Goal: Task Accomplishment & Management: Manage account settings

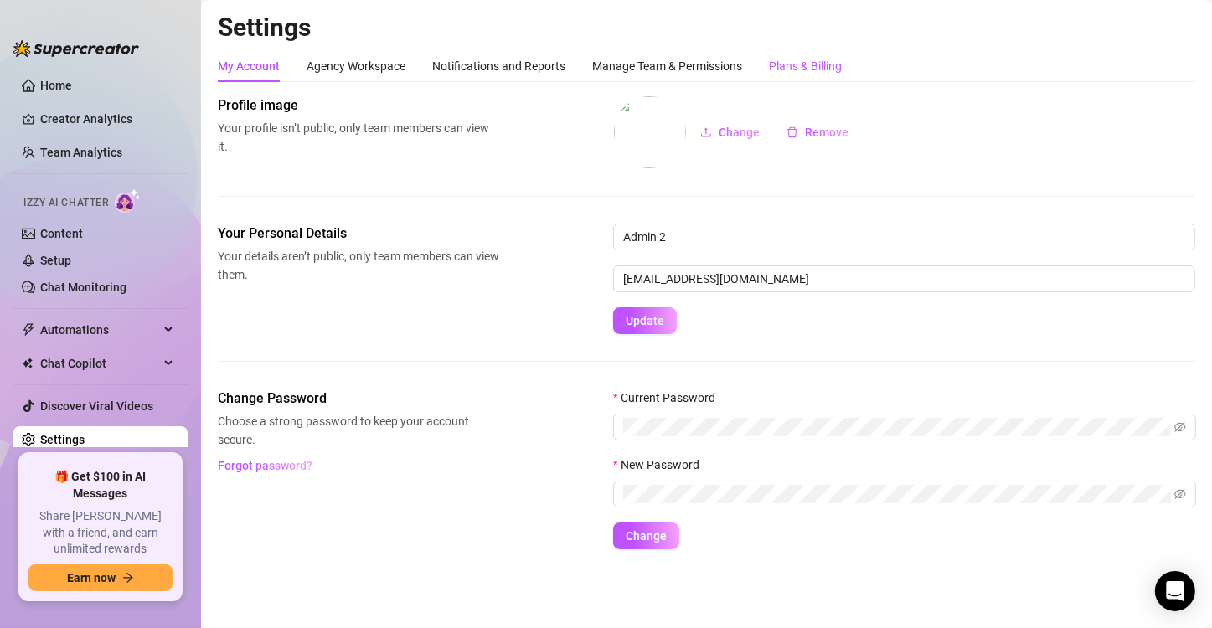
drag, startPoint x: 774, startPoint y: 64, endPoint x: 758, endPoint y: 69, distance: 16.4
click at [774, 64] on div "Plans & Billing" at bounding box center [805, 66] width 73 height 18
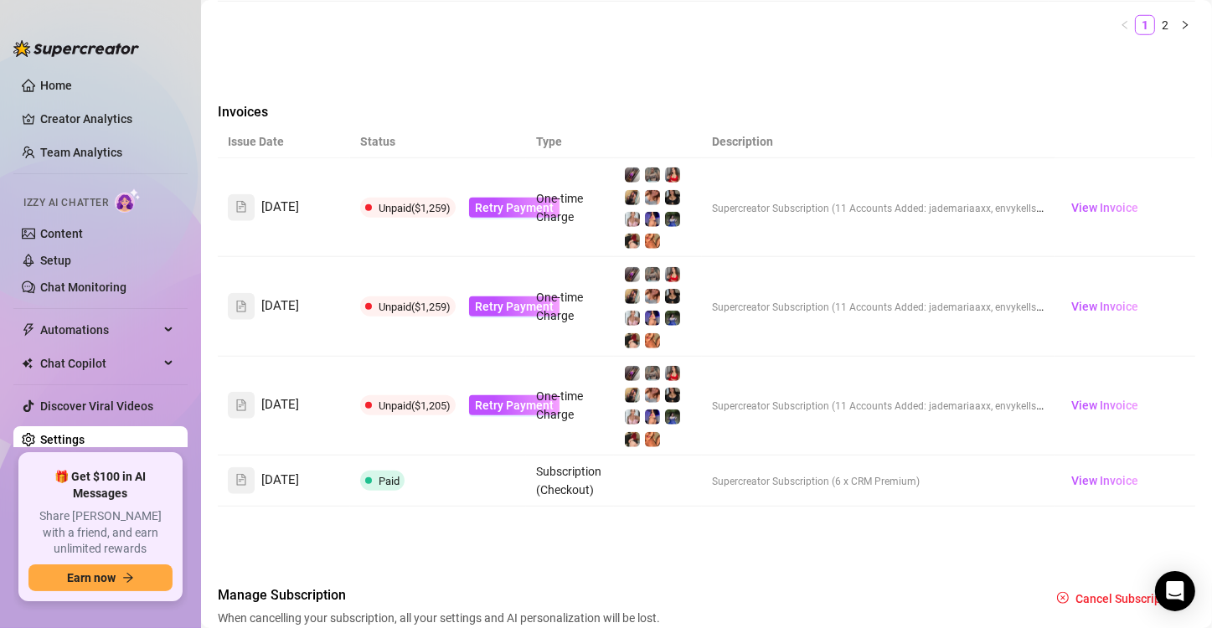
scroll to position [1347, 0]
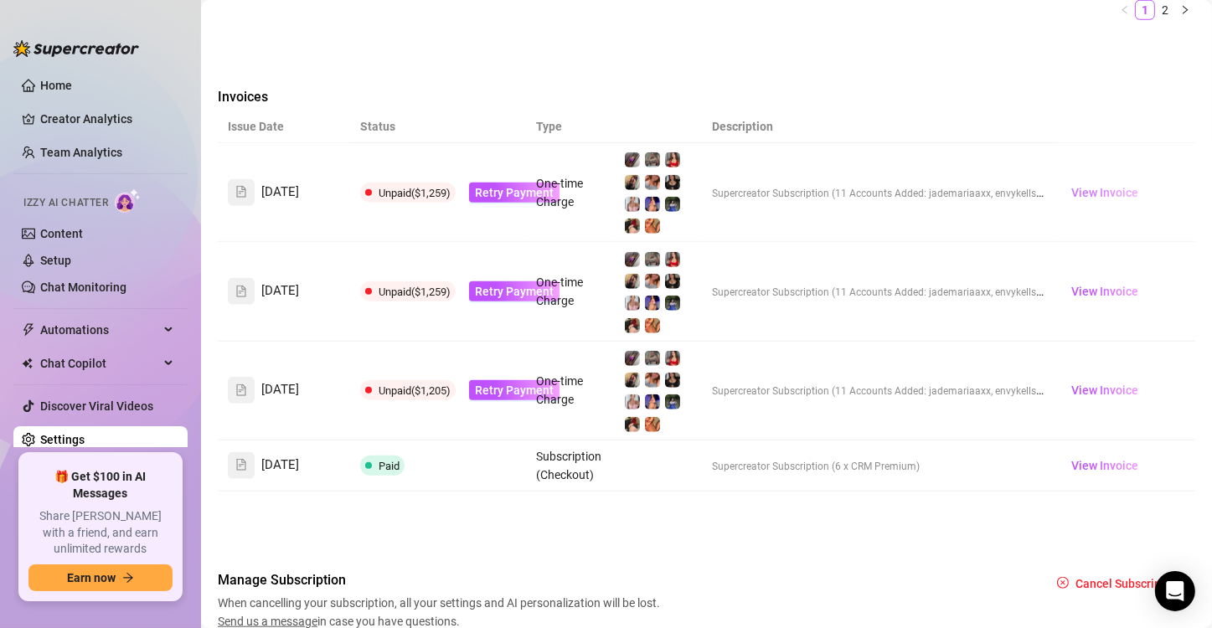
click at [1099, 183] on span "View Invoice" at bounding box center [1104, 192] width 67 height 18
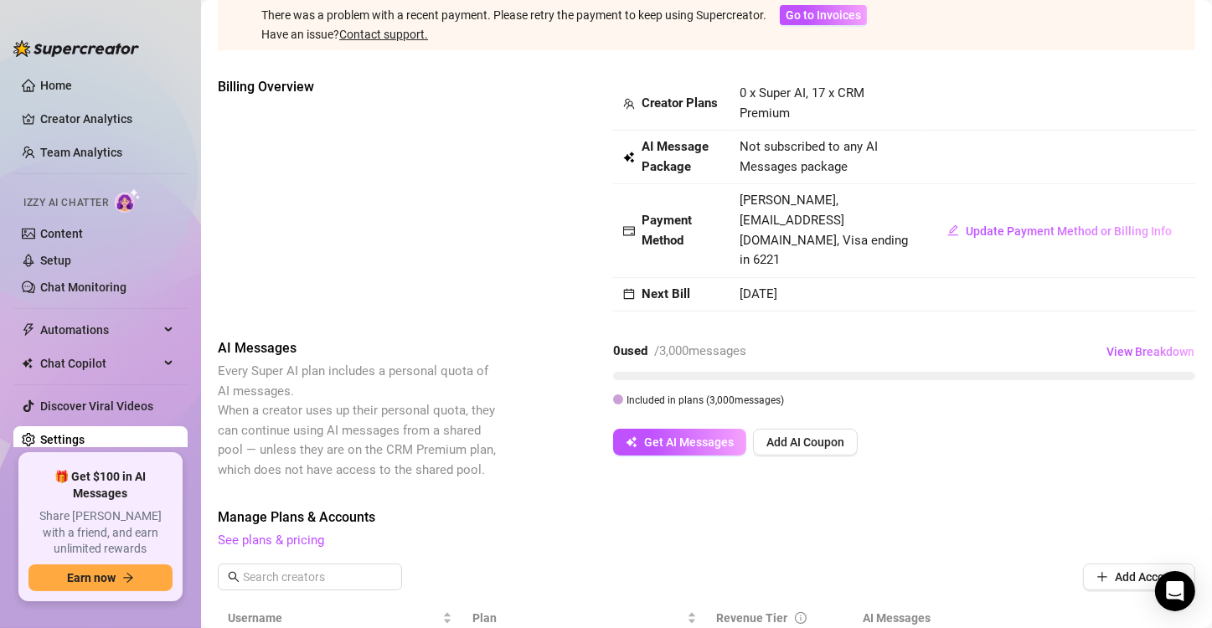
scroll to position [0, 0]
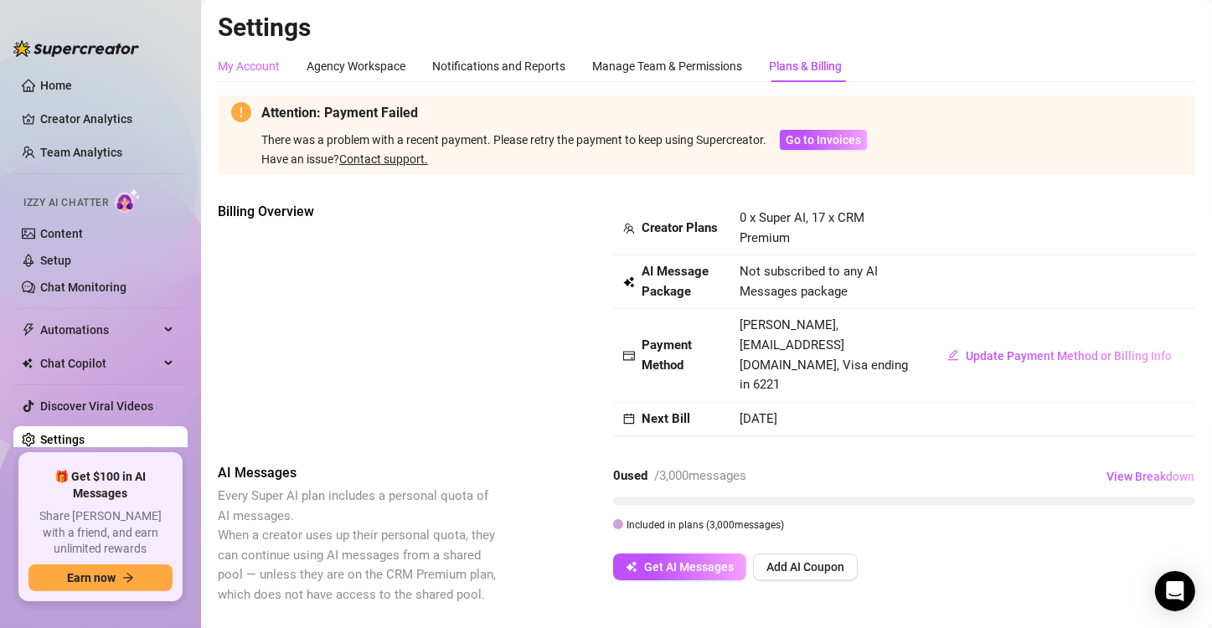
click at [234, 55] on div "My Account" at bounding box center [249, 66] width 62 height 32
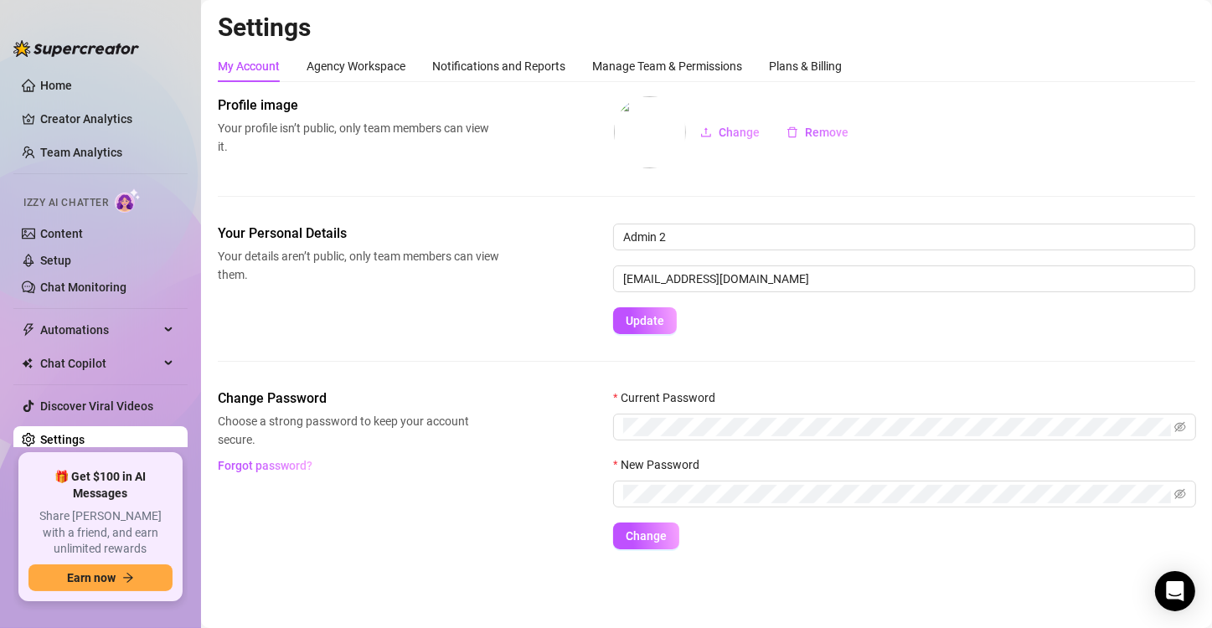
click at [69, 438] on link "Settings" at bounding box center [62, 439] width 44 height 13
click at [72, 84] on link "Home" at bounding box center [56, 85] width 32 height 13
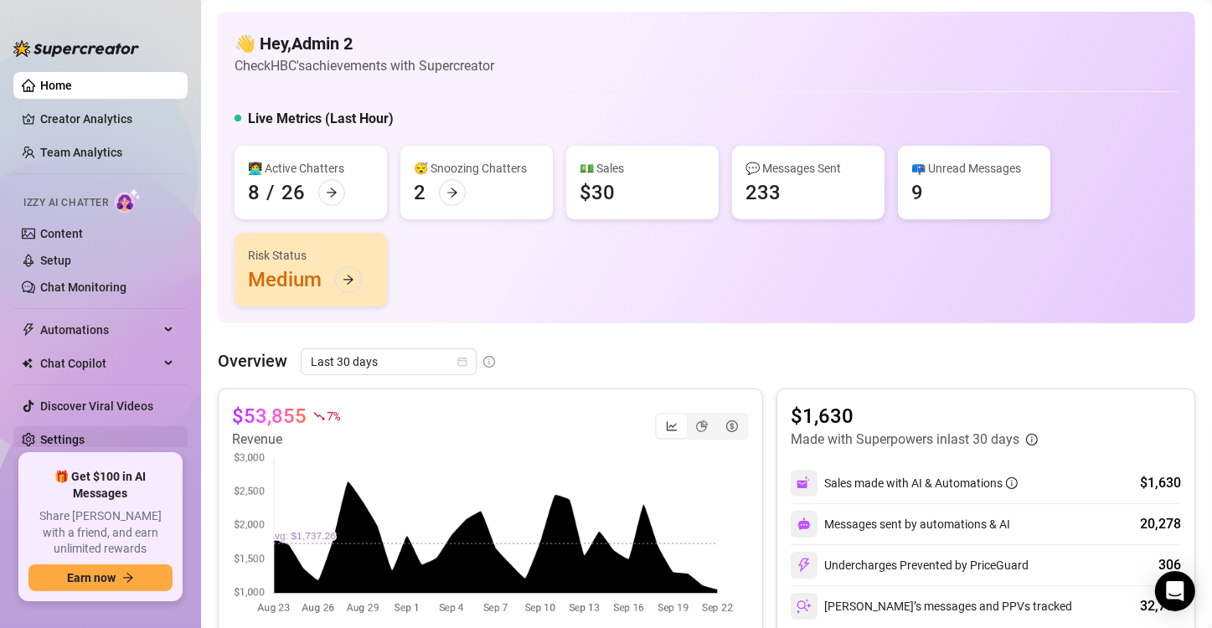
click at [62, 433] on link "Settings" at bounding box center [62, 439] width 44 height 13
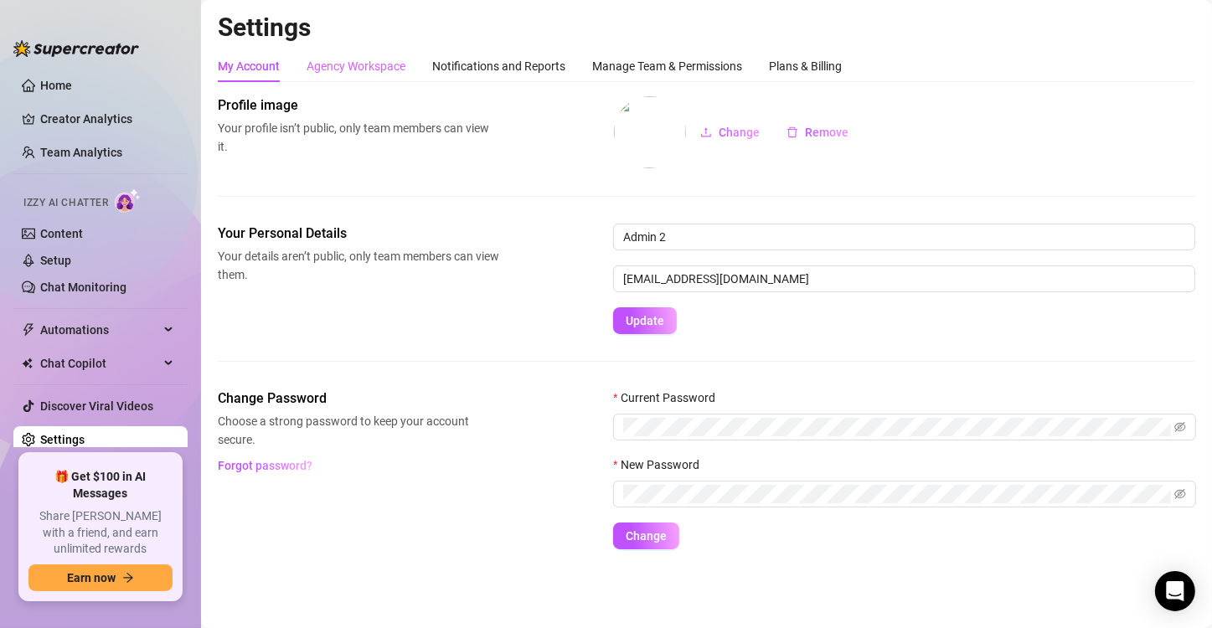
click at [364, 56] on div "Agency Workspace" at bounding box center [355, 66] width 99 height 32
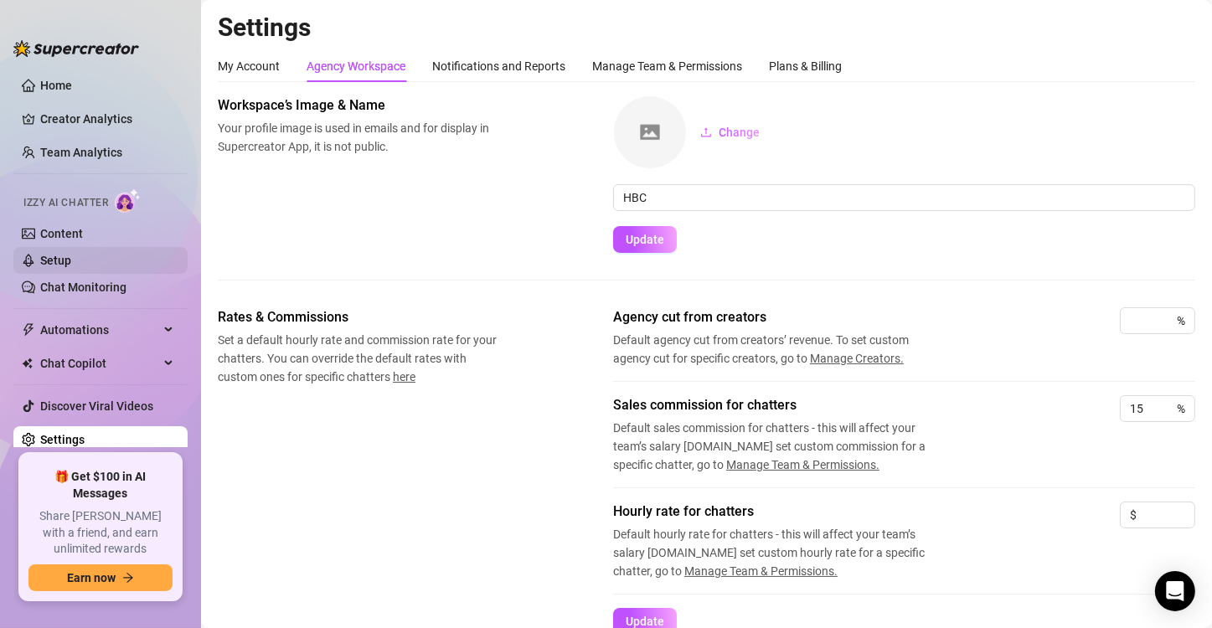
click at [57, 254] on link "Setup" at bounding box center [55, 260] width 31 height 13
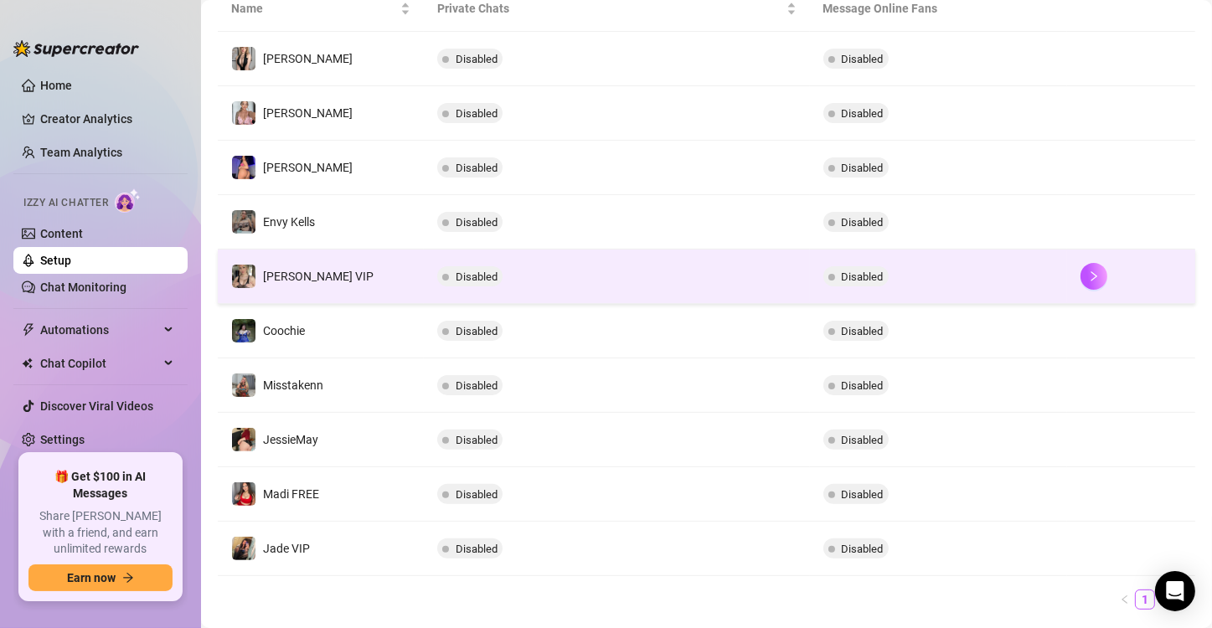
scroll to position [378, 0]
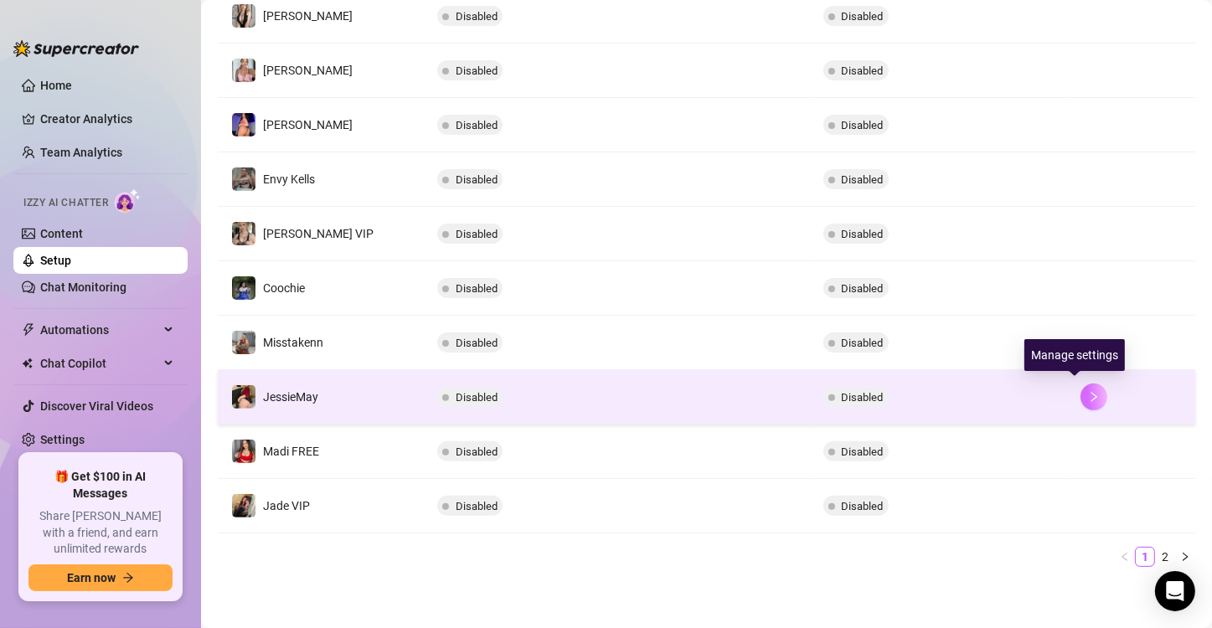
click at [1088, 391] on icon "right" at bounding box center [1094, 397] width 12 height 12
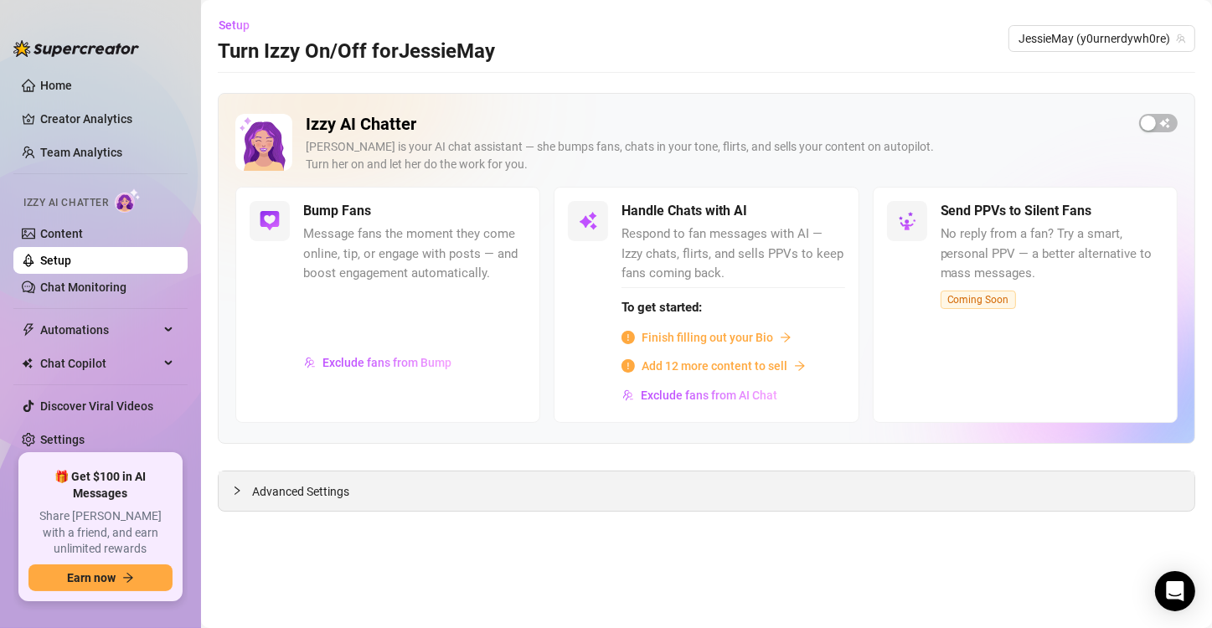
click at [322, 483] on span "Advanced Settings" at bounding box center [300, 491] width 97 height 18
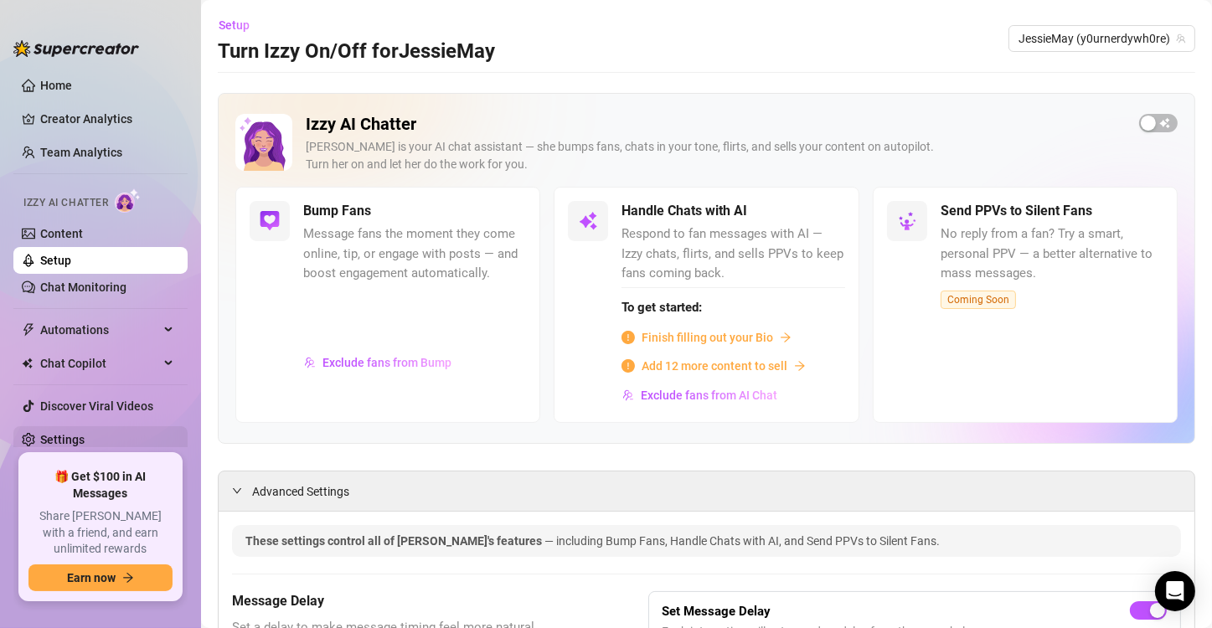
click at [40, 435] on link "Settings" at bounding box center [62, 439] width 44 height 13
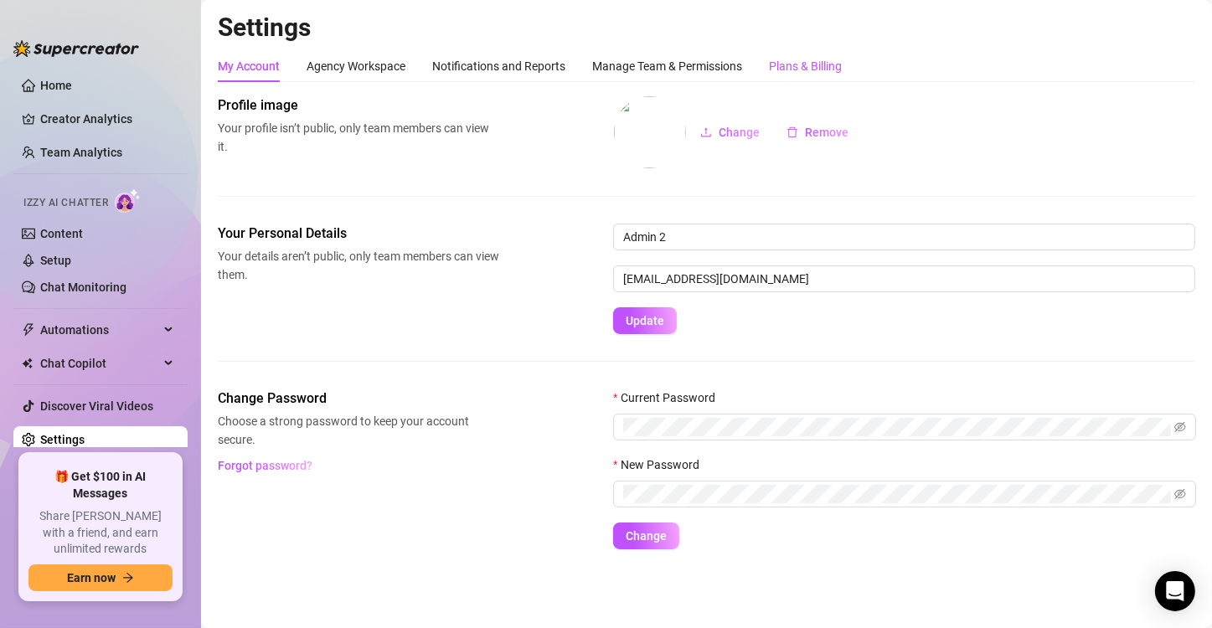
click at [805, 64] on div "Plans & Billing" at bounding box center [805, 66] width 73 height 18
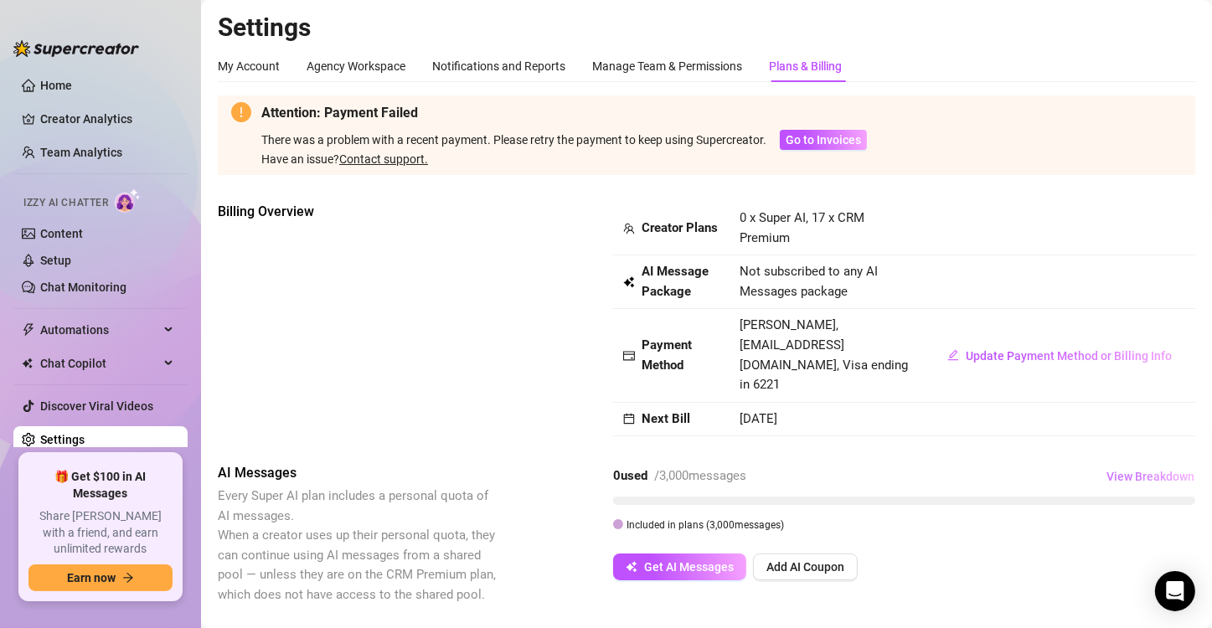
click at [1109, 470] on span "View Breakdown" at bounding box center [1150, 476] width 88 height 13
click at [943, 464] on div "0 used / 3,000 messages View Breakdown" at bounding box center [904, 476] width 582 height 27
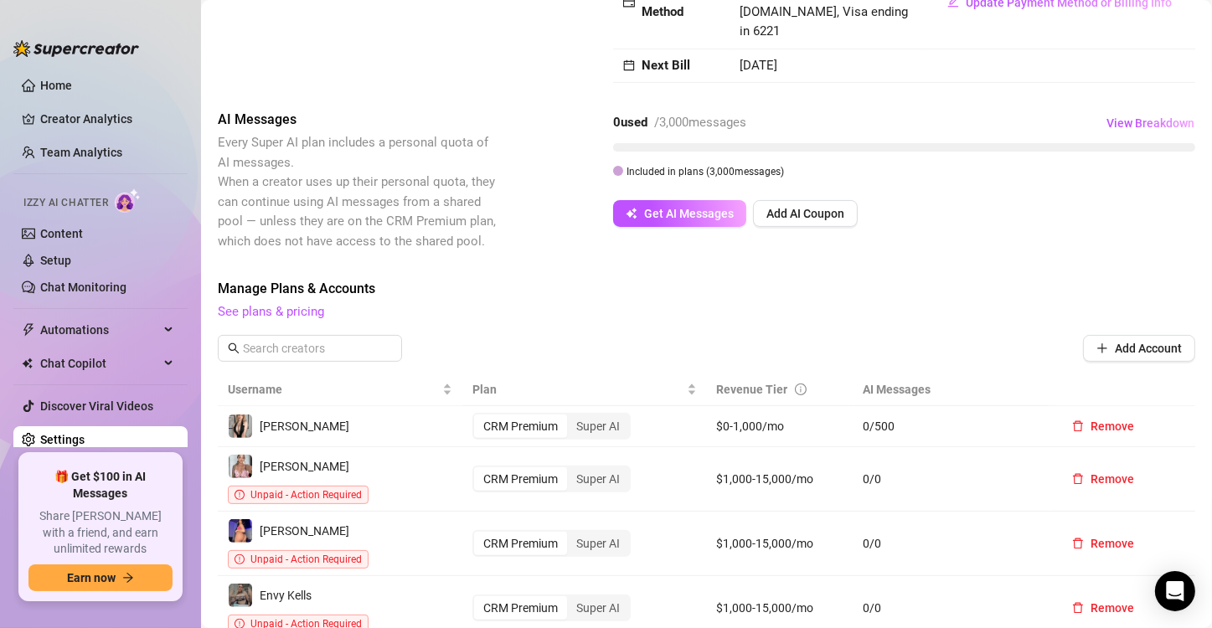
scroll to position [502, 0]
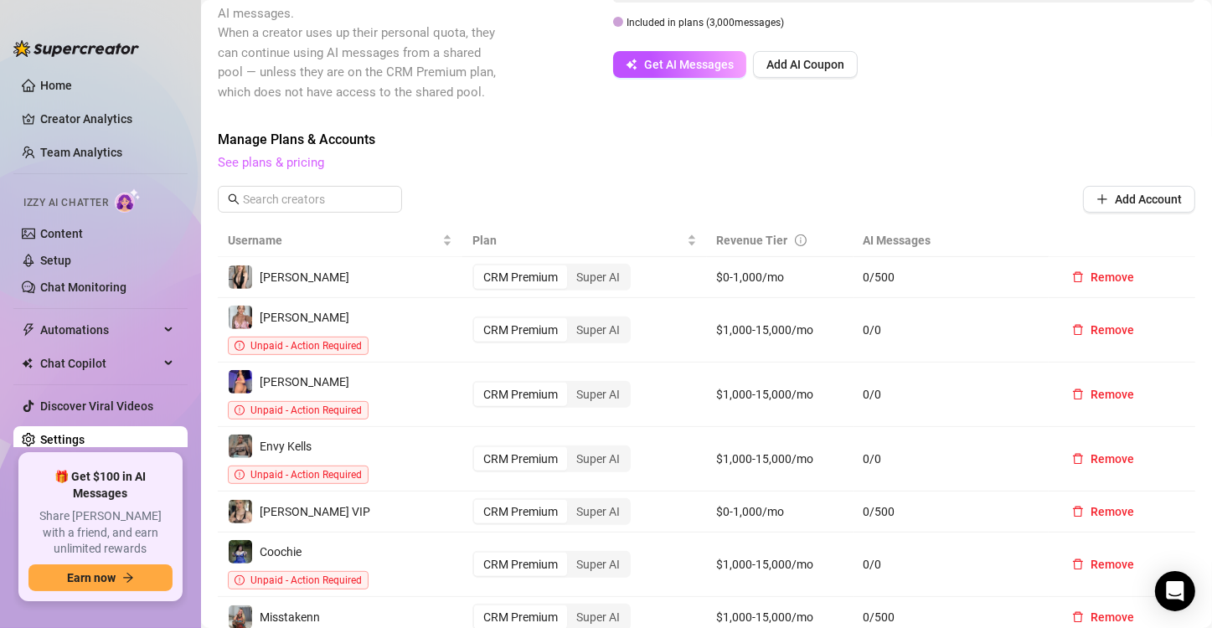
click at [258, 155] on link "See plans & pricing" at bounding box center [271, 162] width 106 height 15
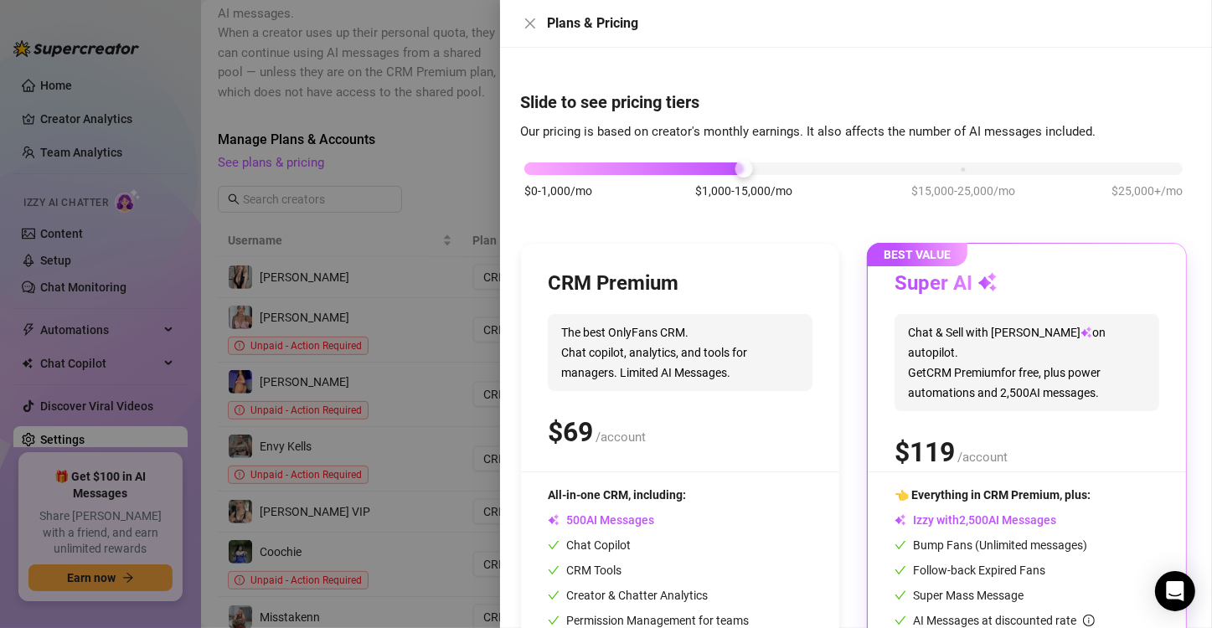
click at [678, 367] on span "The best OnlyFans CRM. Chat copilot, analytics, and tools for managers. Limited…" at bounding box center [680, 352] width 265 height 77
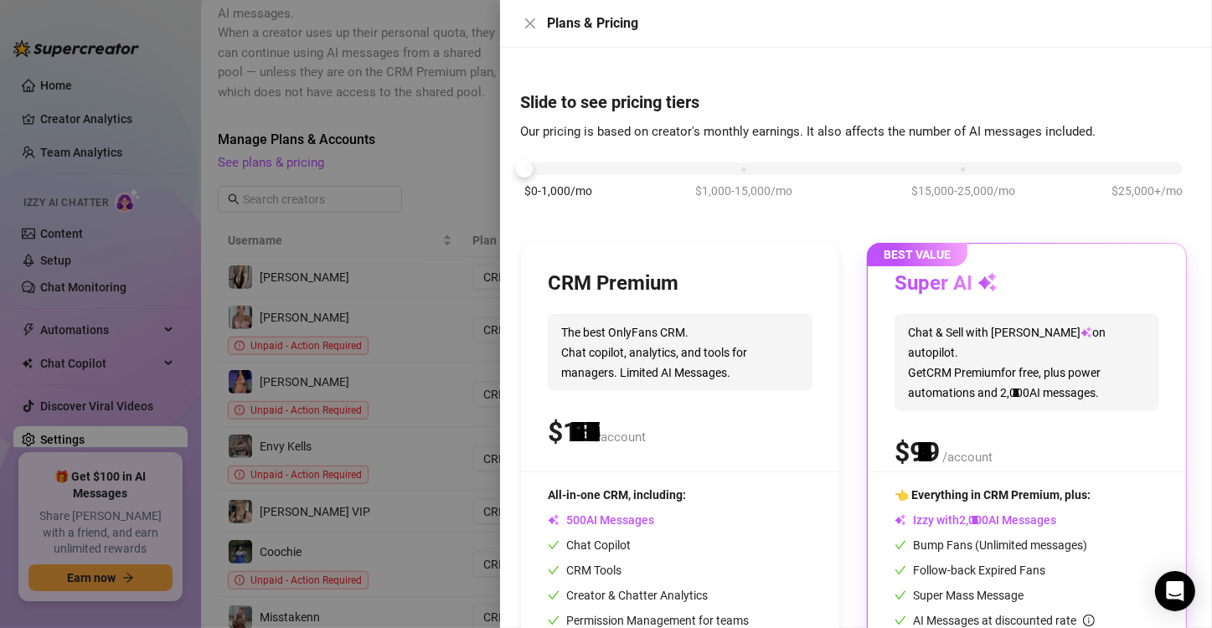
click at [542, 169] on div "$0-1,000/mo $1,000-15,000/mo $15,000-25,000/mo $25,000+/mo" at bounding box center [853, 164] width 658 height 10
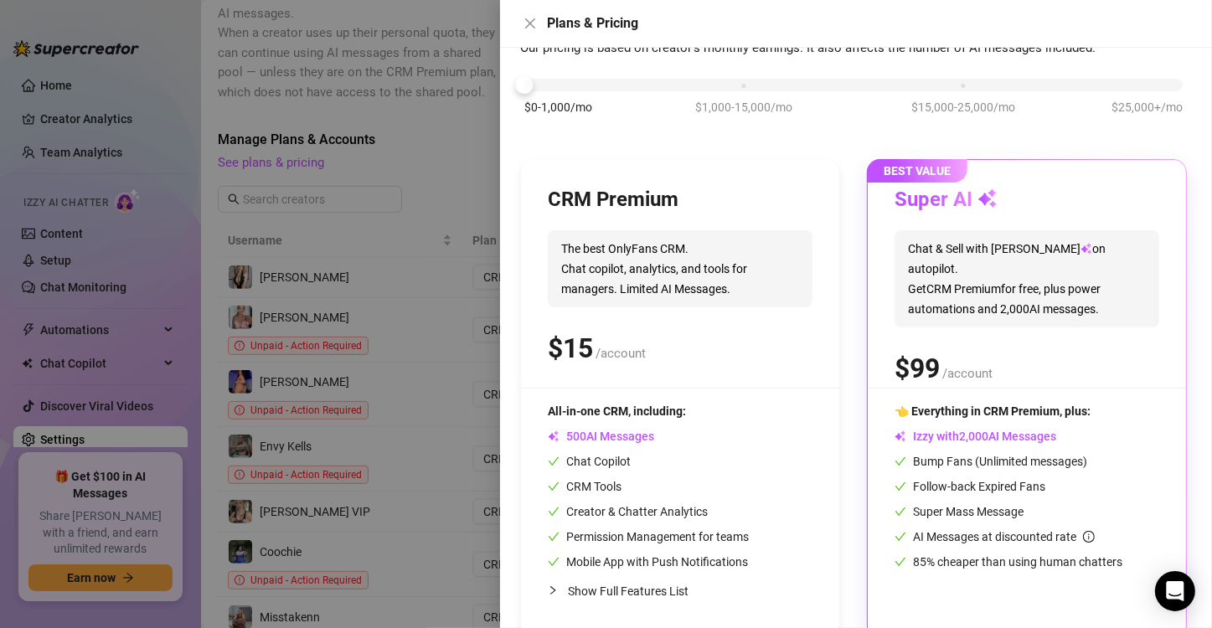
scroll to position [0, 0]
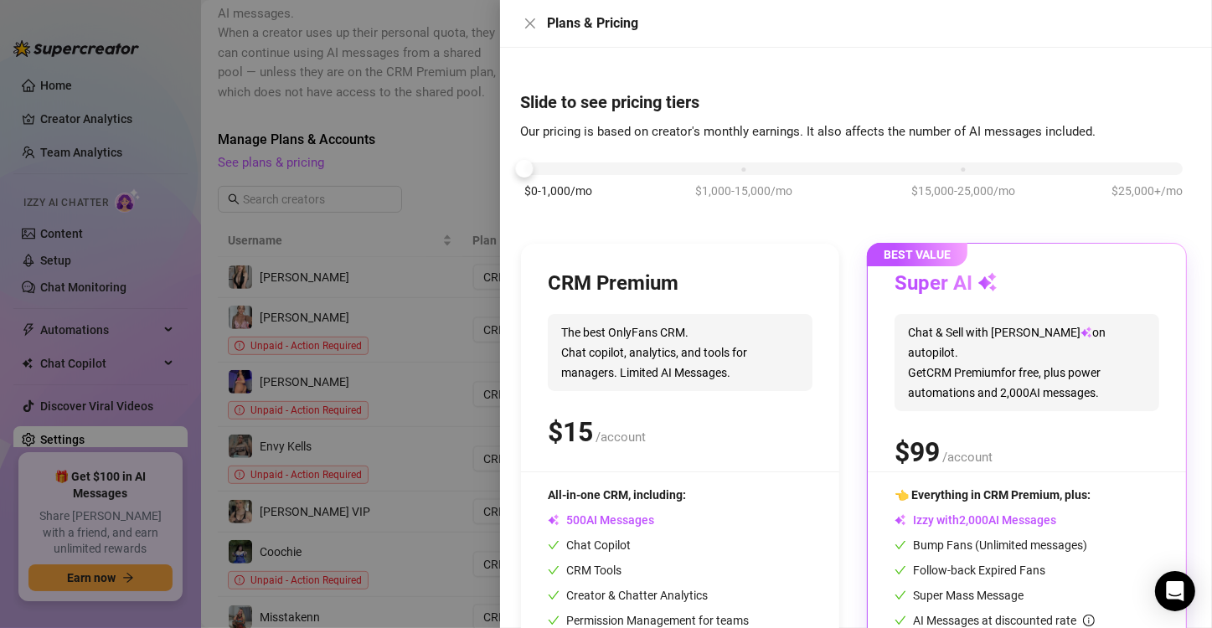
click at [425, 142] on div at bounding box center [606, 314] width 1212 height 628
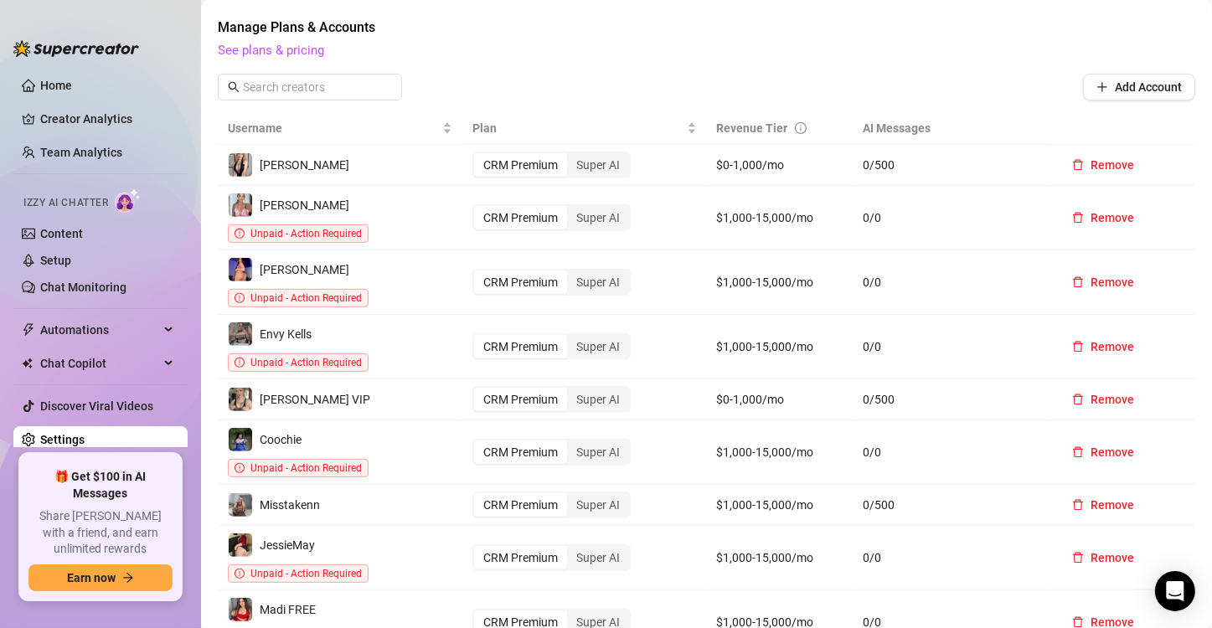
scroll to position [586, 0]
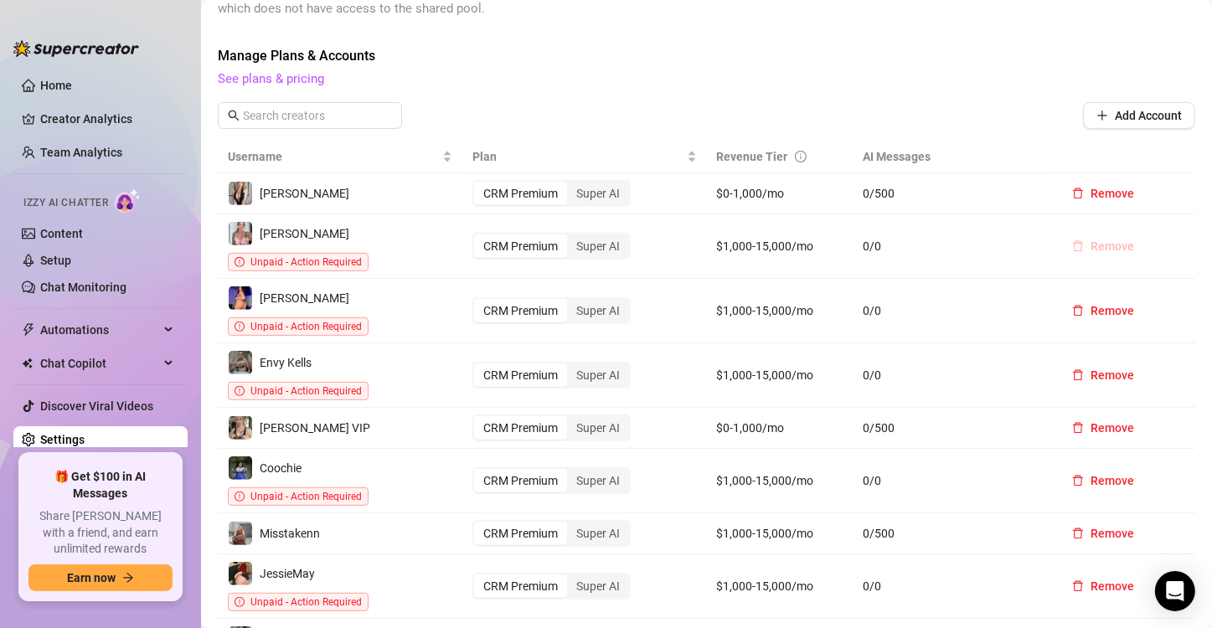
click at [1093, 239] on span "Remove" at bounding box center [1112, 245] width 44 height 13
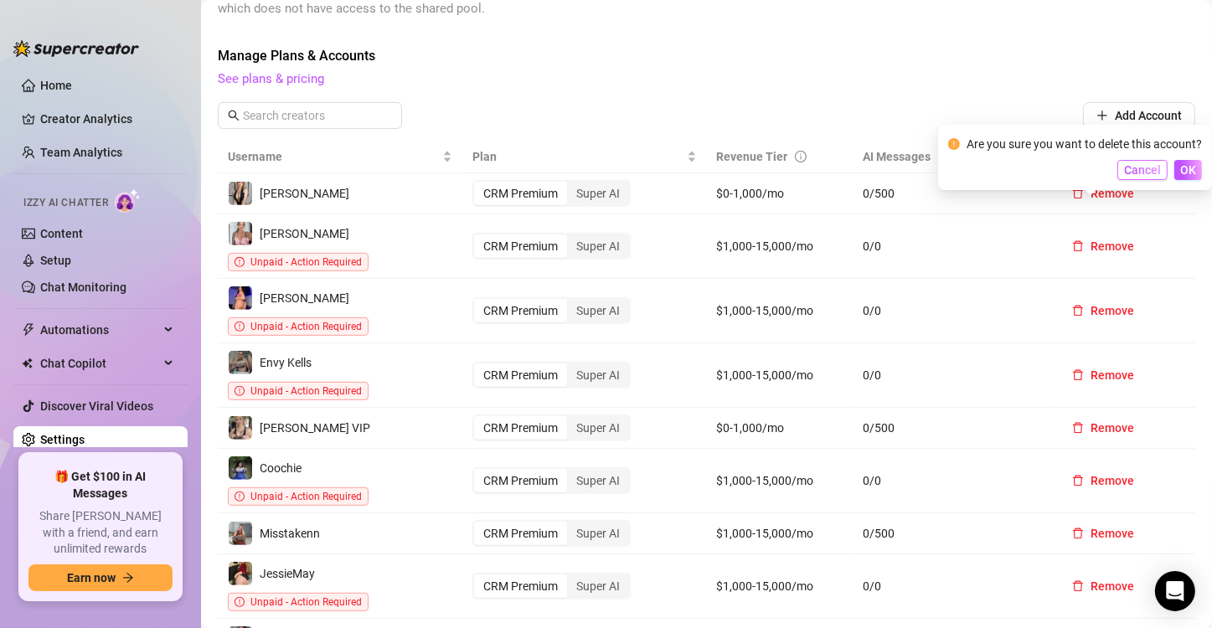
click at [1125, 176] on span "Cancel" at bounding box center [1142, 169] width 37 height 13
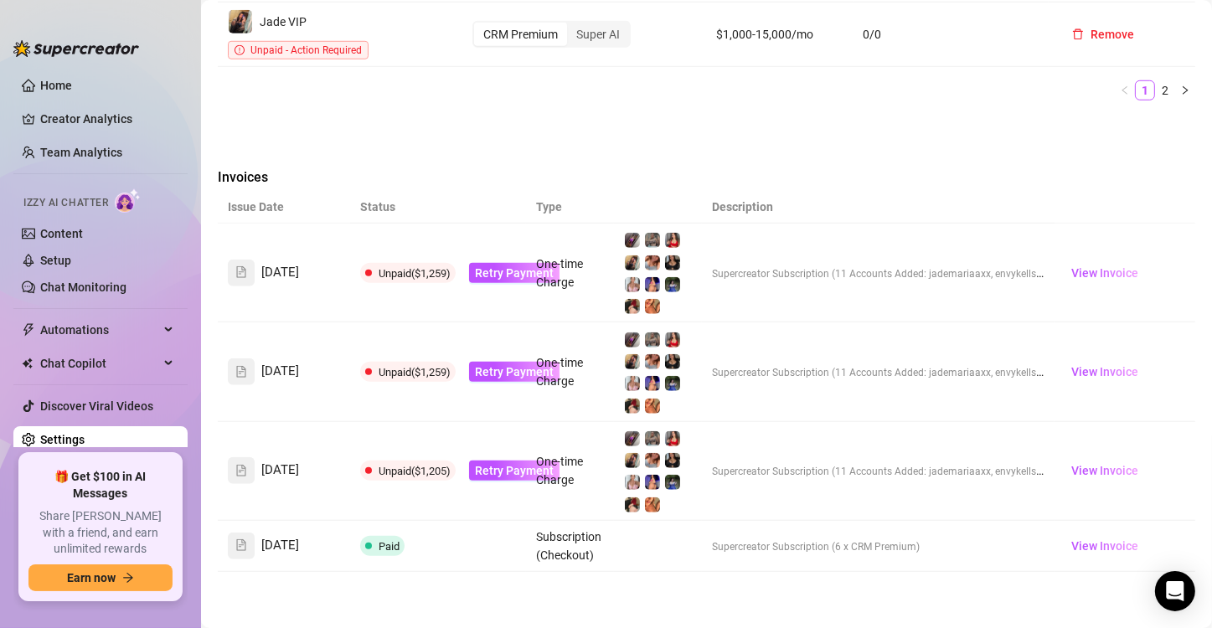
scroll to position [1347, 0]
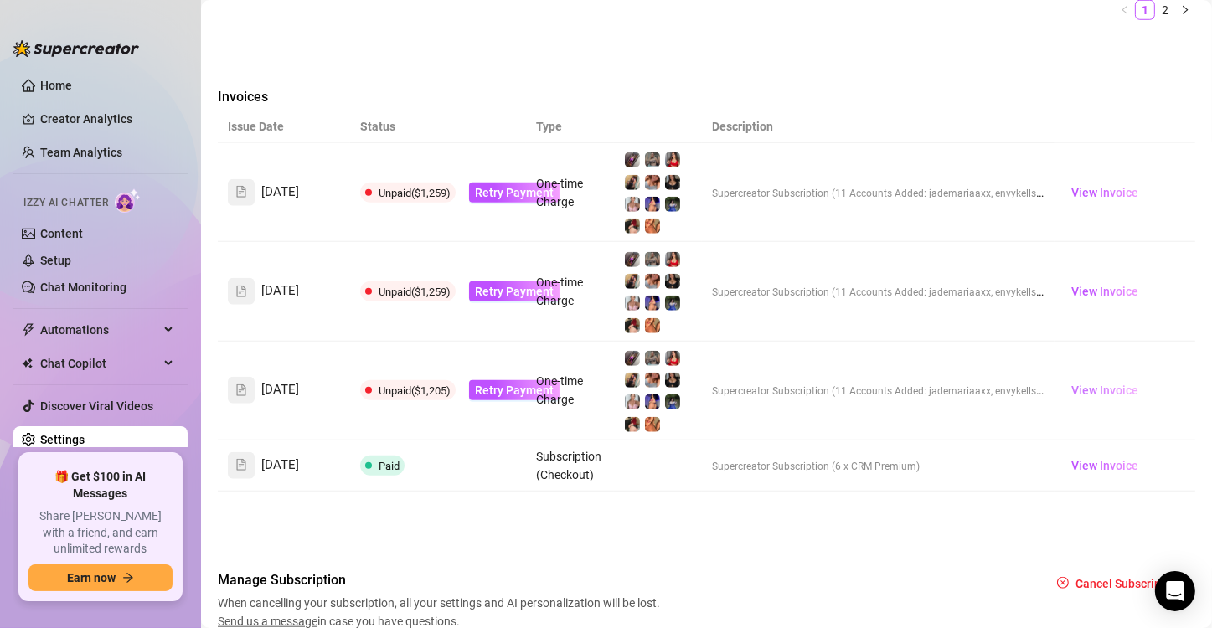
click at [1097, 381] on span "View Invoice" at bounding box center [1104, 390] width 67 height 18
click at [1079, 381] on span "View Invoice" at bounding box center [1104, 390] width 67 height 18
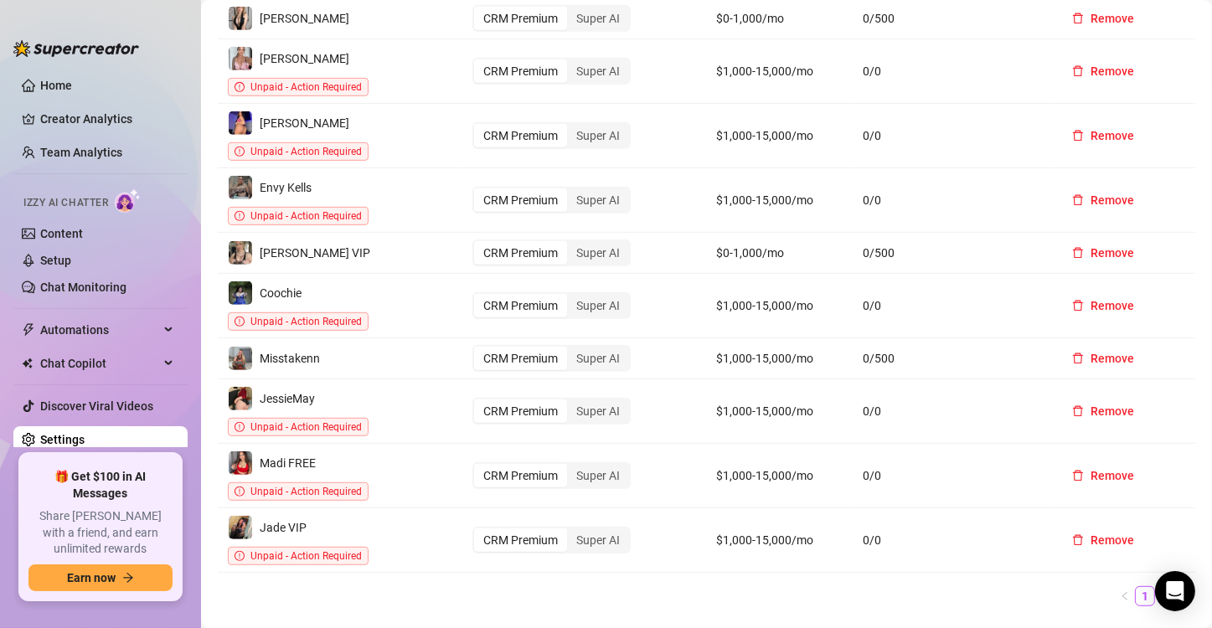
scroll to position [594, 0]
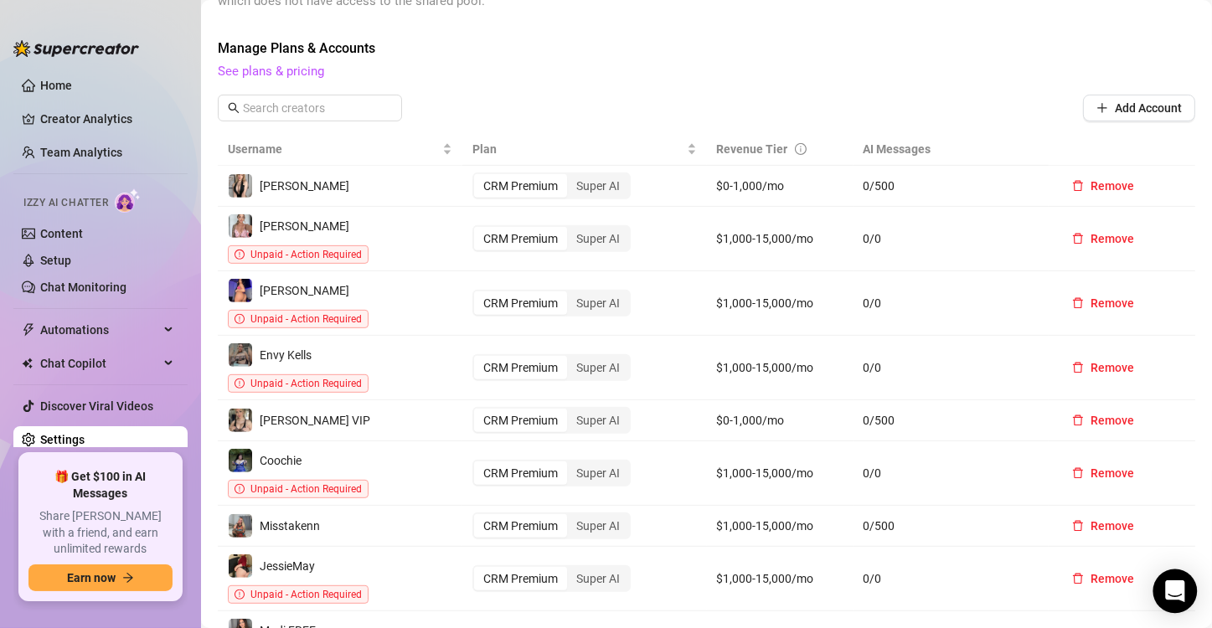
click at [1181, 599] on icon "Open Intercom Messenger" at bounding box center [1174, 591] width 19 height 22
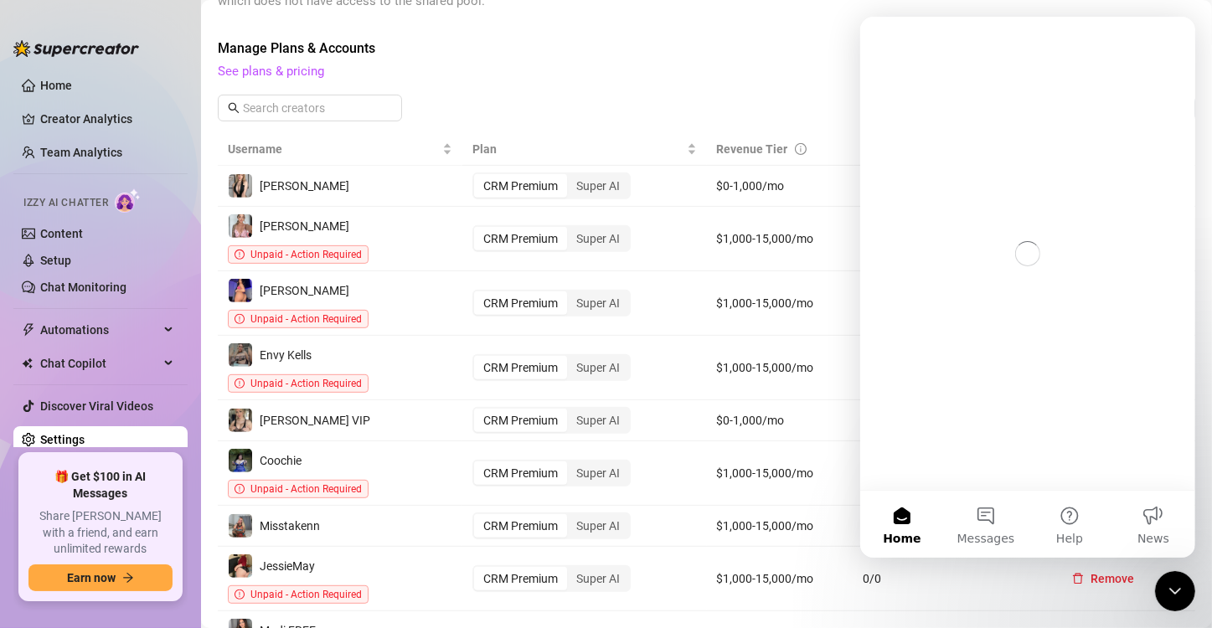
scroll to position [0, 0]
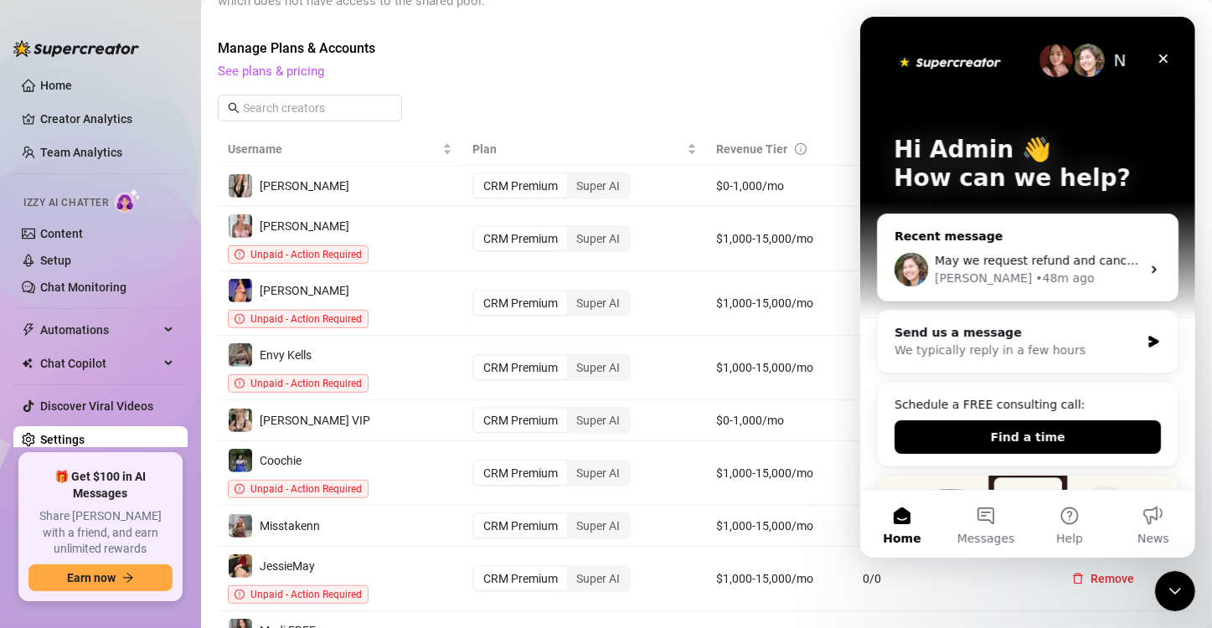
click at [1013, 254] on span "May we request refund and cancel the subscription, we will just find another CRM" at bounding box center [1173, 260] width 479 height 13
click at [1146, 268] on icon "Intercom messenger" at bounding box center [1152, 269] width 13 height 13
click at [947, 232] on div "Recent message" at bounding box center [1026, 237] width 266 height 18
drag, startPoint x: 970, startPoint y: 250, endPoint x: 2063, endPoint y: 309, distance: 1095.1
click at [970, 251] on div "May we request refund and cancel the subscription, we will just find another CR…" at bounding box center [1027, 270] width 300 height 62
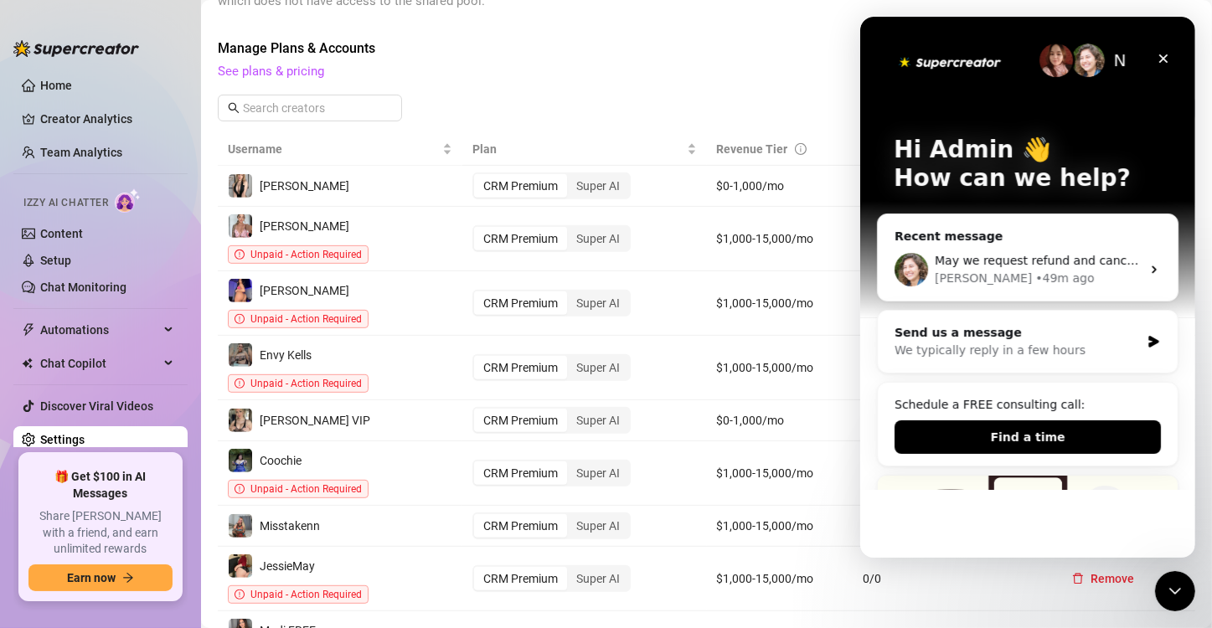
click at [974, 248] on div "May we request refund and cancel the subscription, we will just find another CR…" at bounding box center [1027, 270] width 300 height 62
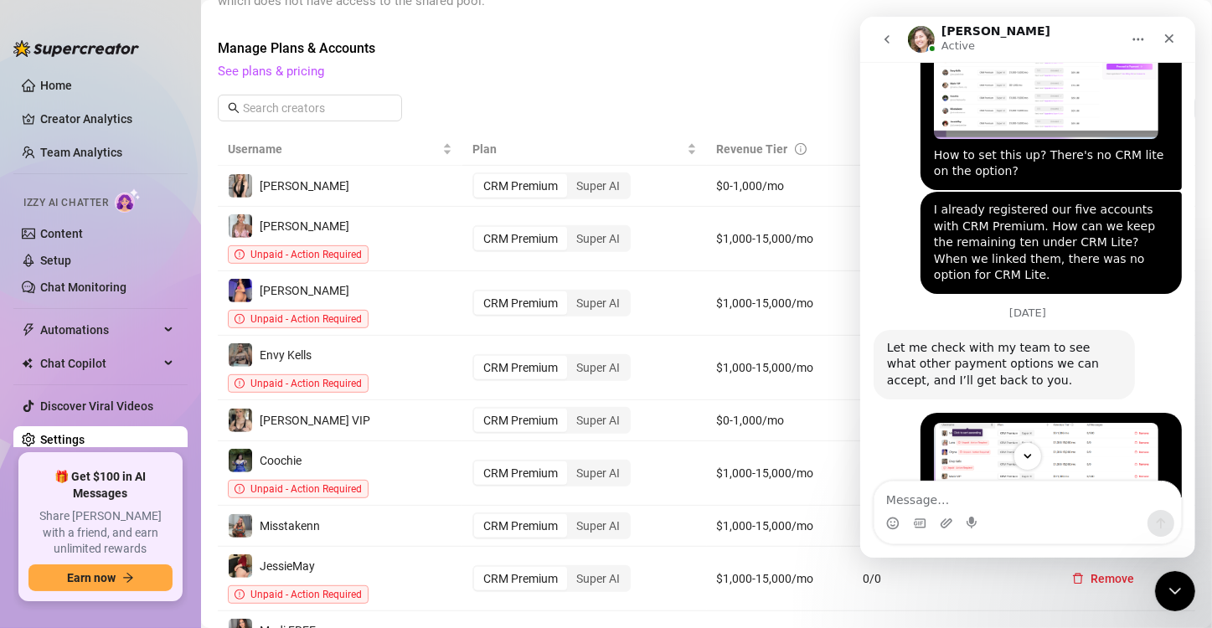
scroll to position [1021, 0]
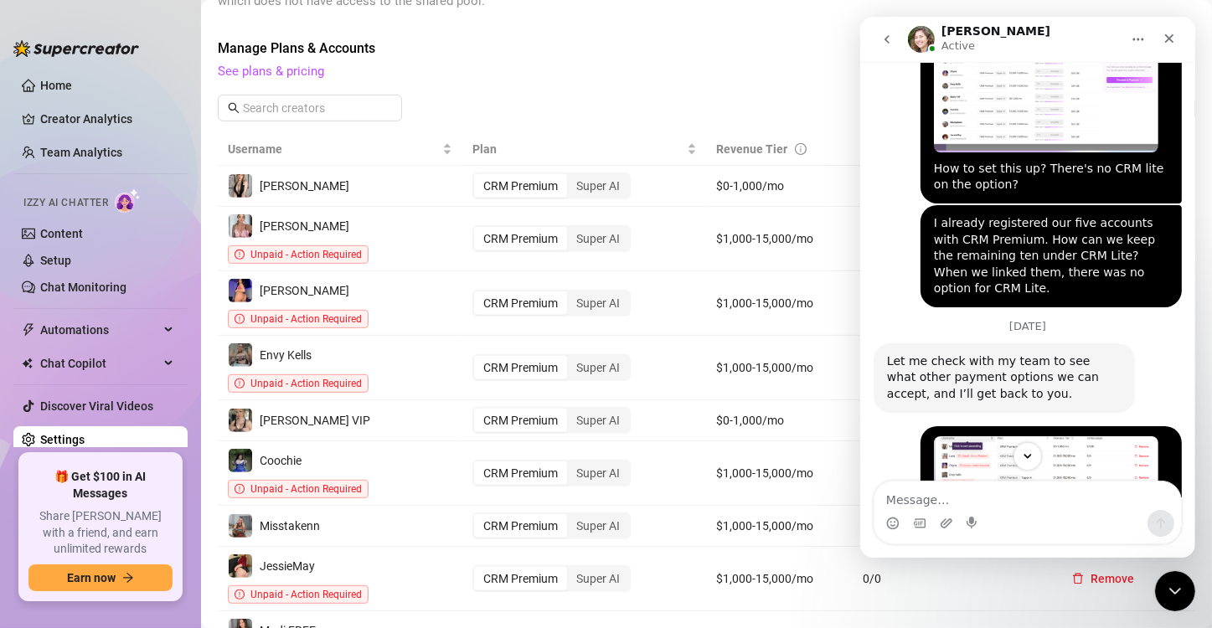
click at [996, 353] on div "Let me check with my team to see what other payment options we can accept, and …" at bounding box center [1003, 377] width 234 height 49
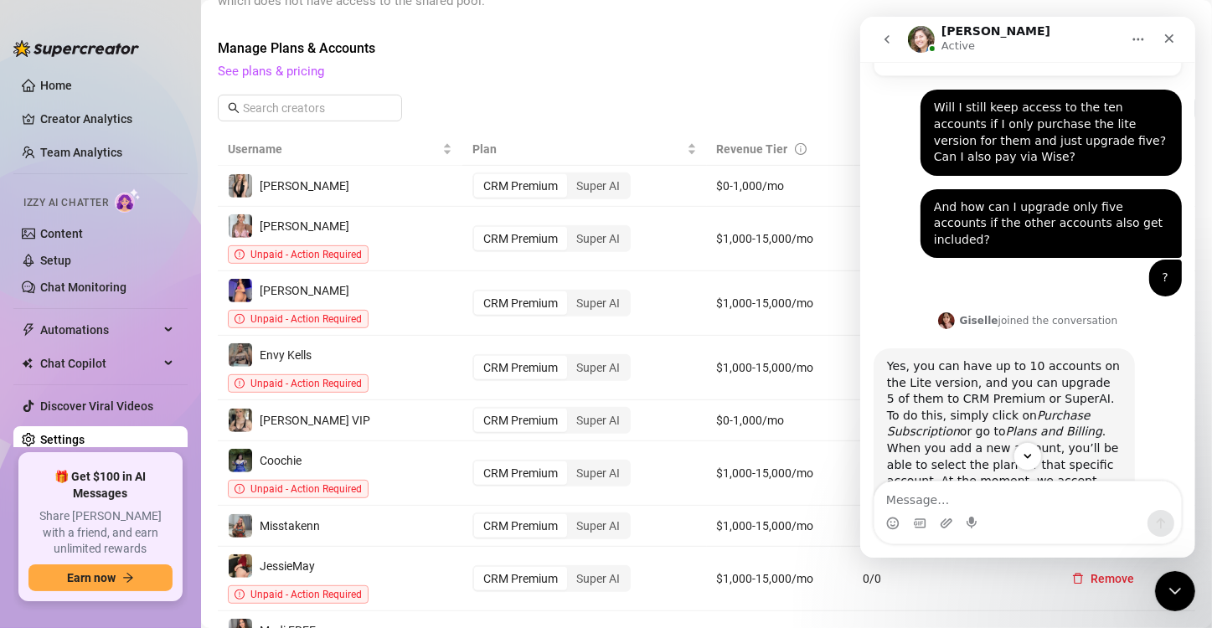
scroll to position [435, 0]
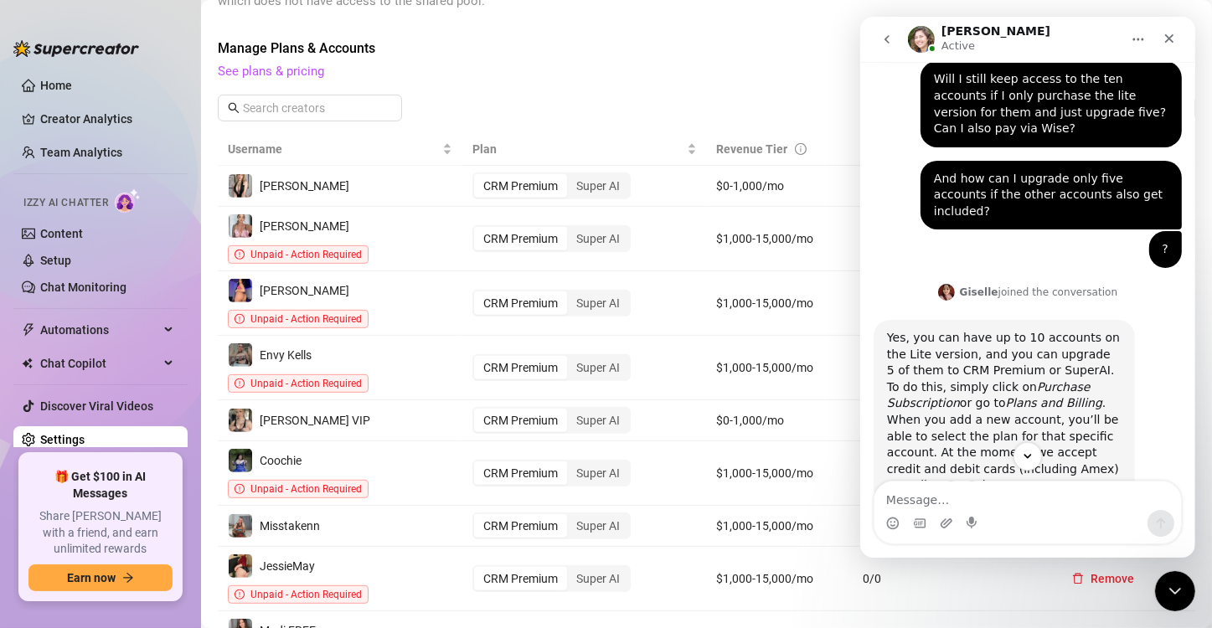
click at [1039, 373] on div "Yes, you can have up to 10 accounts on the Lite version, and you can upgrade 5 …" at bounding box center [1003, 412] width 234 height 164
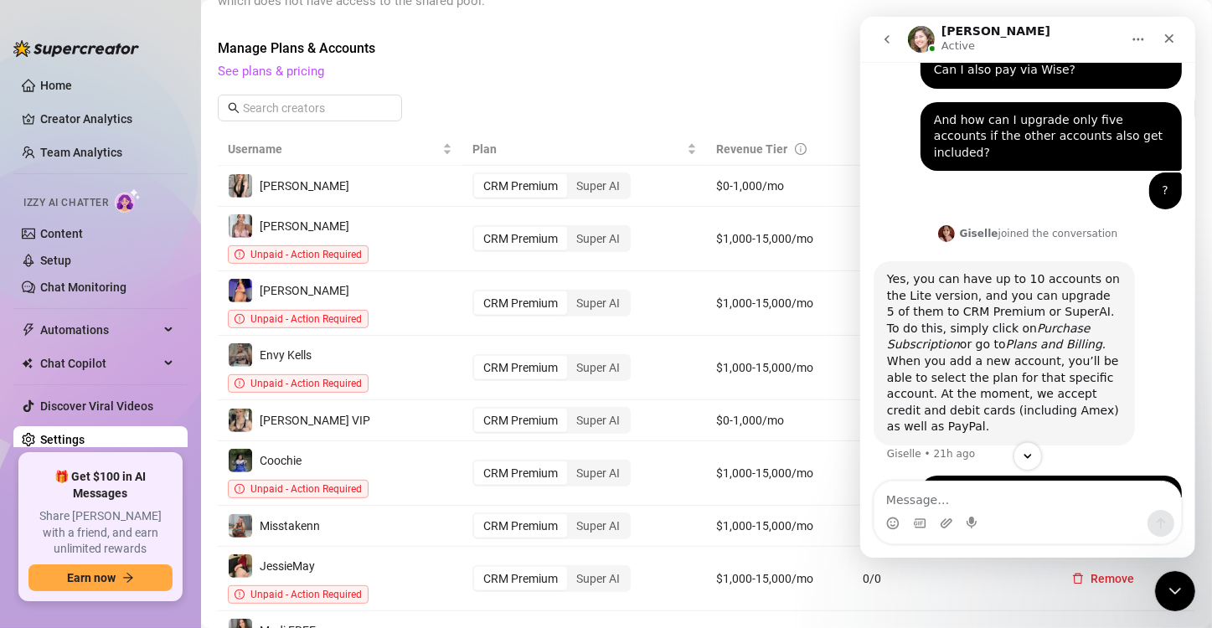
scroll to position [519, 0]
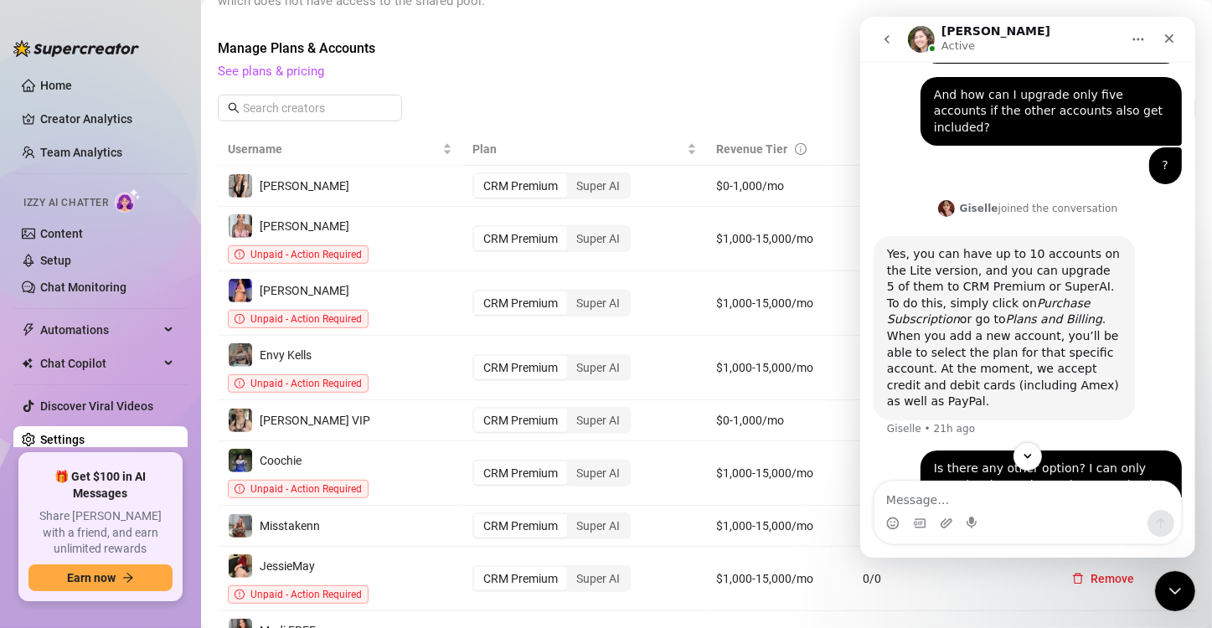
click at [982, 290] on div "Yes, you can have up to 10 accounts on the Lite version, and you can upgrade 5 …" at bounding box center [1003, 328] width 234 height 164
click at [1060, 247] on div "Yes, you can have up to 10 accounts on the Lite version, and you can upgrade 5 …" at bounding box center [1003, 328] width 234 height 164
click at [990, 499] on textarea "Message…" at bounding box center [1026, 495] width 306 height 28
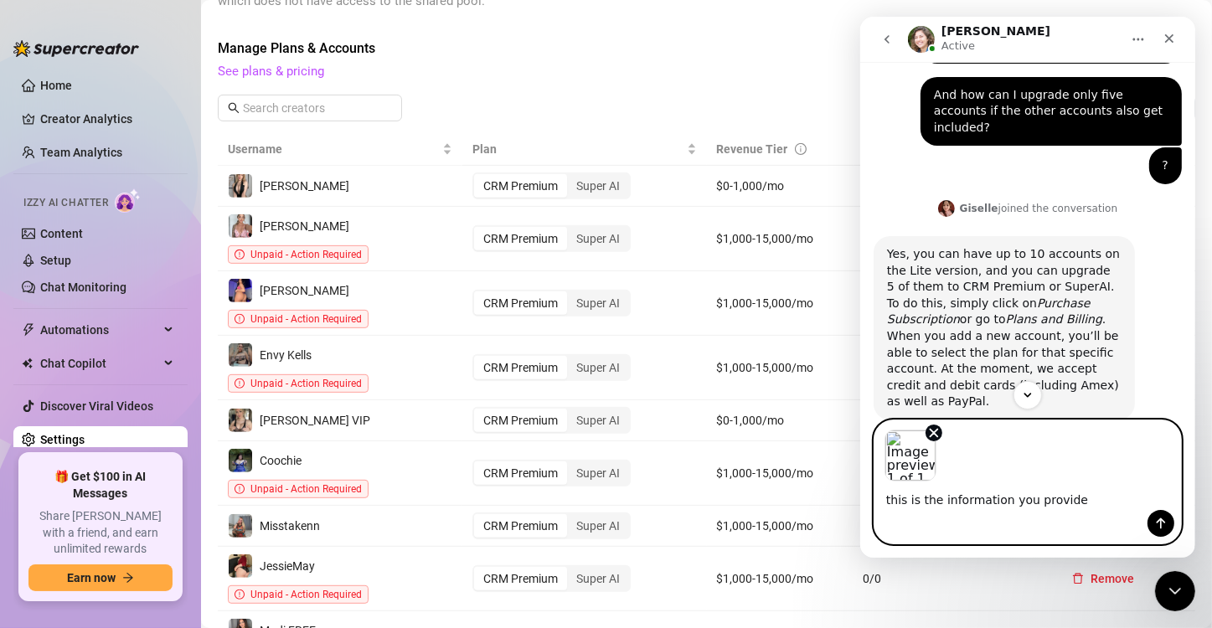
type textarea "this is the information you provided"
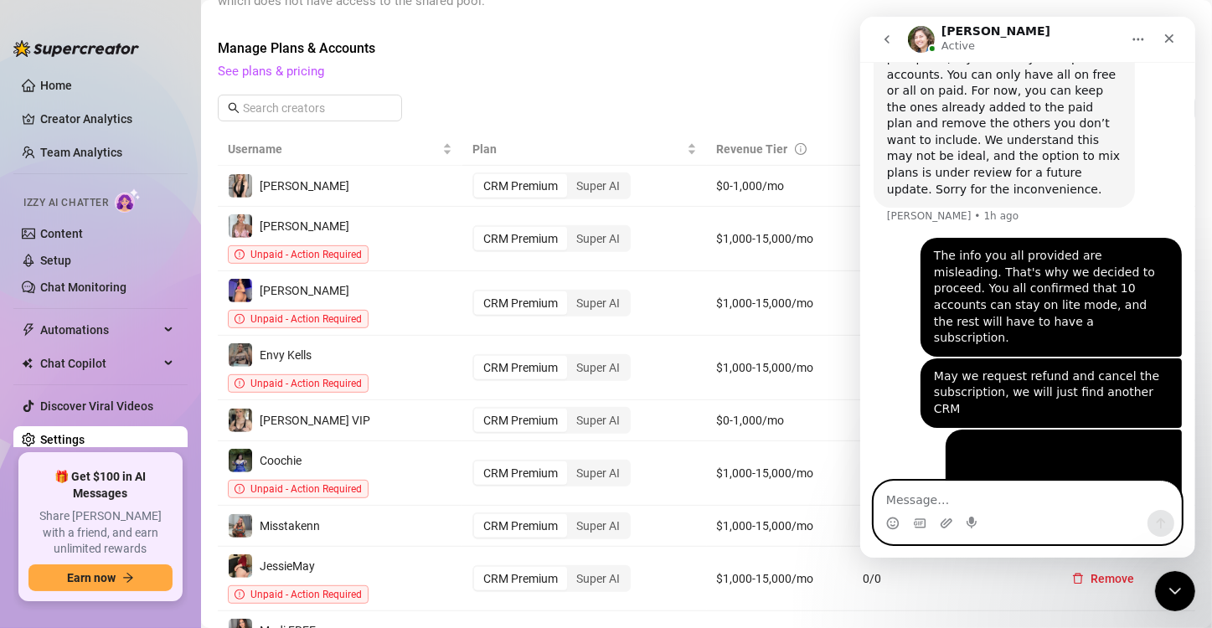
scroll to position [1906, 0]
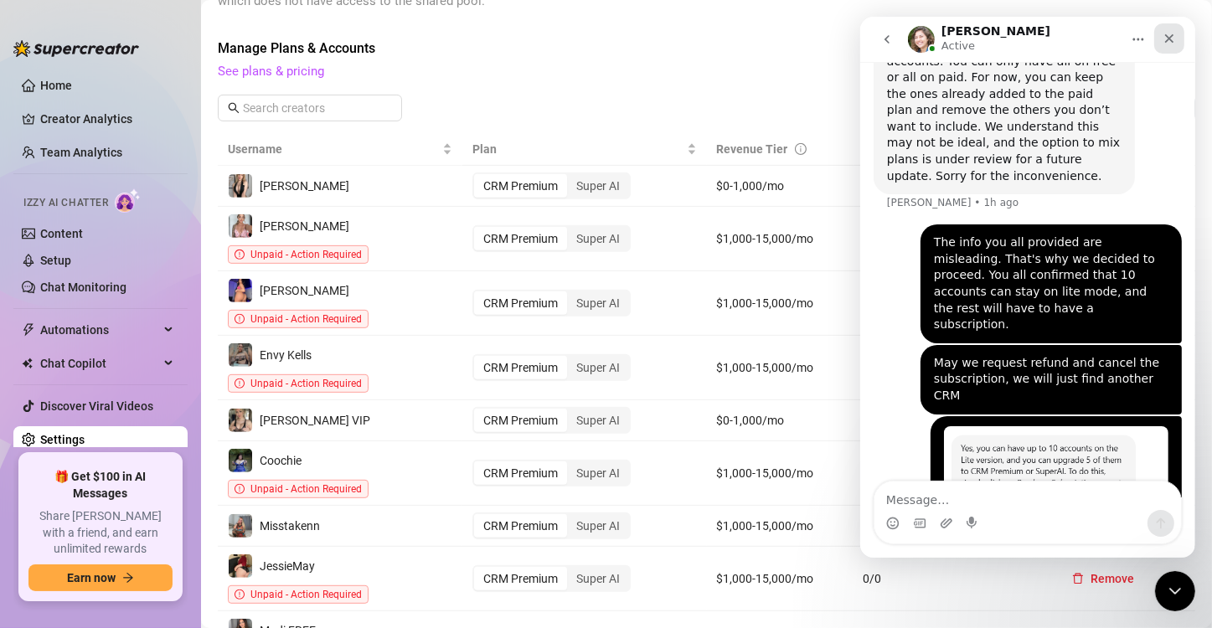
click at [1171, 39] on icon "Close" at bounding box center [1167, 38] width 13 height 13
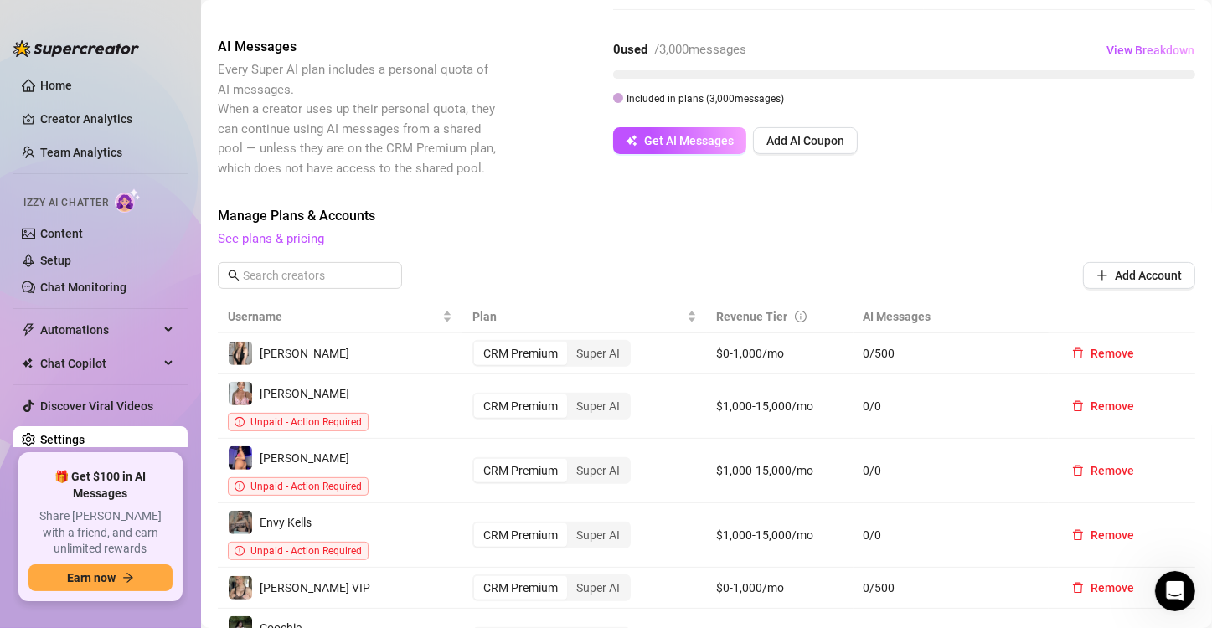
scroll to position [1872, 0]
click at [1084, 393] on button "Remove" at bounding box center [1102, 406] width 89 height 27
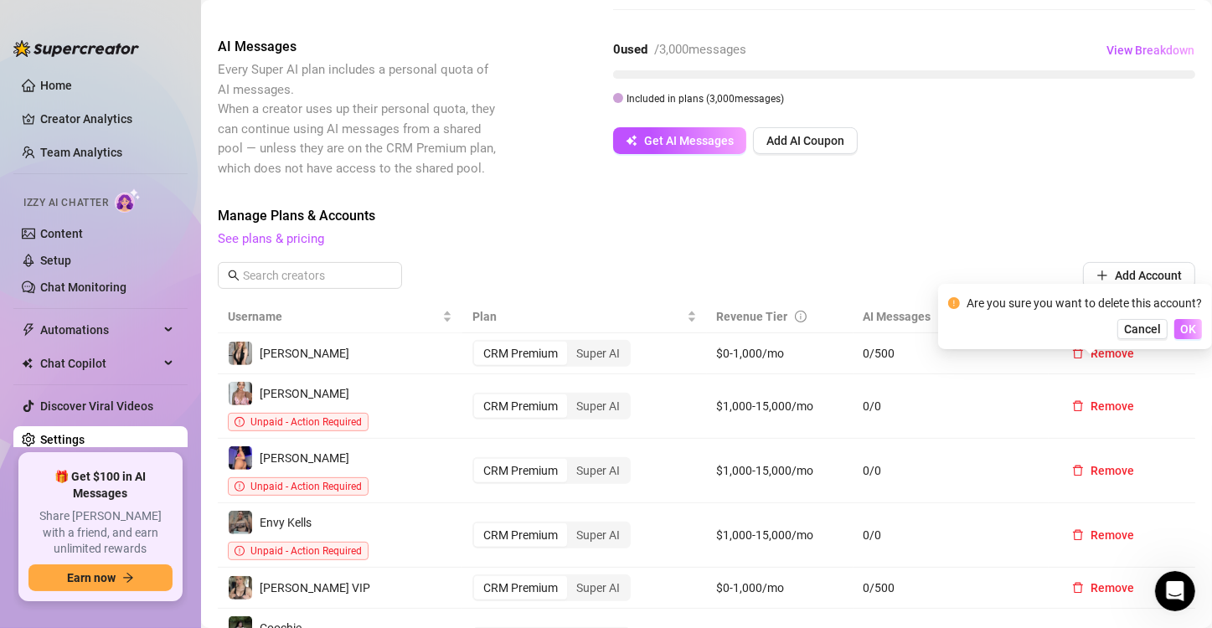
click at [1191, 327] on span "OK" at bounding box center [1188, 328] width 16 height 13
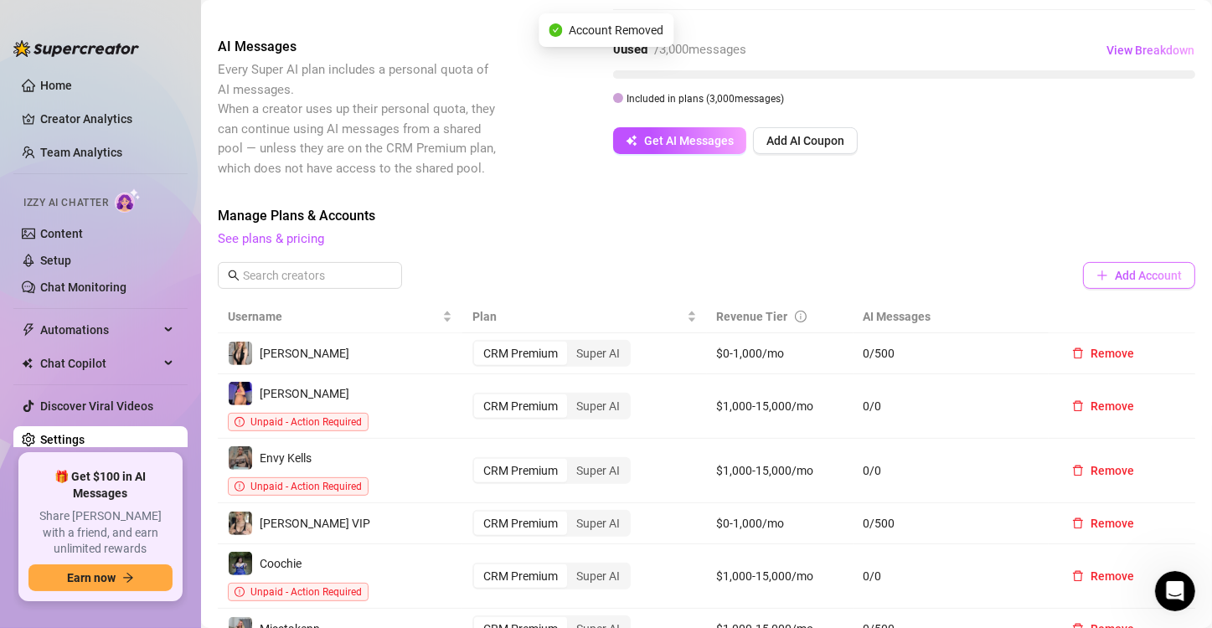
click at [1144, 269] on span "Add Account" at bounding box center [1147, 275] width 67 height 13
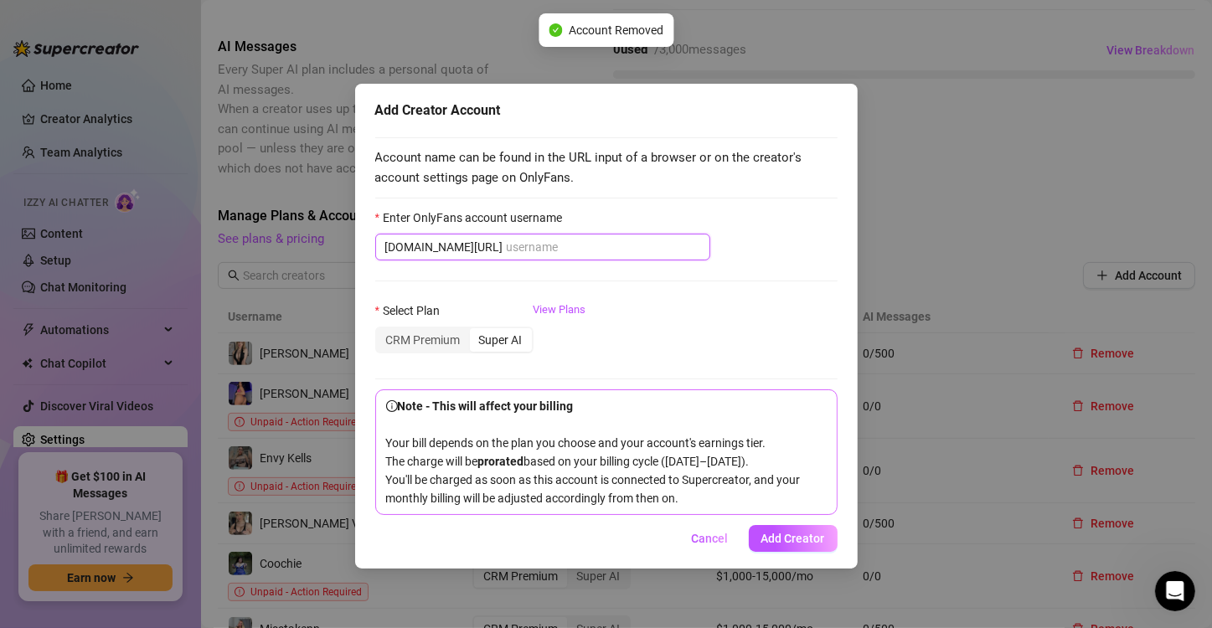
click at [507, 245] on input "Enter OnlyFans account username" at bounding box center [603, 247] width 193 height 18
click at [587, 251] on input "Enter OnlyFans account username" at bounding box center [603, 247] width 193 height 18
paste input "lana_daisyyy"
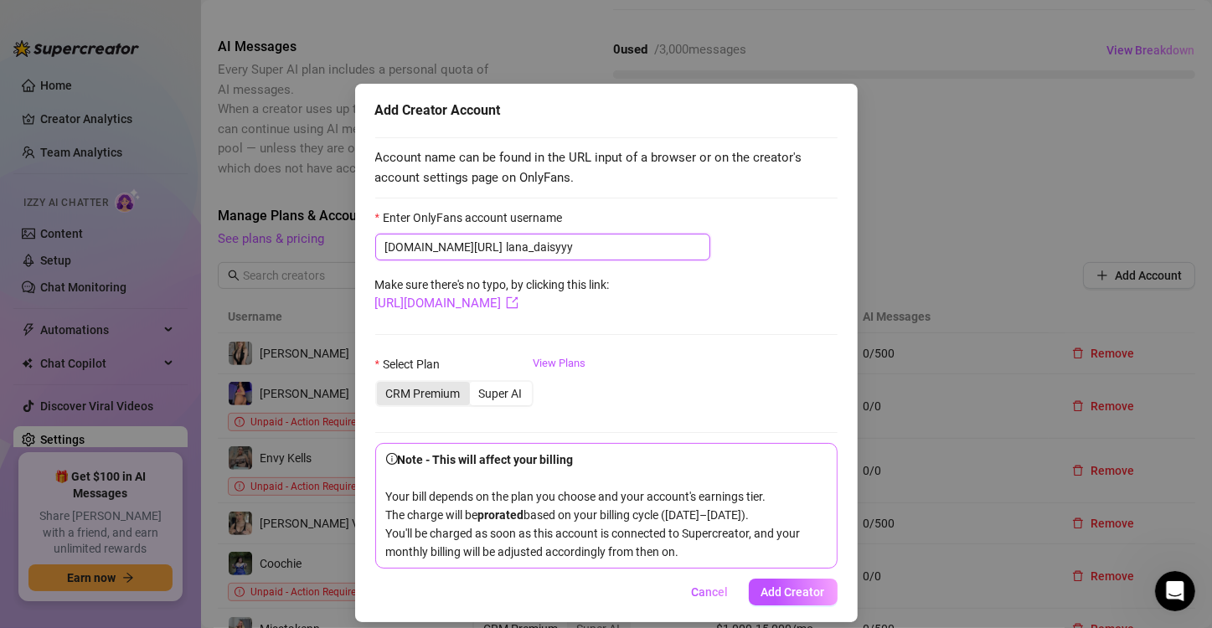
type input "lana_daisyyy"
click at [424, 388] on div "CRM Premium" at bounding box center [423, 393] width 93 height 23
click at [381, 384] on input "CRM Premium" at bounding box center [381, 384] width 0 height 0
click at [548, 363] on link "View Plans" at bounding box center [559, 388] width 53 height 67
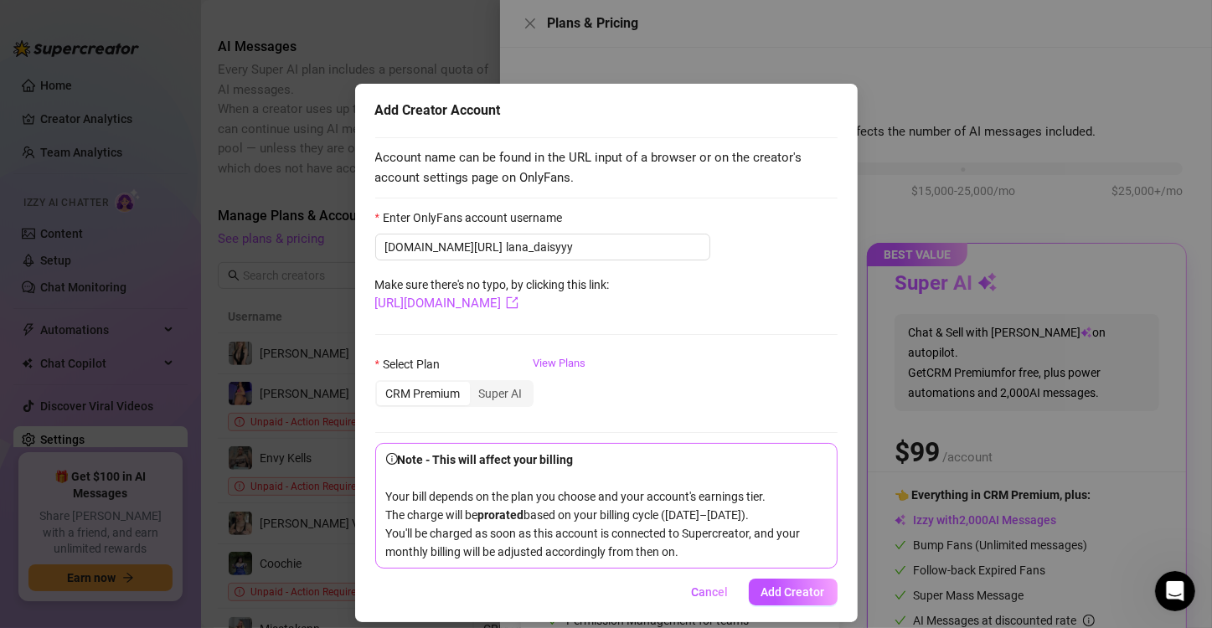
click at [415, 325] on form "Enter OnlyFans account username [DOMAIN_NAME][URL] lana_daisyyy Make sure there…" at bounding box center [606, 388] width 462 height 360
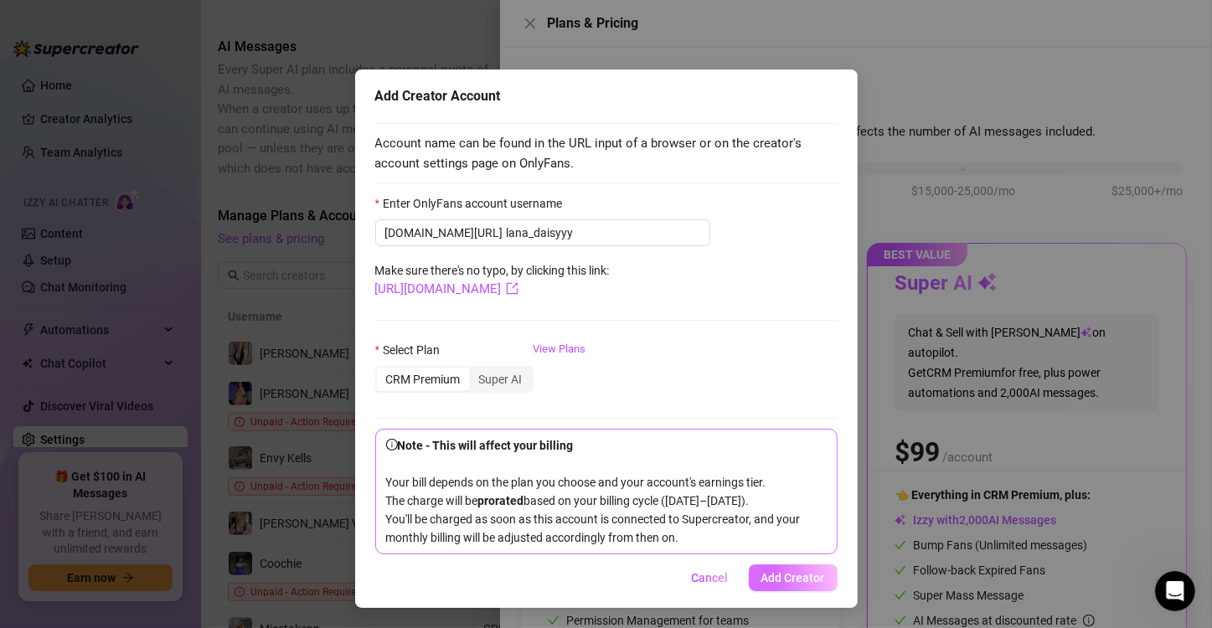
scroll to position [30, 0]
click at [770, 576] on span "Add Creator" at bounding box center [793, 577] width 64 height 13
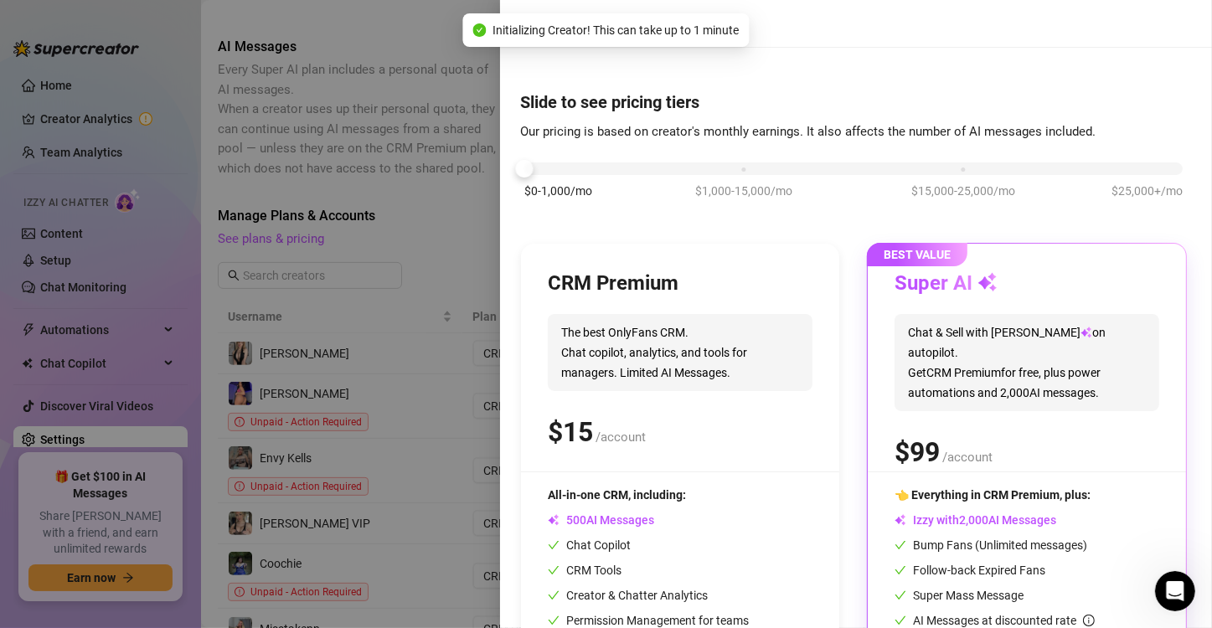
scroll to position [0, 0]
click at [425, 84] on div at bounding box center [606, 314] width 1212 height 628
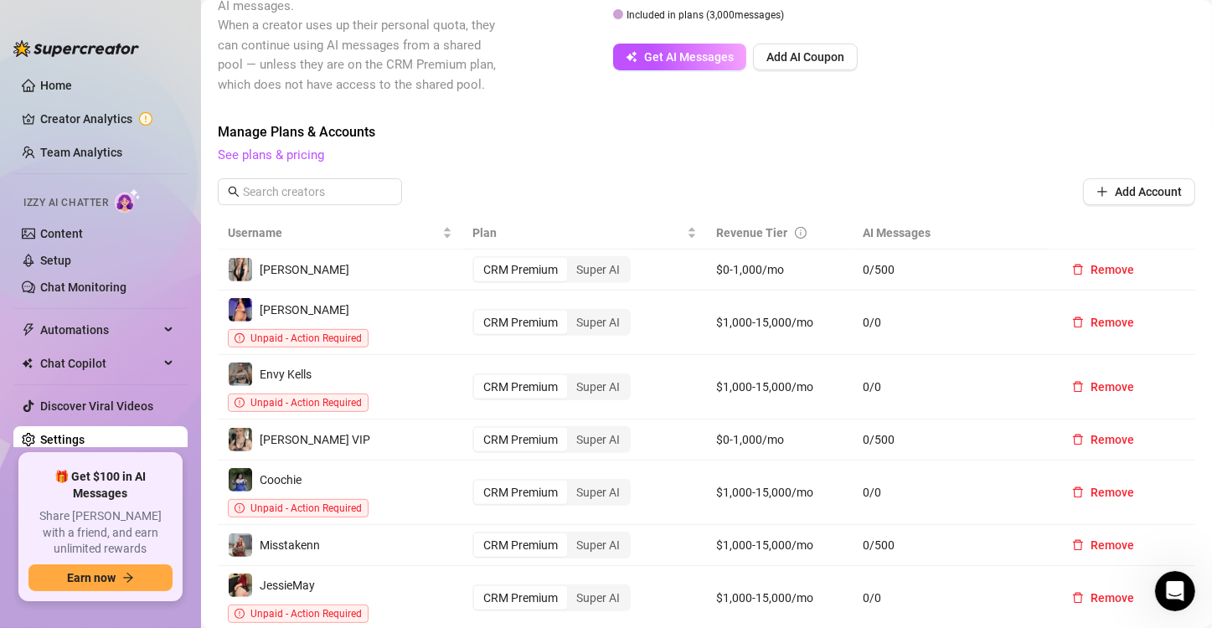
scroll to position [845, 0]
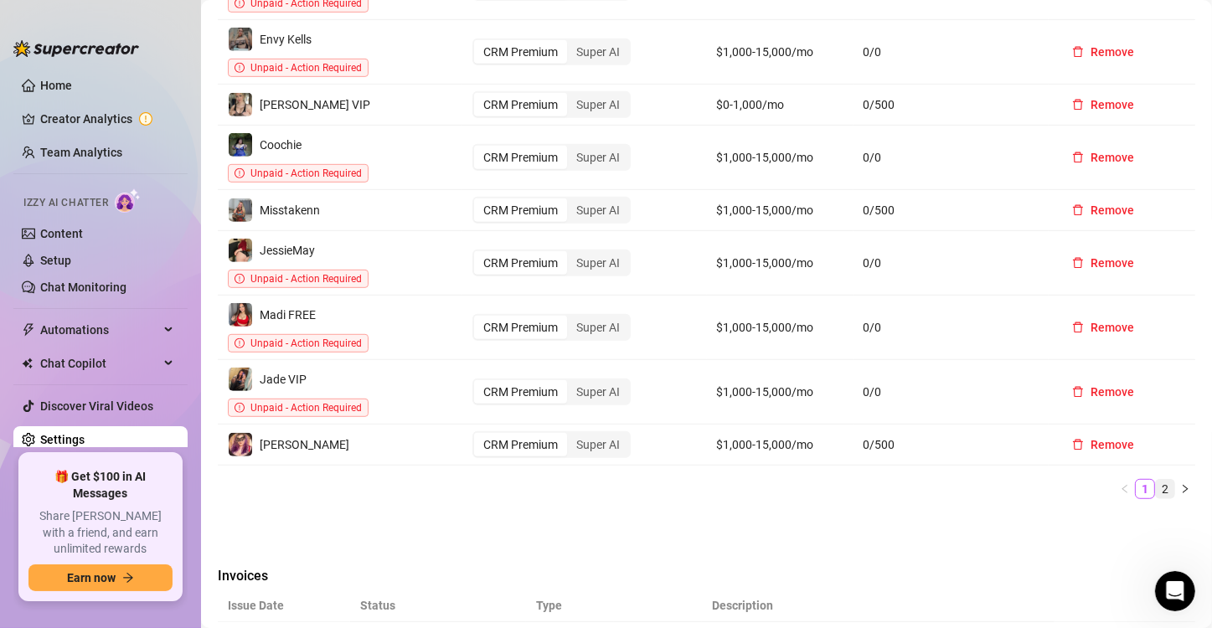
click at [1155, 480] on link "2" at bounding box center [1164, 489] width 18 height 18
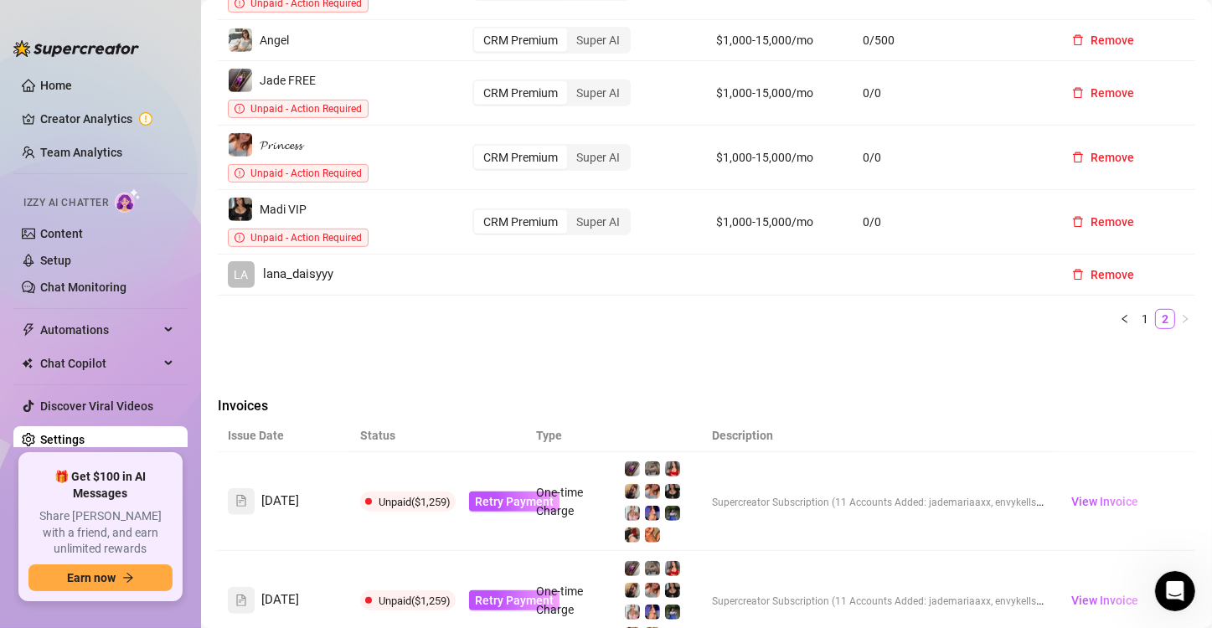
click at [280, 265] on span "lana_daisyyy" at bounding box center [298, 275] width 70 height 20
click at [1096, 268] on span "Remove" at bounding box center [1112, 274] width 44 height 13
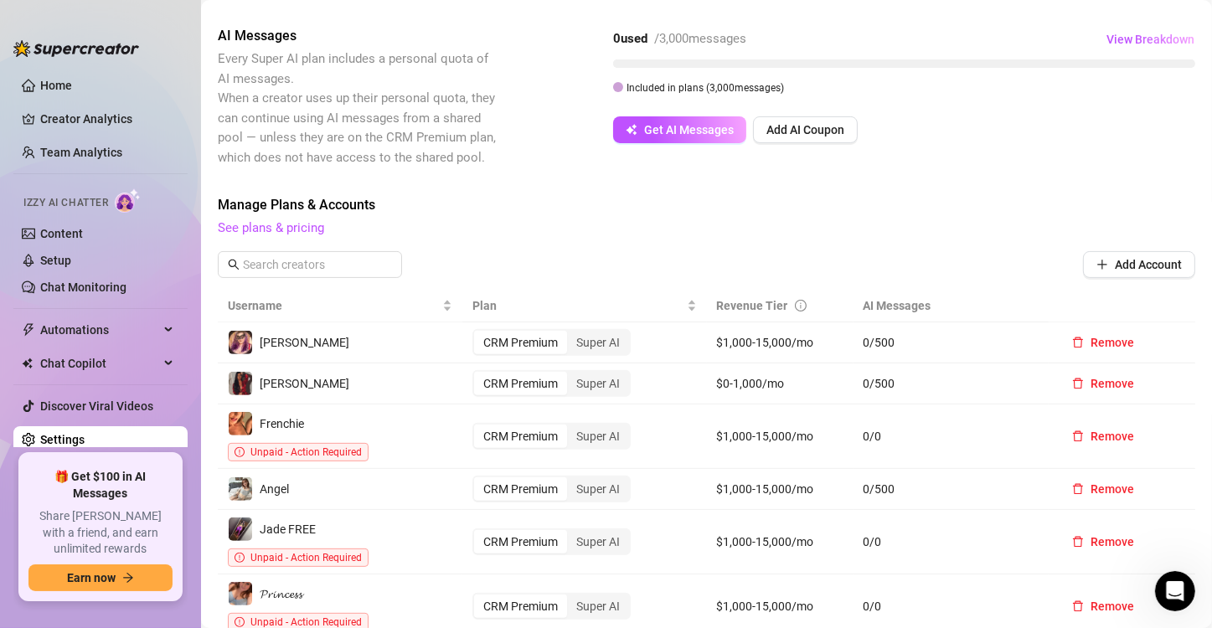
scroll to position [426, 0]
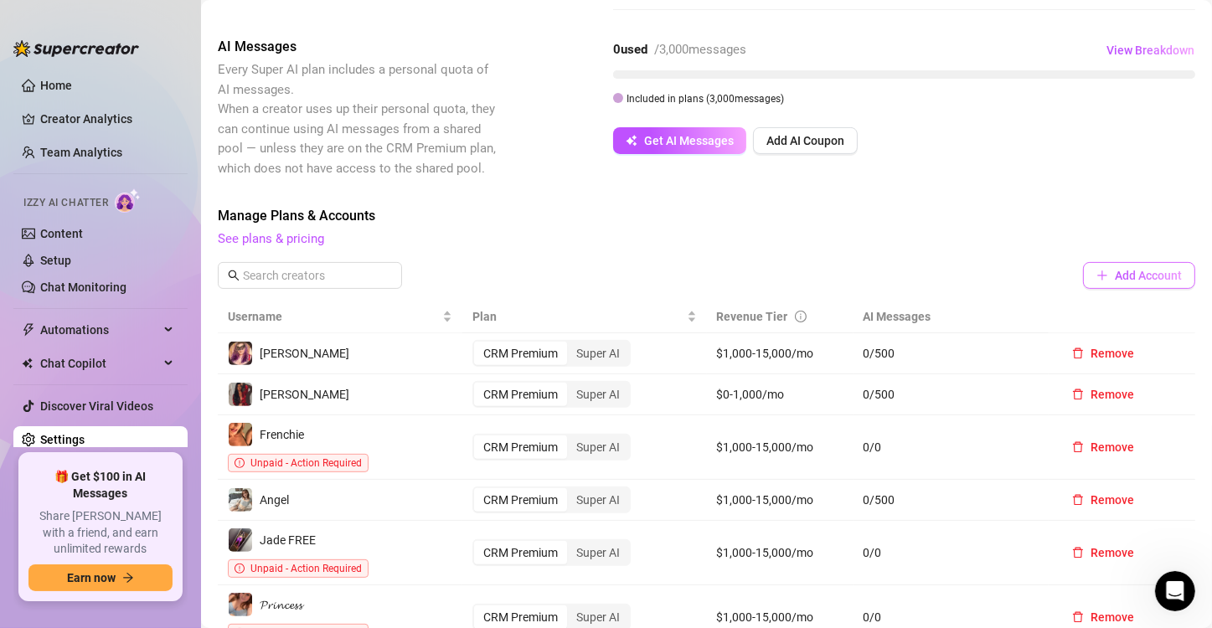
click at [1119, 269] on span "Add Account" at bounding box center [1147, 275] width 67 height 13
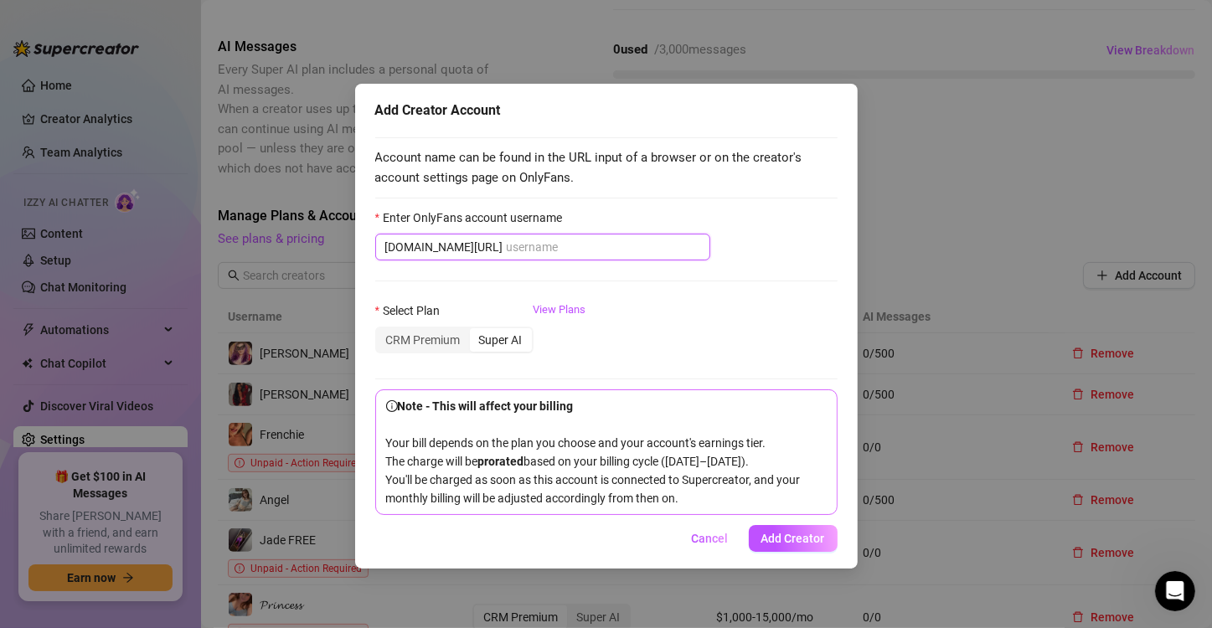
click at [564, 255] on input "Enter OnlyFans account username" at bounding box center [603, 247] width 193 height 18
paste input "lana_daisyyy"
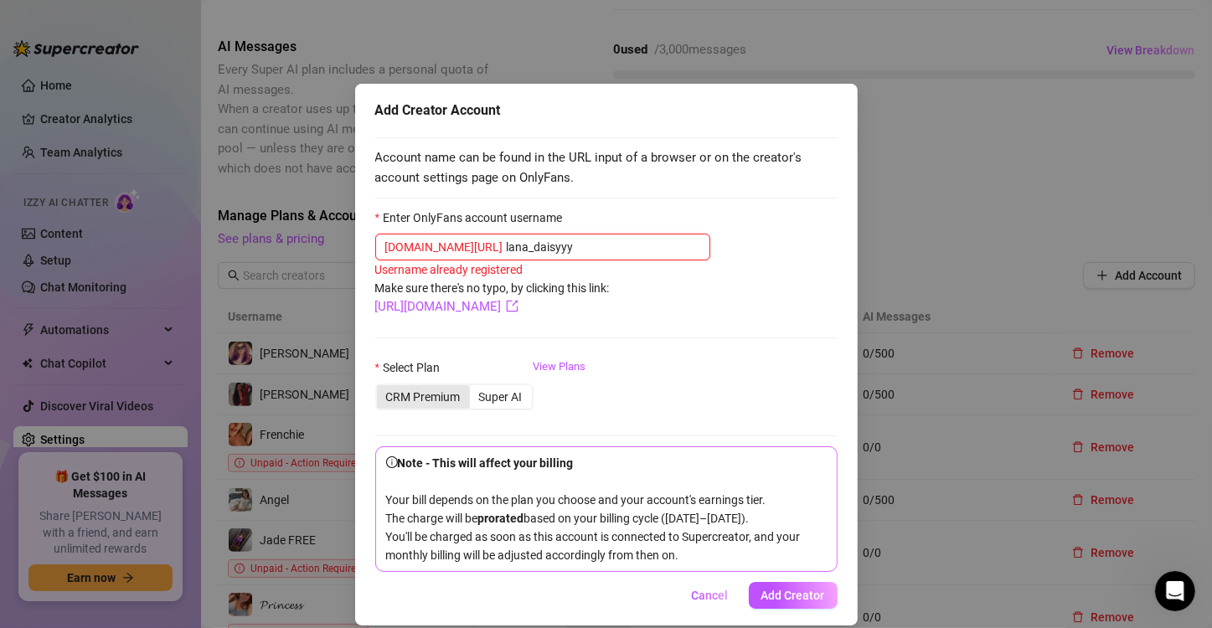
type input "lana_daisyyy"
click at [420, 399] on div "CRM Premium" at bounding box center [423, 396] width 93 height 23
click at [381, 388] on input "CRM Premium" at bounding box center [381, 388] width 0 height 0
click at [795, 602] on span "Add Creator" at bounding box center [793, 595] width 64 height 13
click at [570, 241] on input "lana_daisyyy" at bounding box center [603, 247] width 193 height 18
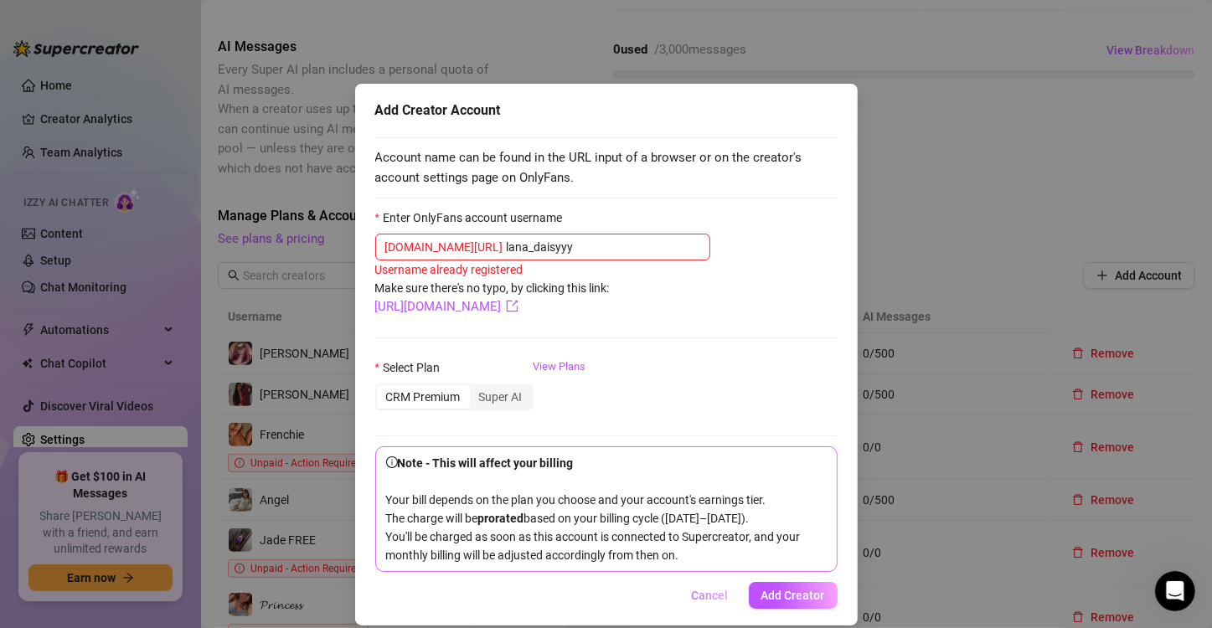
click at [700, 602] on span "Cancel" at bounding box center [710, 595] width 37 height 13
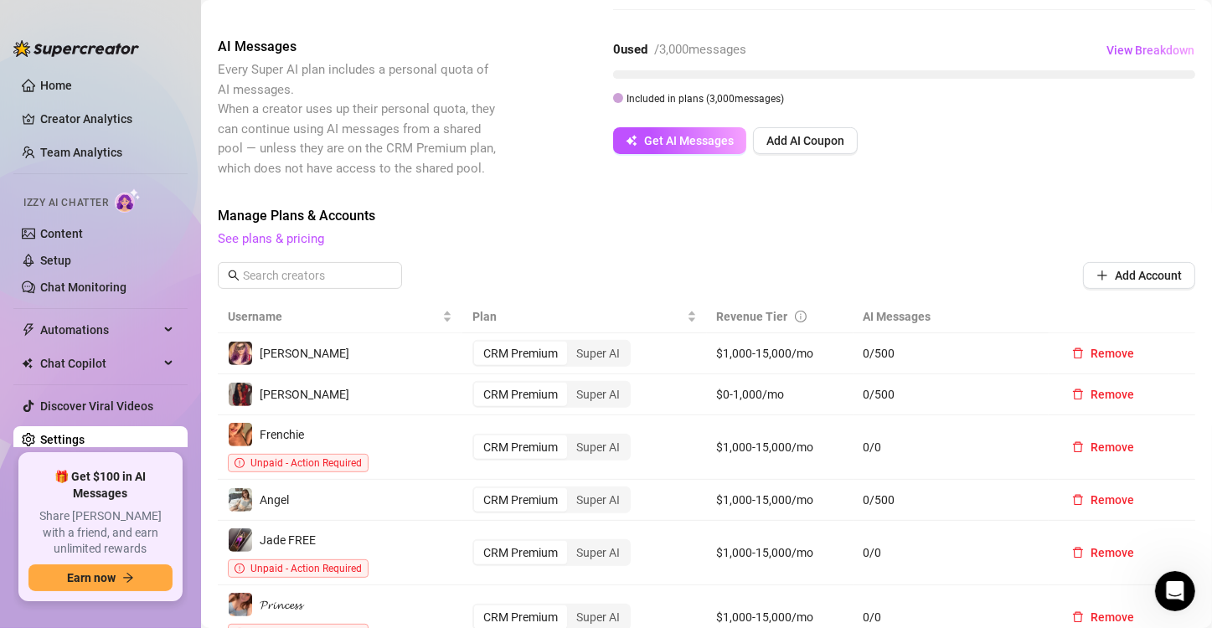
click at [897, 170] on div "Attention: Payment Failed There was a problem with a recent payment. Please ret…" at bounding box center [706, 513] width 977 height 1689
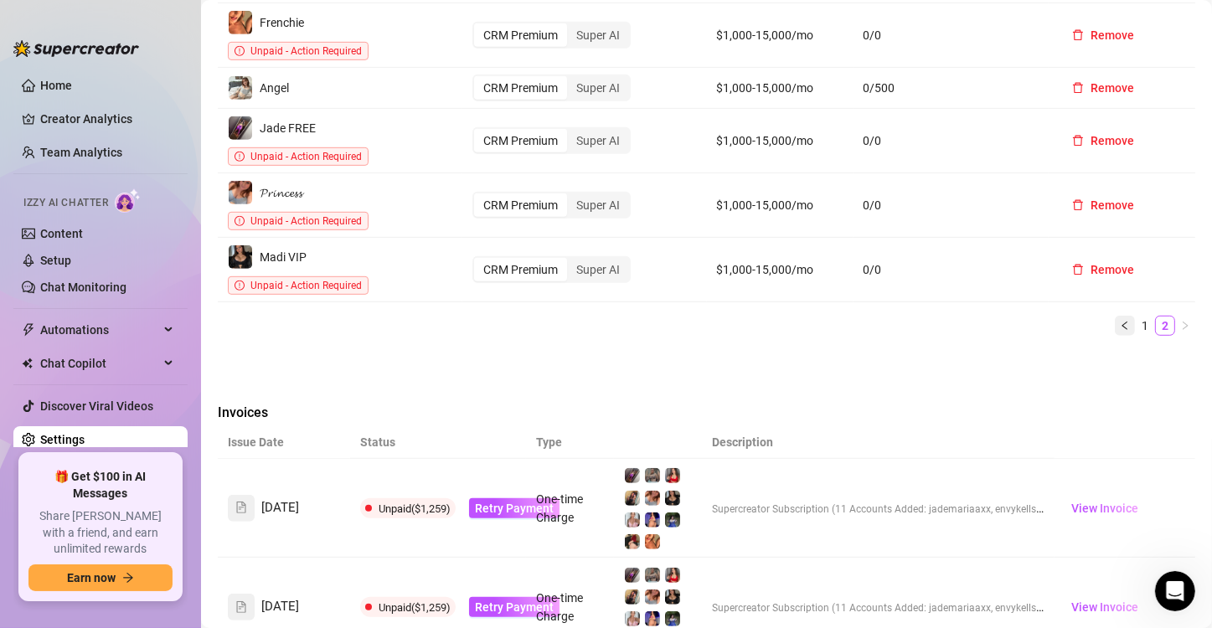
scroll to position [761, 0]
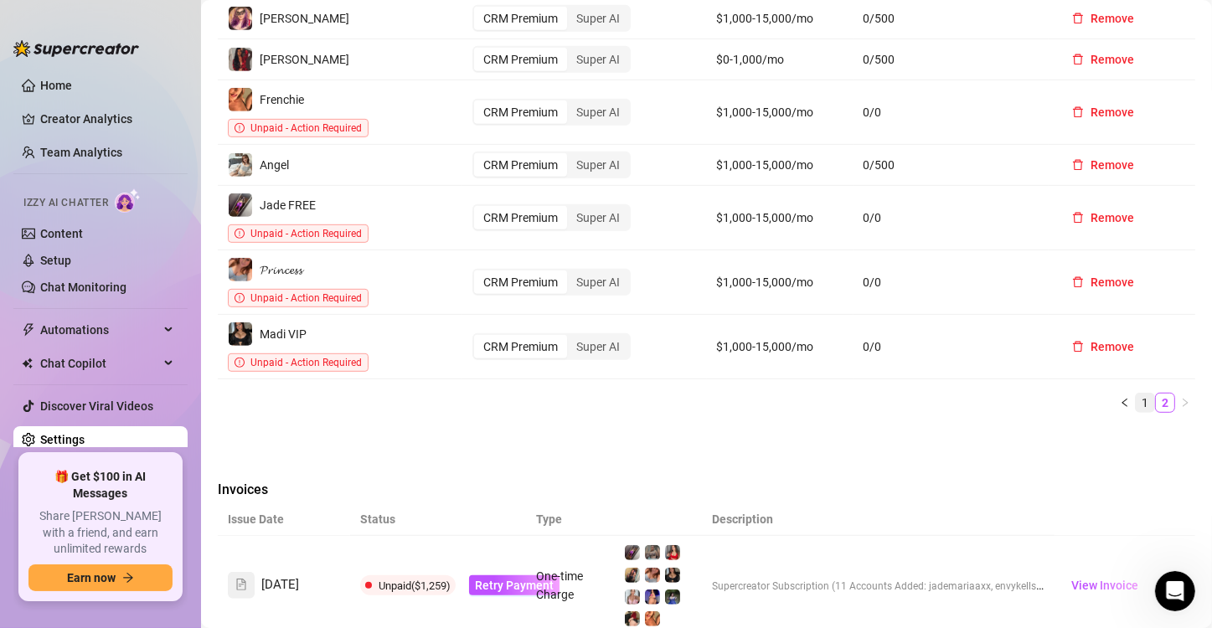
click at [1135, 394] on link "1" at bounding box center [1144, 403] width 18 height 18
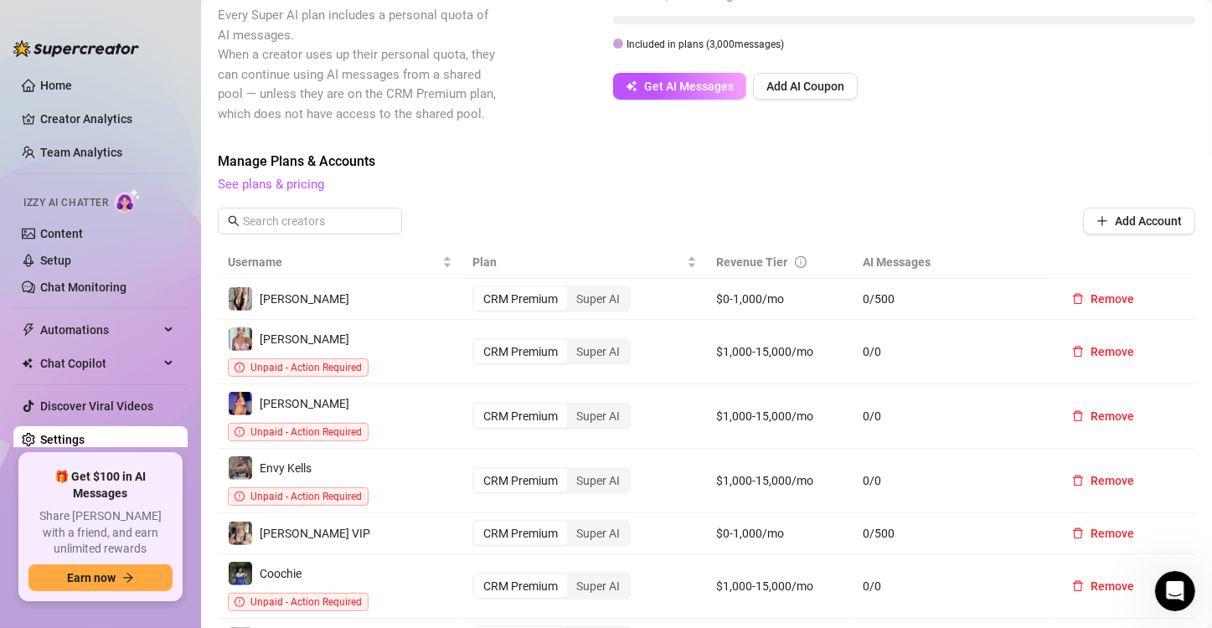
scroll to position [594, 0]
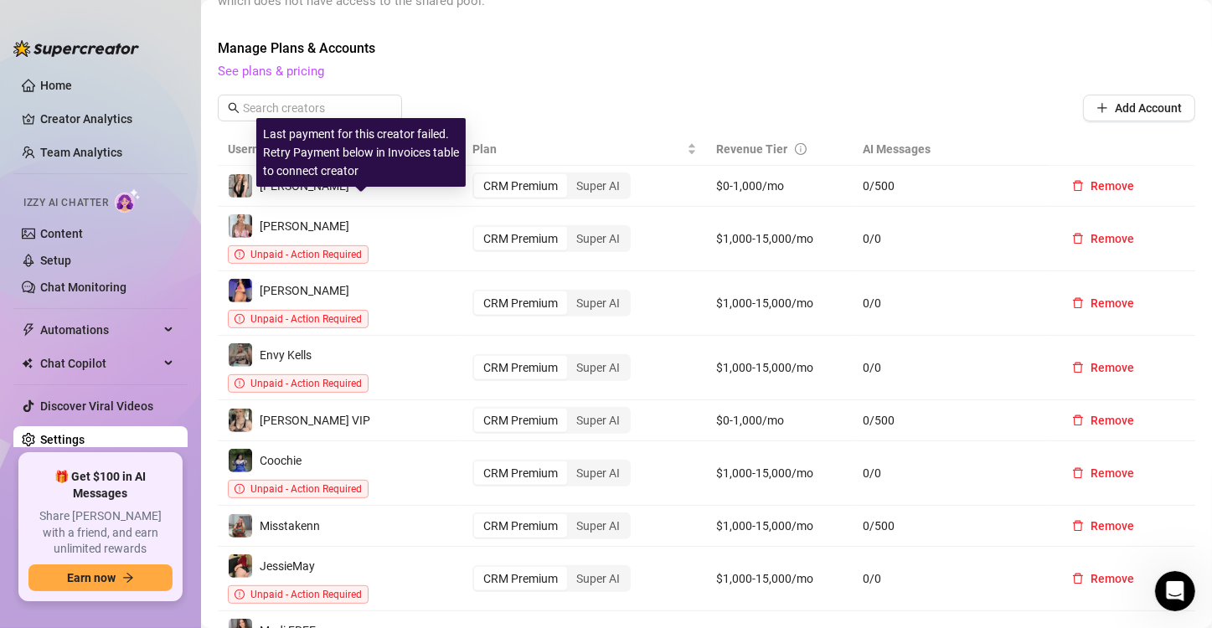
click at [362, 249] on span "Unpaid - Action Required" at bounding box center [305, 255] width 111 height 12
click at [244, 250] on icon "exclamation-circle" at bounding box center [239, 255] width 10 height 10
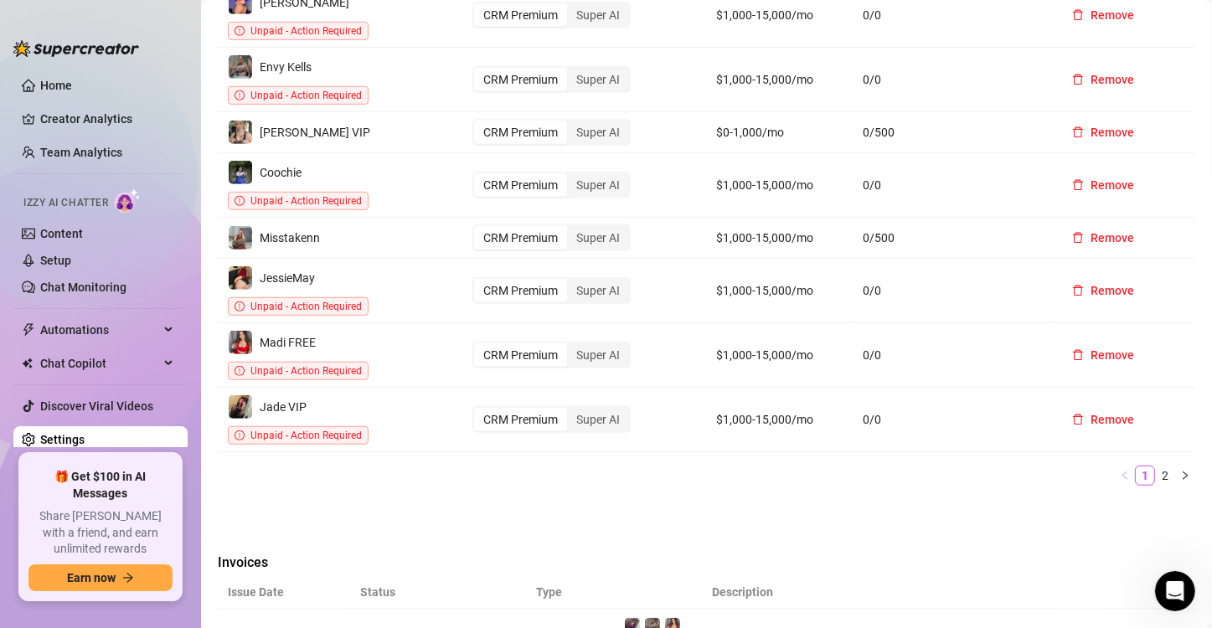
scroll to position [845, 0]
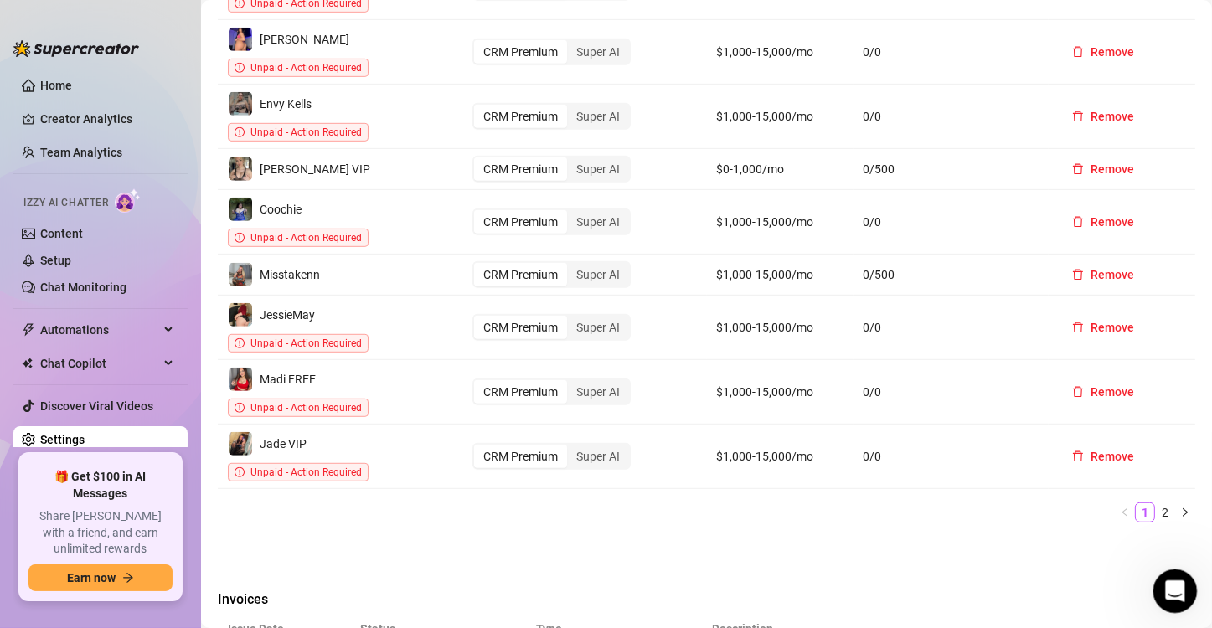
click at [1156, 588] on div "Open Intercom Messenger" at bounding box center [1172, 588] width 55 height 55
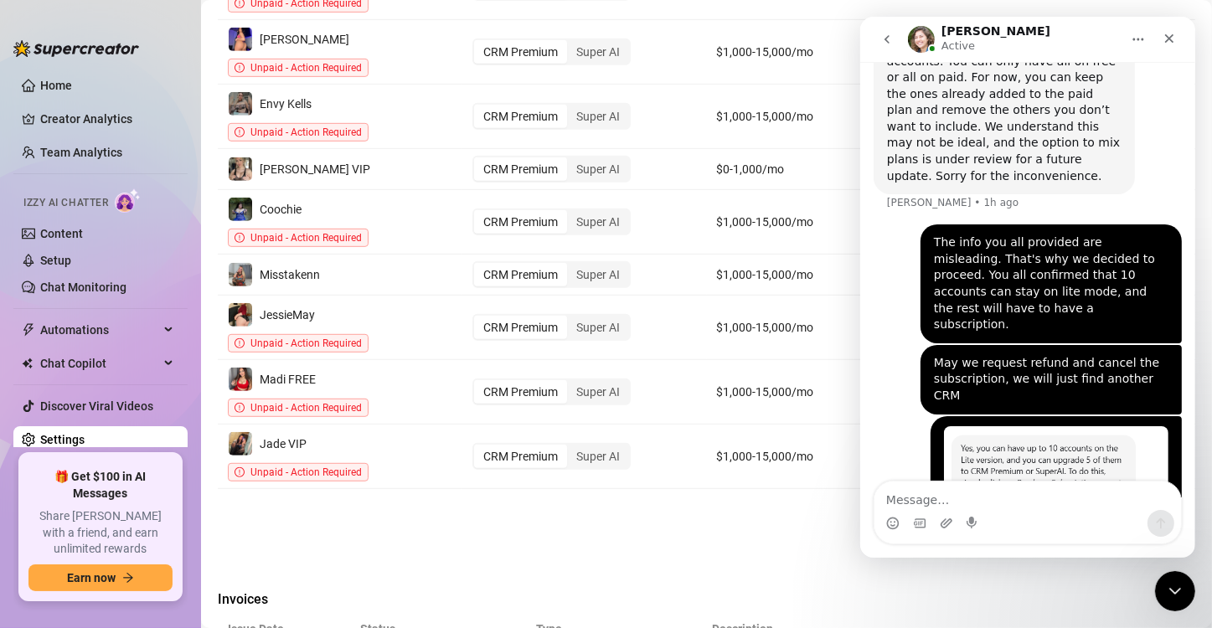
scroll to position [1872, 0]
click at [936, 497] on textarea "Message…" at bounding box center [1026, 495] width 306 height 28
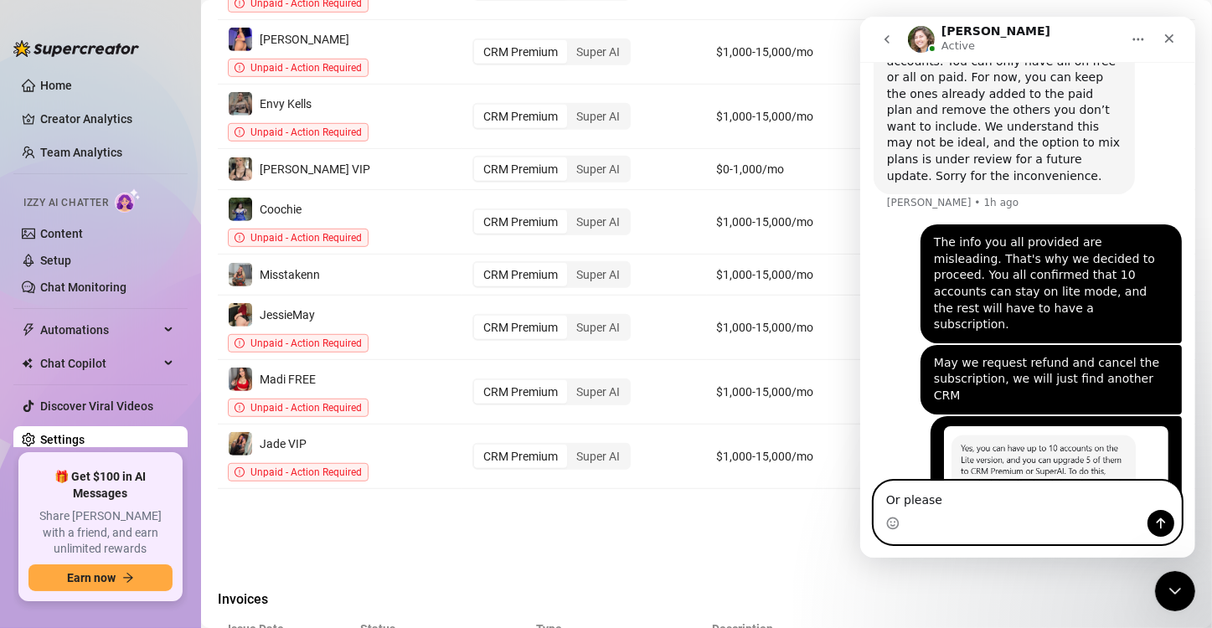
drag, startPoint x: 969, startPoint y: 507, endPoint x: 826, endPoint y: 502, distance: 143.3
click at [859, 502] on html "[PERSON_NAME] Active Ask us anything, or share your feedback :) [PERSON_NAME] H…" at bounding box center [1026, 287] width 335 height 541
paste textarea "Please downgrade 10 of my 17 accounts back to CRM Lite and keep only 7 on Premi…"
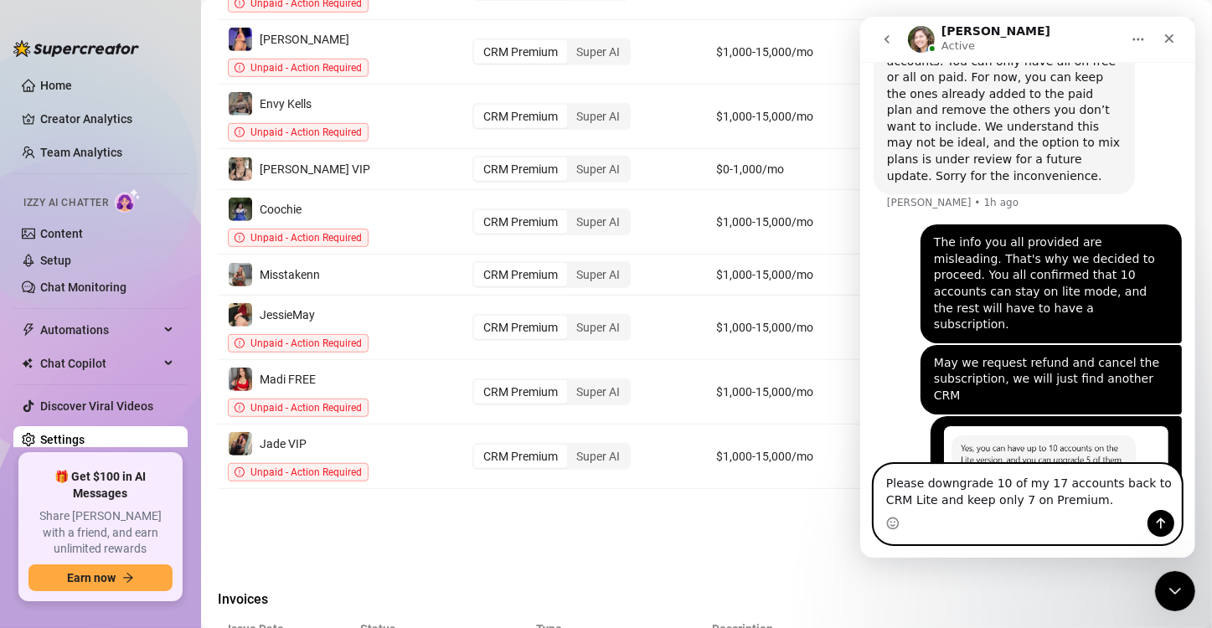
scroll to position [1889, 0]
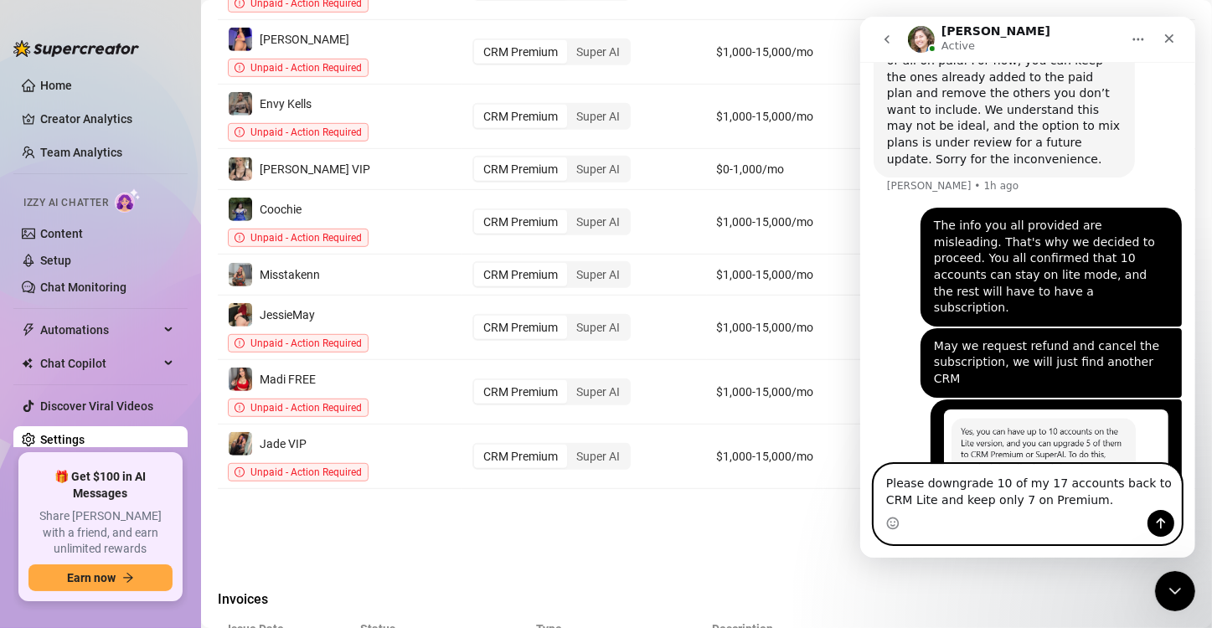
click at [1087, 500] on textarea "Please downgrade 10 of my 17 accounts back to CRM Lite and keep only 7 on Premi…" at bounding box center [1026, 487] width 306 height 45
type textarea "Please downgrade 10 of my 17 accounts back to CRM Lite and keep only 7 on Premi…"
click at [1162, 522] on icon "Send a message…" at bounding box center [1159, 523] width 9 height 11
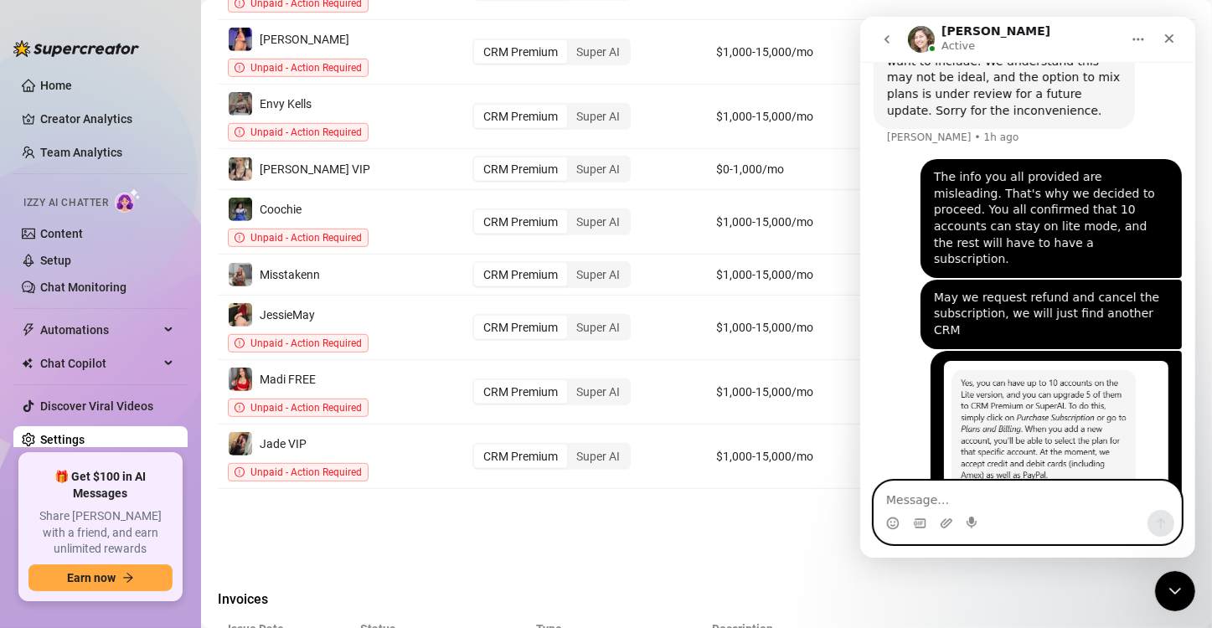
scroll to position [1943, 0]
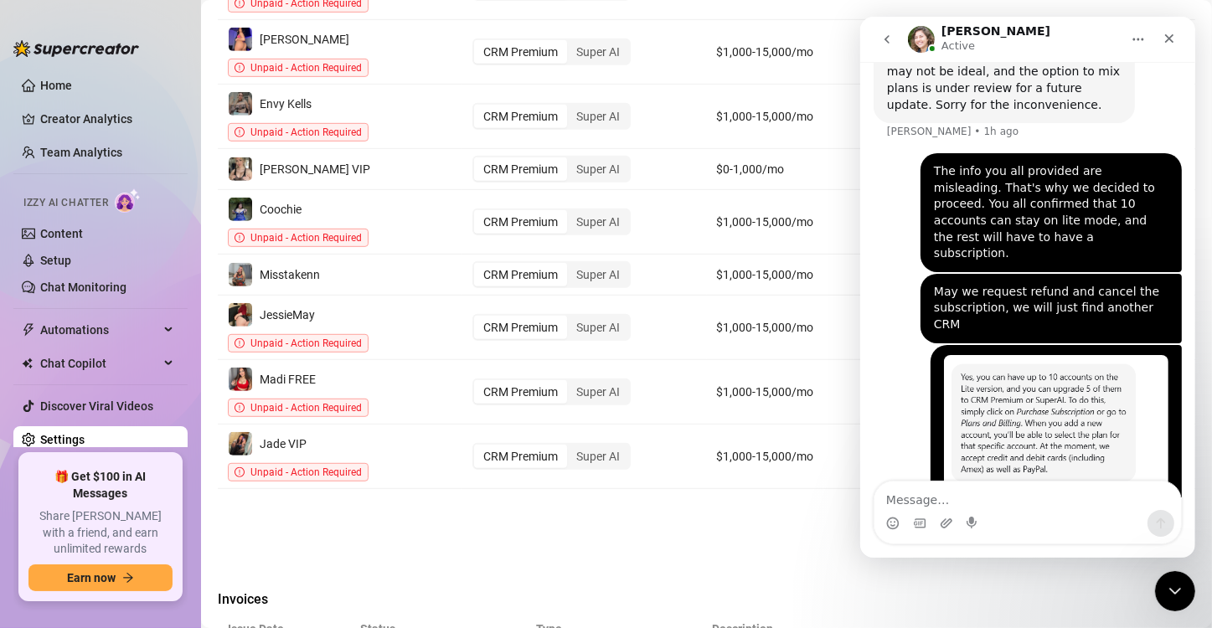
click at [975, 536] on div "Please downgrade 10 of my 17 accounts back to CRM Lite and keep only 7 on Premi…" at bounding box center [1050, 560] width 234 height 49
click at [698, 457] on div "Username Plan Revenue Tier AI Messages [PERSON_NAME] Free CRM Premium Super AI …" at bounding box center [706, 209] width 977 height 654
click at [1181, 597] on icon "Close Intercom Messenger" at bounding box center [1172, 589] width 20 height 20
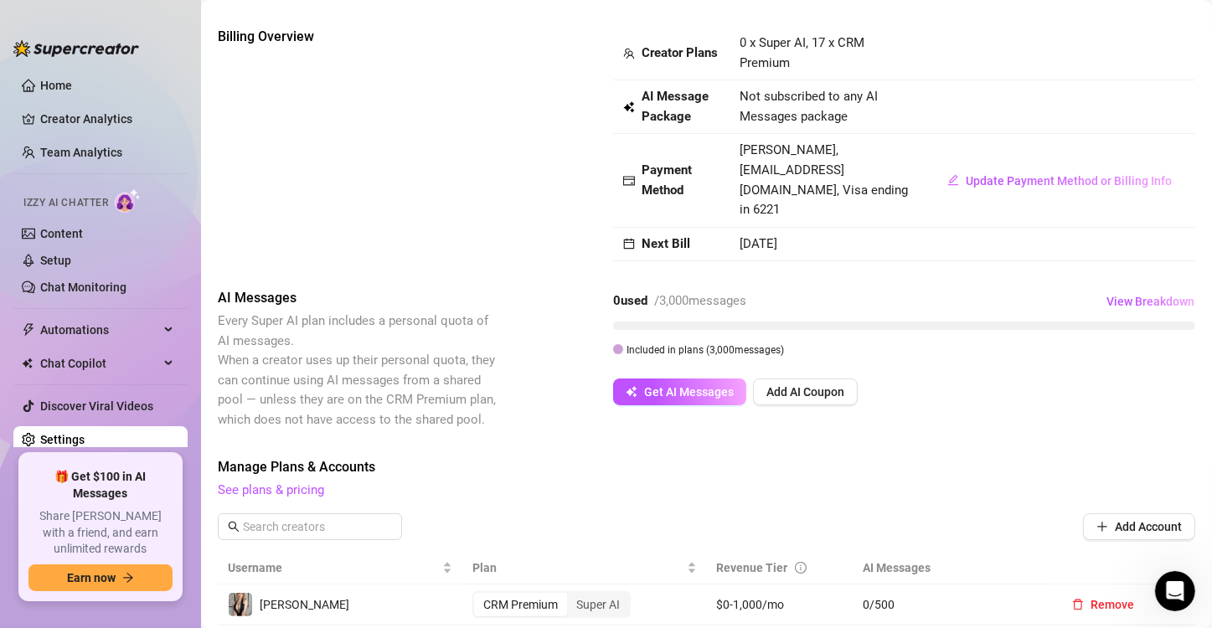
scroll to position [8, 0]
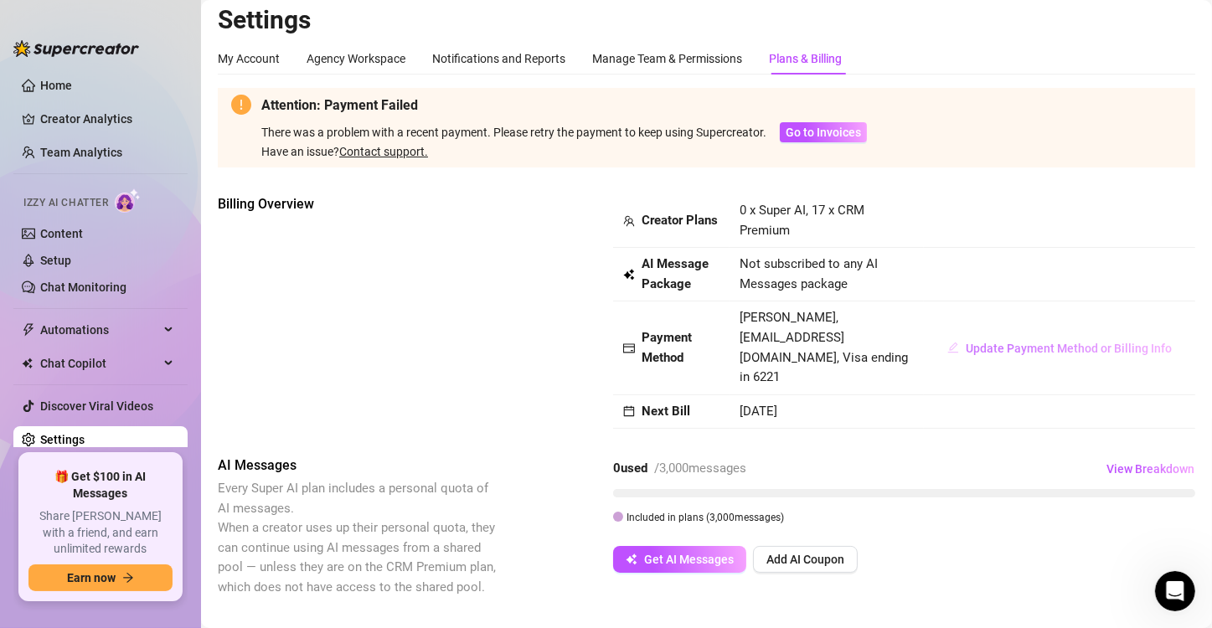
click at [1057, 342] on span "Update Payment Method or Billing Info" at bounding box center [1068, 348] width 206 height 13
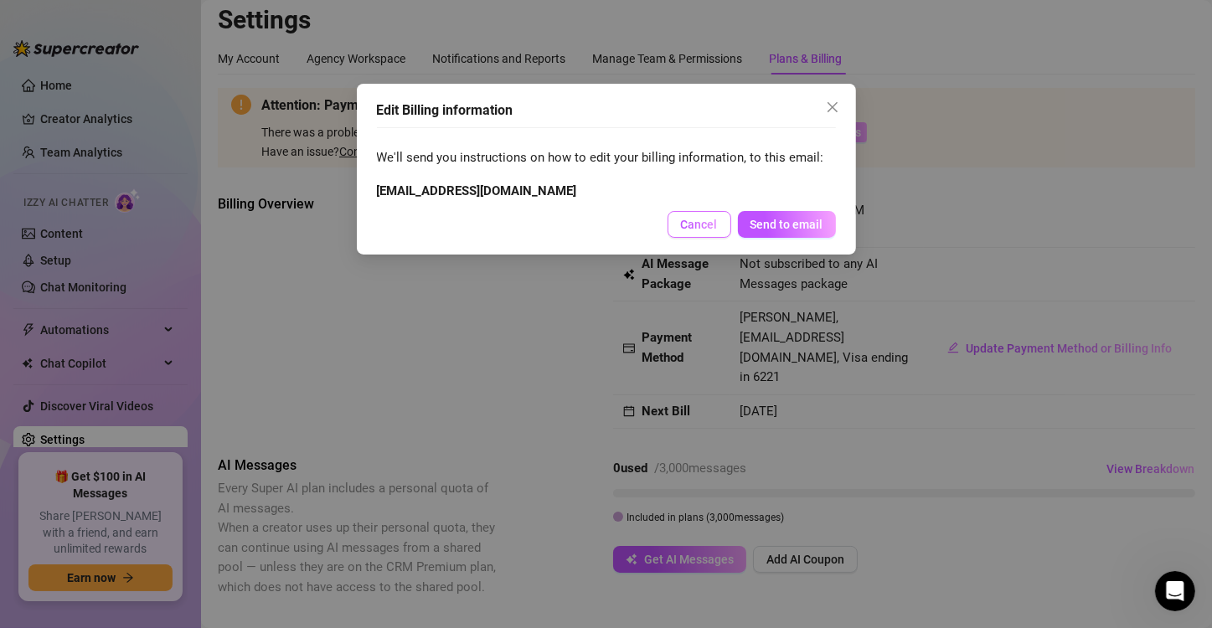
click at [697, 220] on span "Cancel" at bounding box center [699, 224] width 37 height 13
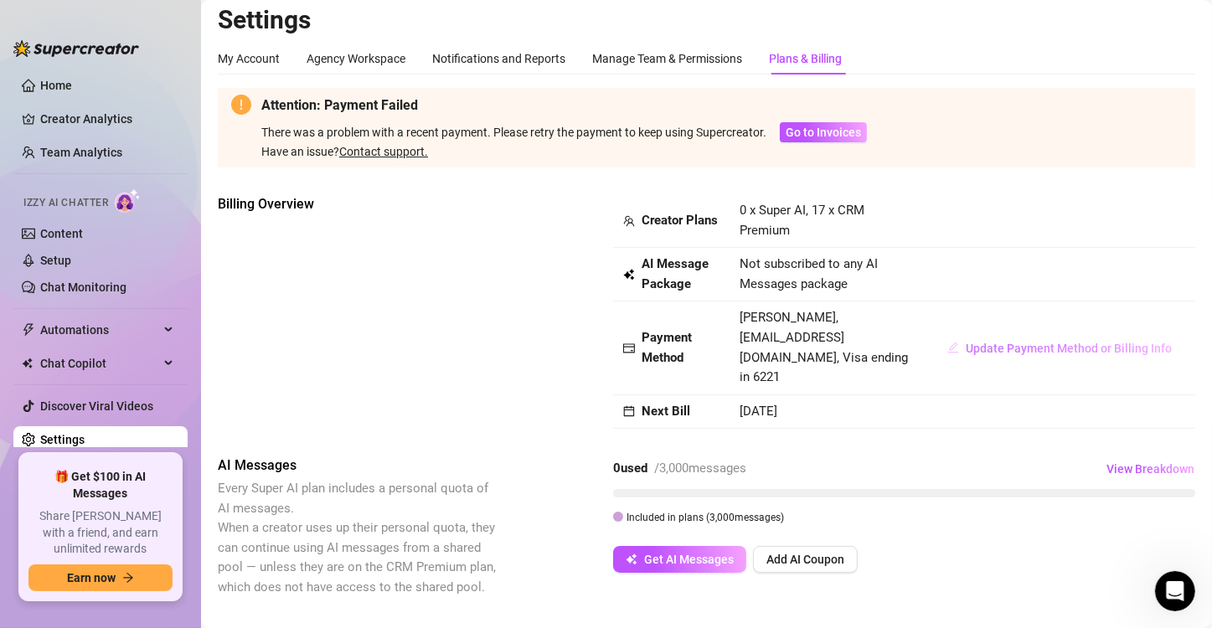
click at [984, 342] on span "Update Payment Method or Billing Info" at bounding box center [1068, 348] width 206 height 13
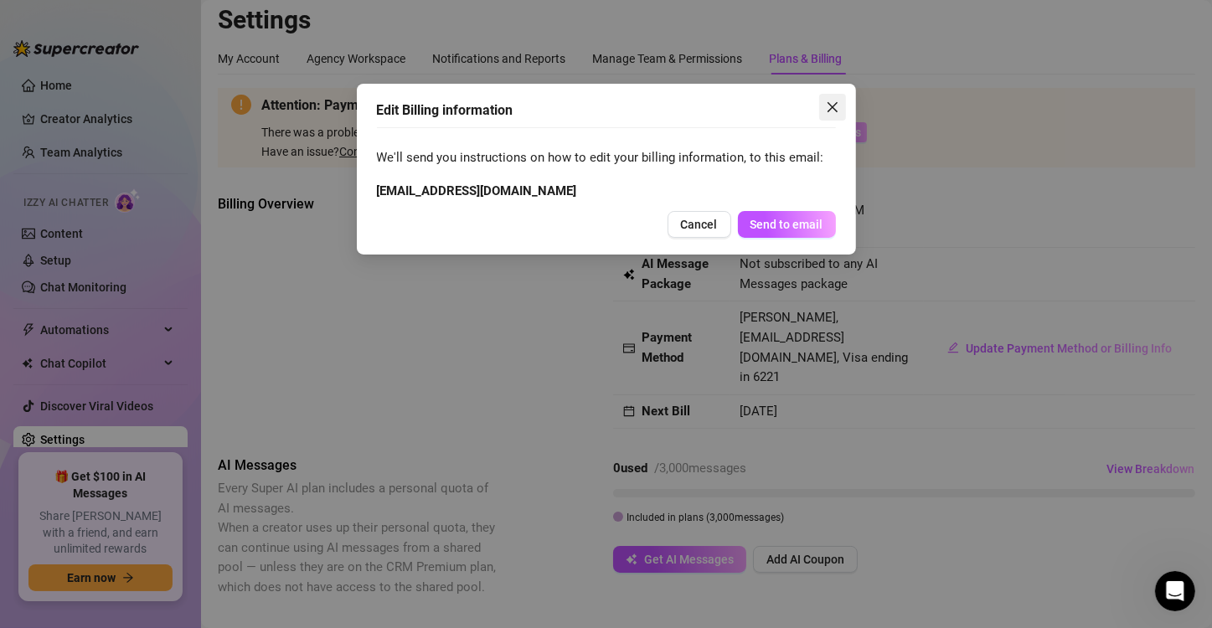
click at [826, 102] on icon "close" at bounding box center [832, 106] width 13 height 13
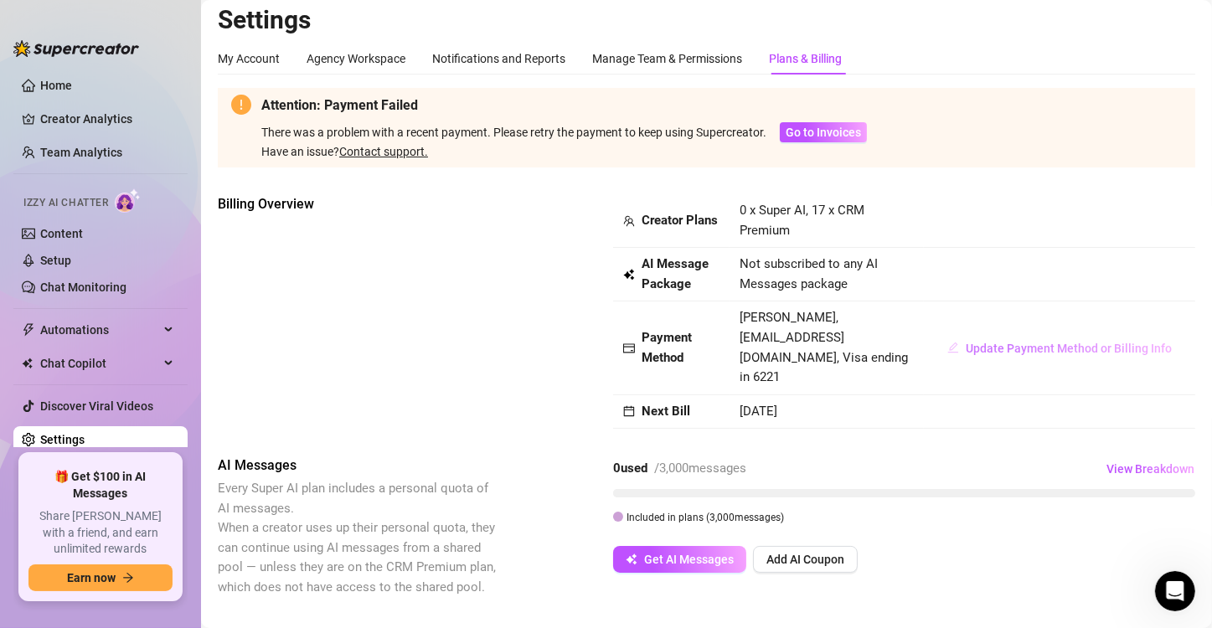
click at [947, 342] on icon "edit" at bounding box center [953, 348] width 12 height 12
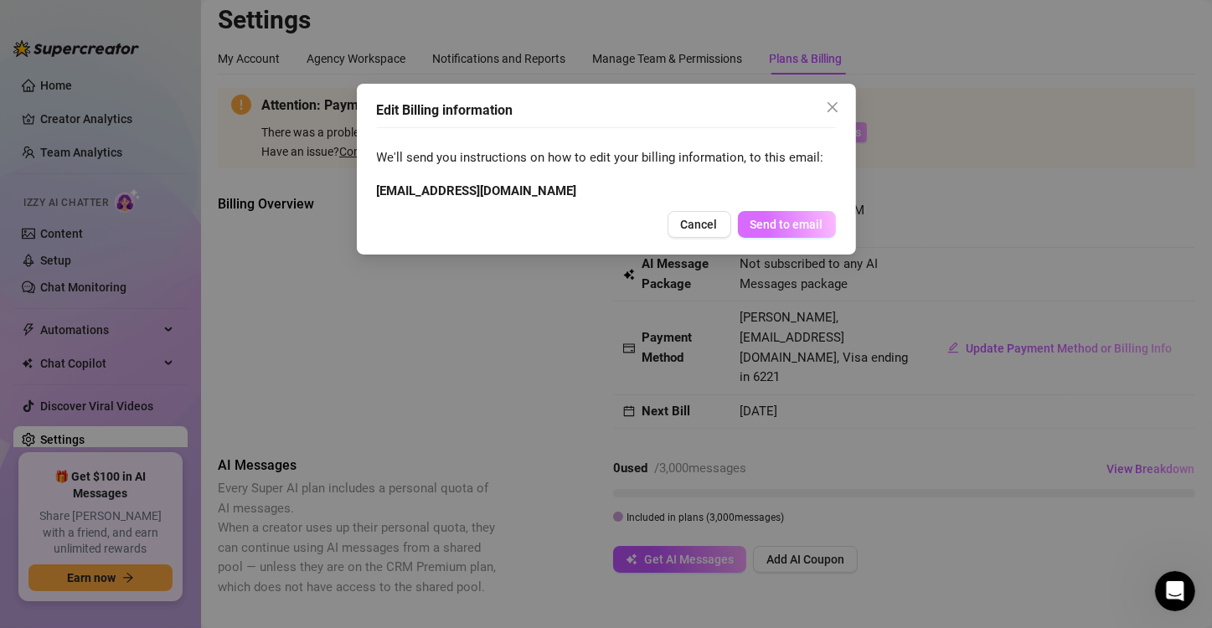
click at [785, 221] on span "Send to email" at bounding box center [786, 224] width 73 height 13
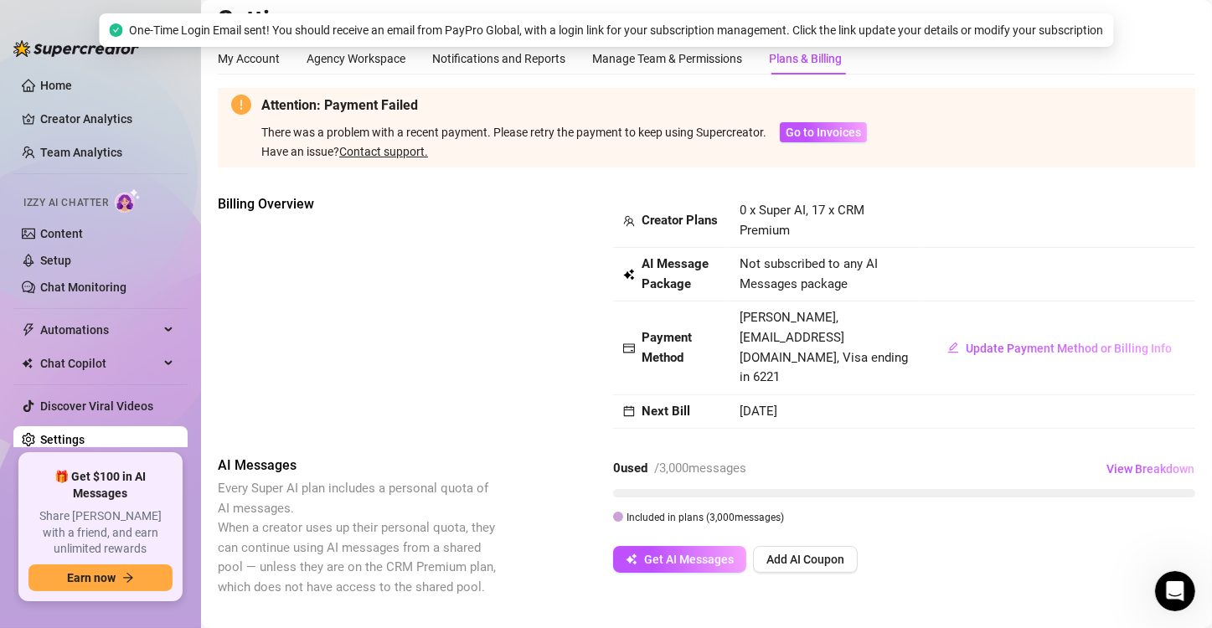
click at [532, 261] on div "Billing Overview Creator Plans 0 x Super AI, 17 x CRM Premium AI Message Packag…" at bounding box center [706, 311] width 977 height 234
click at [1145, 462] on span "View Breakdown" at bounding box center [1150, 468] width 88 height 13
click at [459, 249] on div "Billing Overview" at bounding box center [358, 289] width 281 height 191
click at [809, 137] on span "Go to Invoices" at bounding box center [822, 132] width 75 height 13
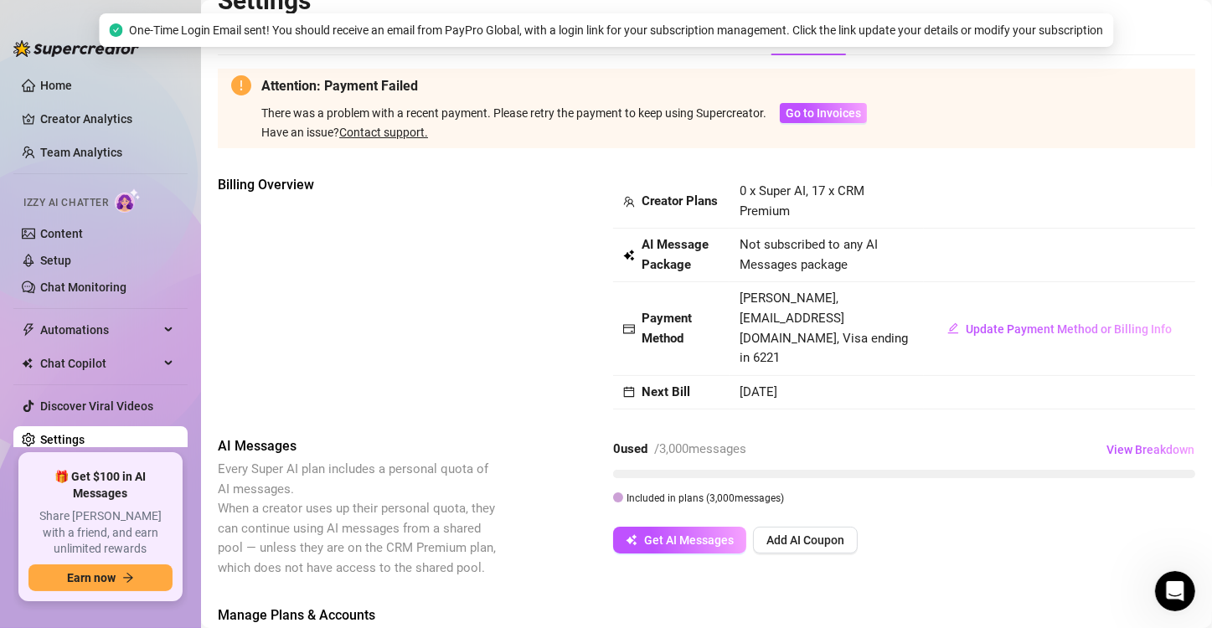
scroll to position [0, 0]
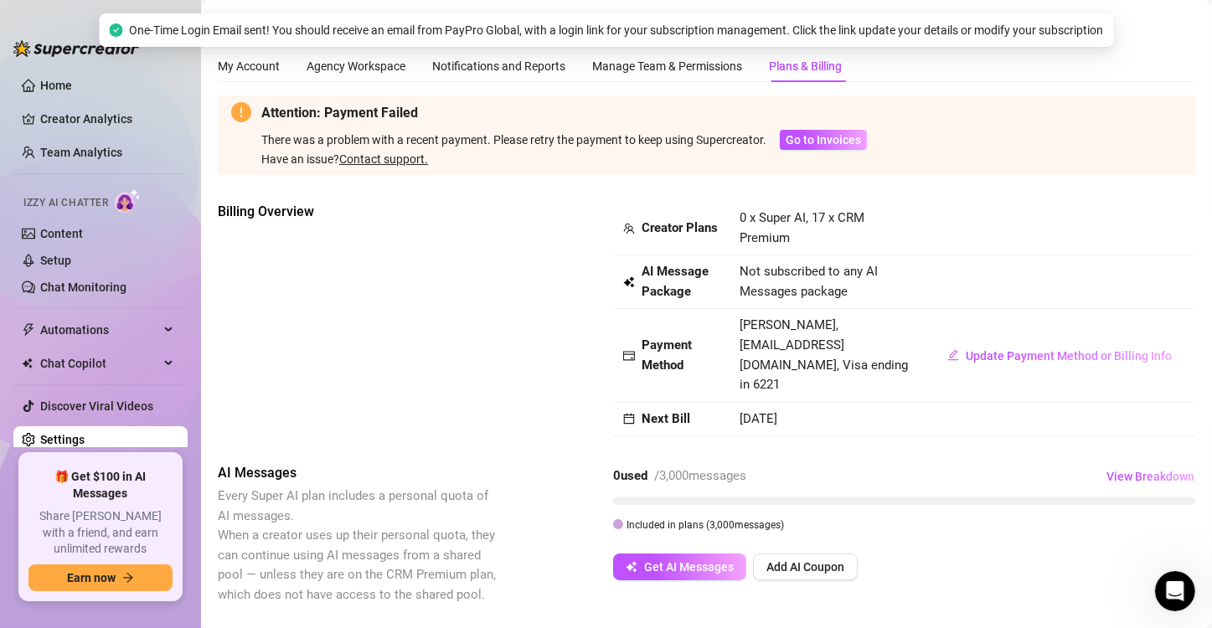
click at [802, 286] on span "Not subscribed to any AI Messages package" at bounding box center [826, 281] width 174 height 39
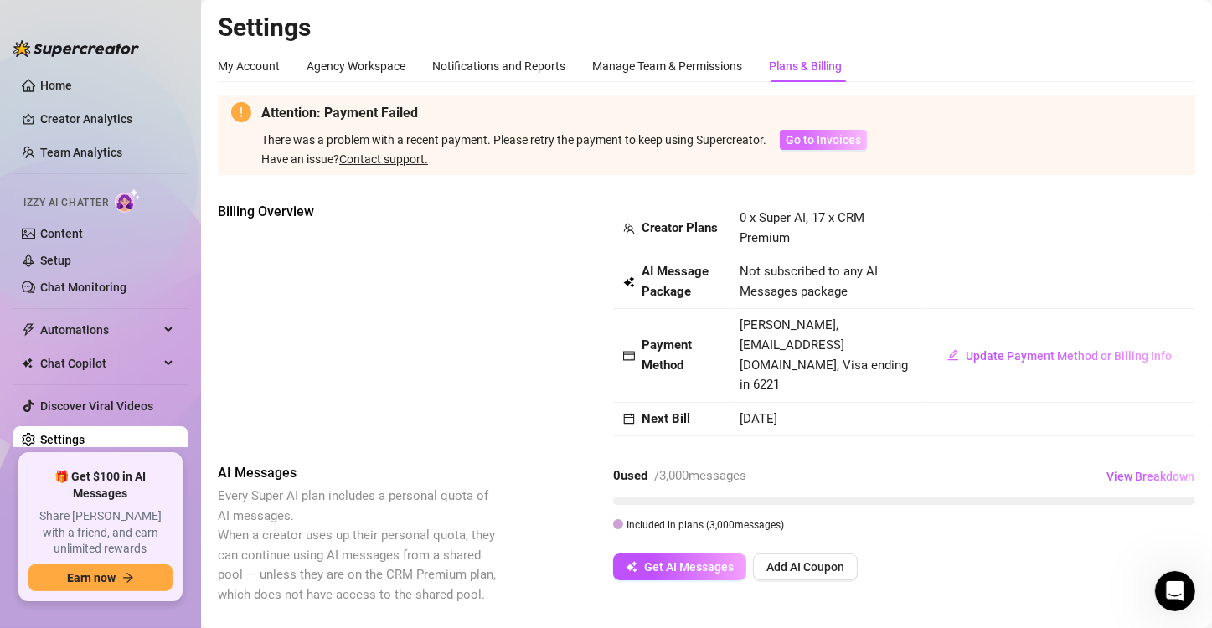
click at [816, 139] on span "Go to Invoices" at bounding box center [822, 139] width 75 height 13
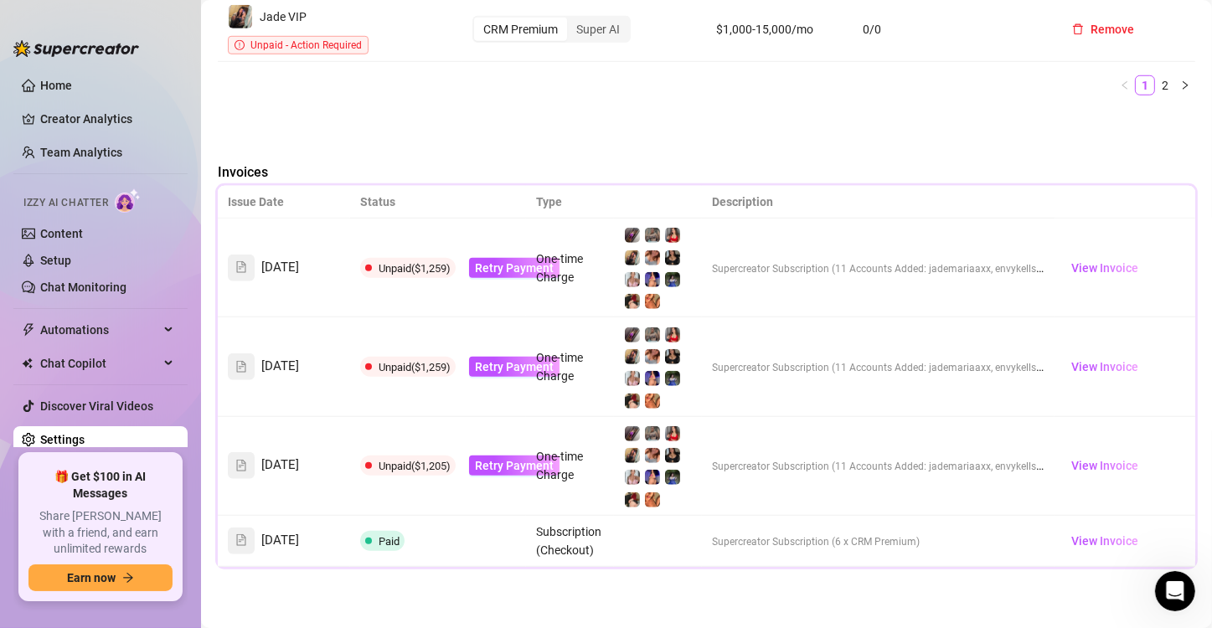
scroll to position [1347, 0]
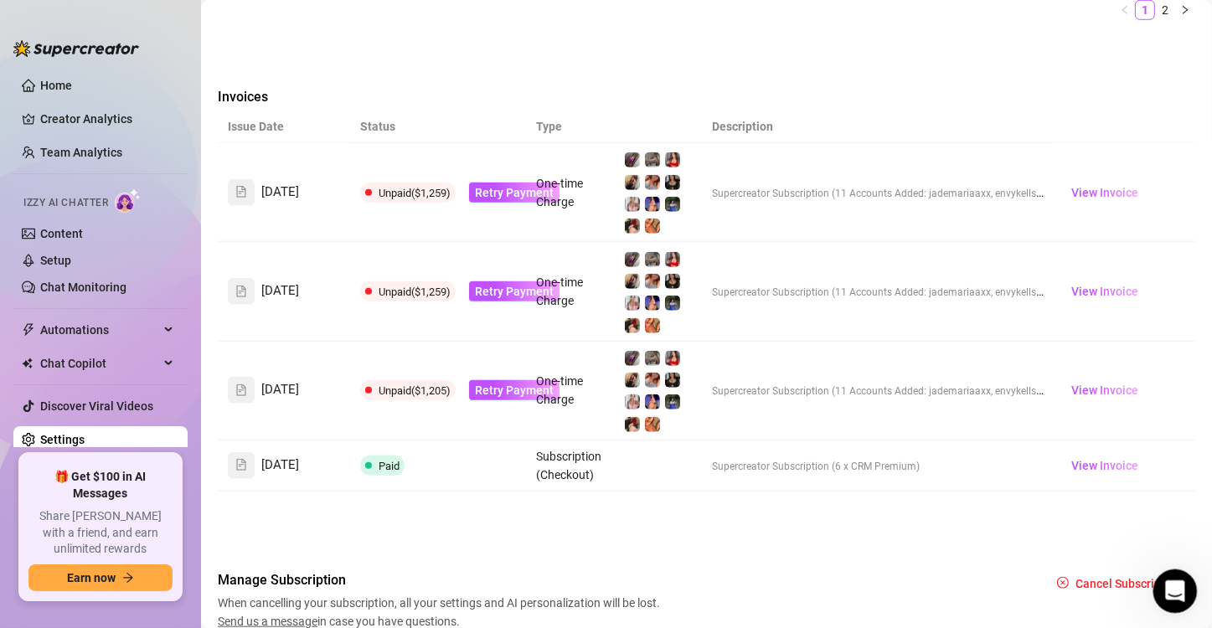
click at [1171, 591] on icon "Open Intercom Messenger" at bounding box center [1173, 589] width 28 height 28
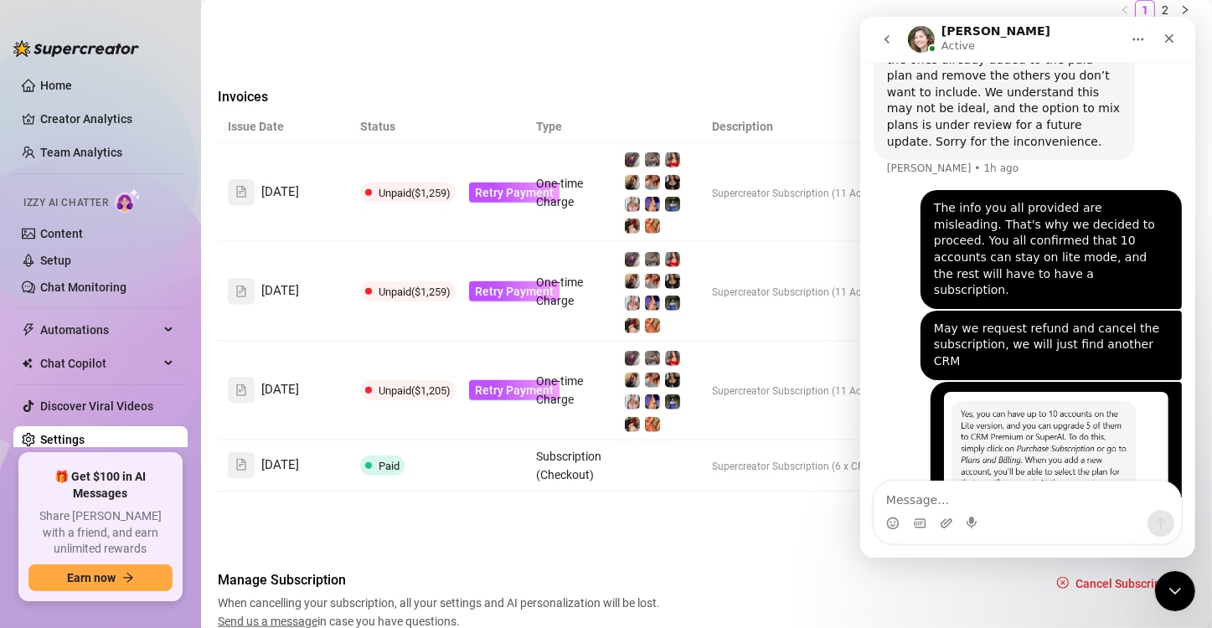
scroll to position [1943, 0]
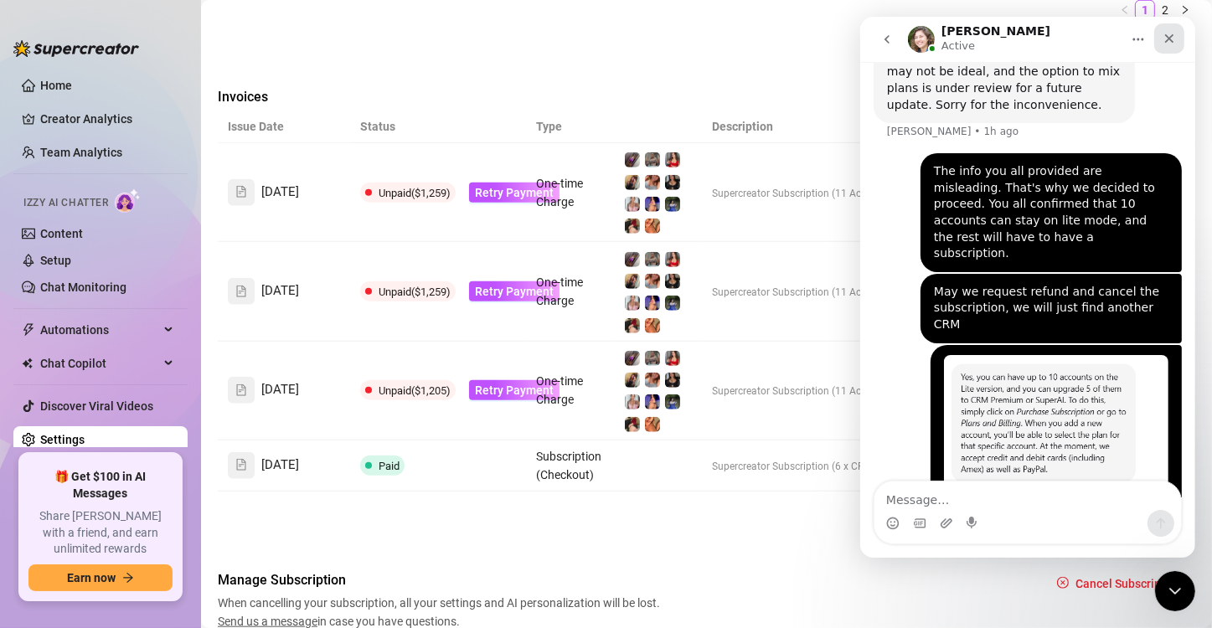
click at [1166, 32] on icon "Close" at bounding box center [1167, 38] width 13 height 13
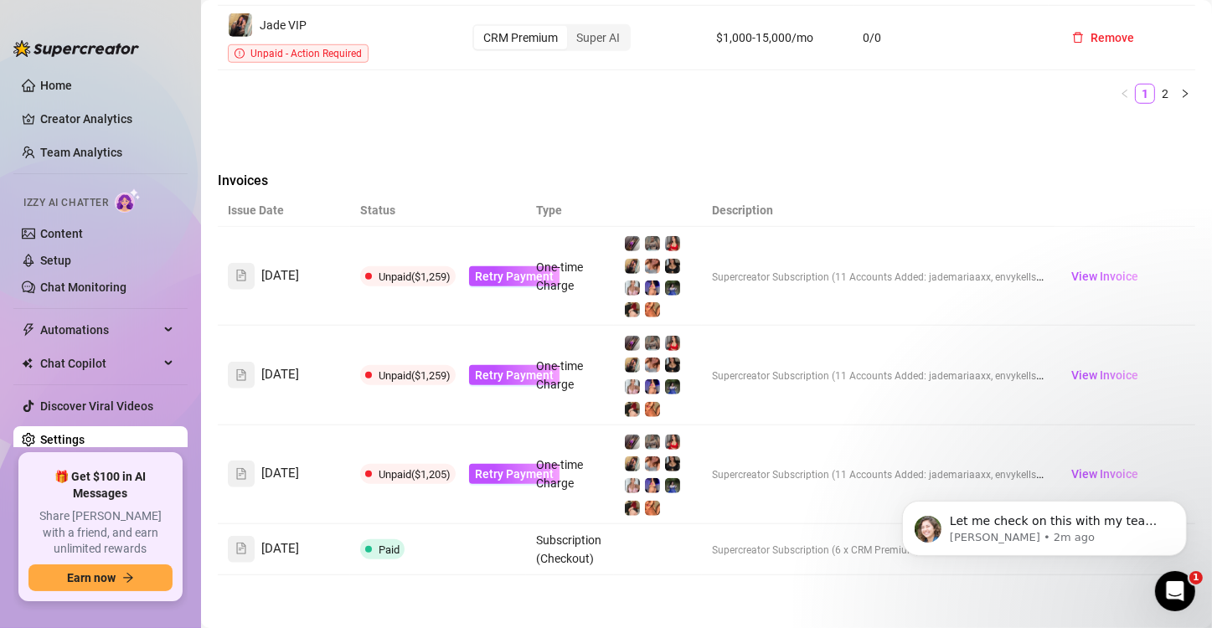
scroll to position [1347, 0]
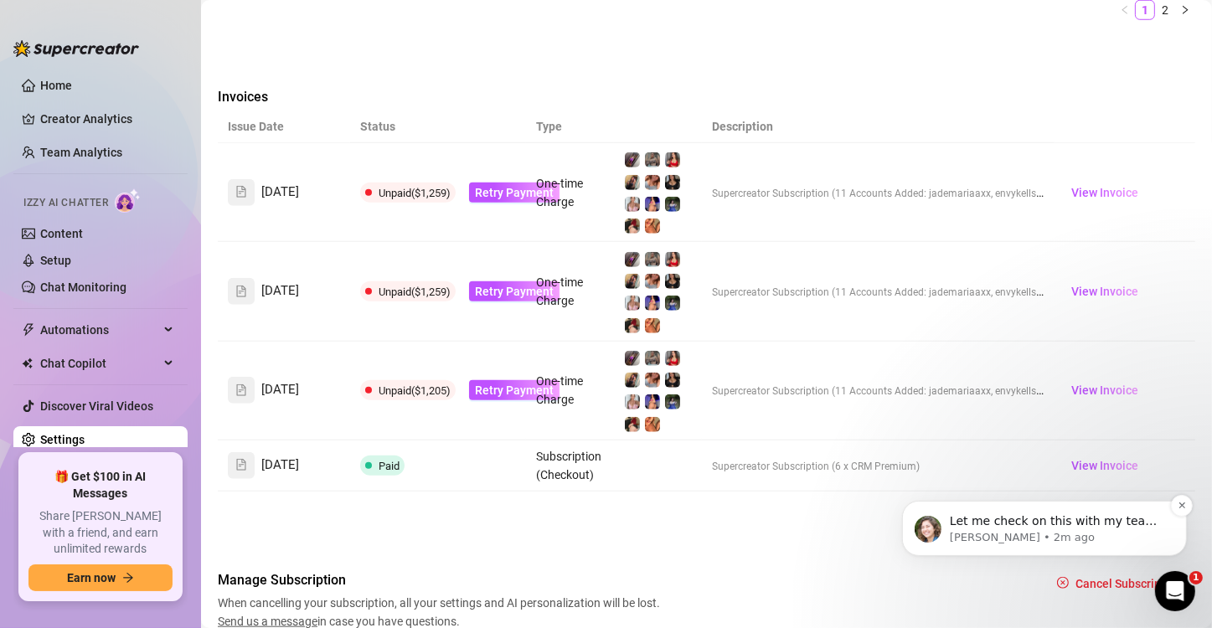
click at [993, 524] on p "Let me check on this with my team for you, I'll get back to you as soon as I ha…" at bounding box center [1057, 520] width 216 height 17
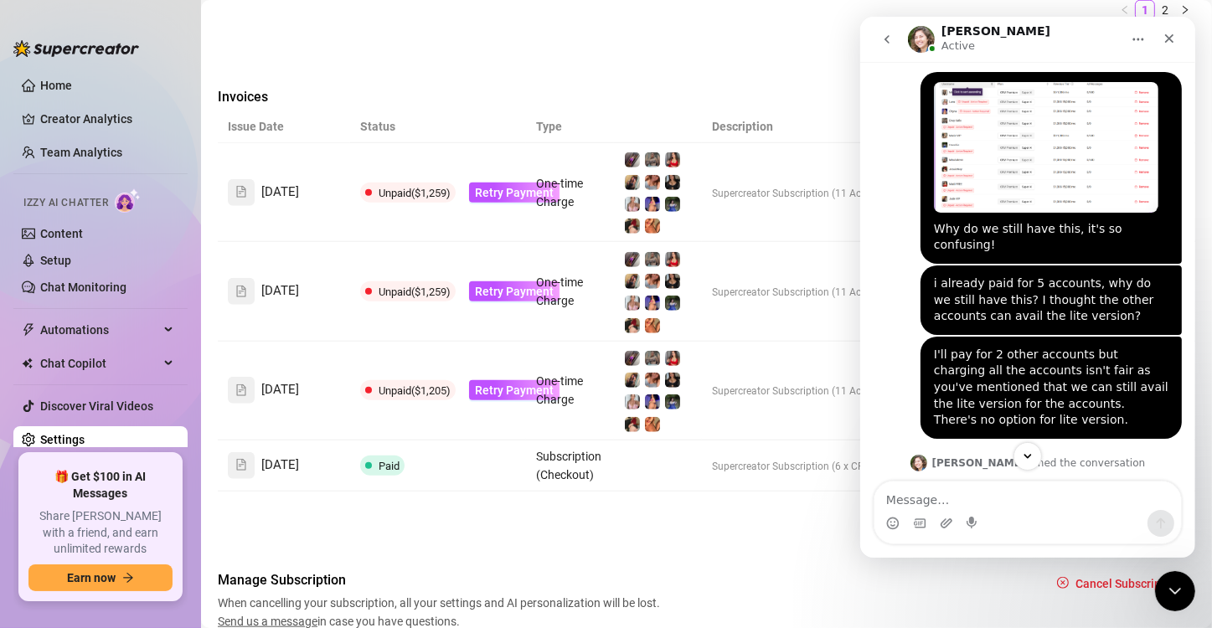
scroll to position [2053, 0]
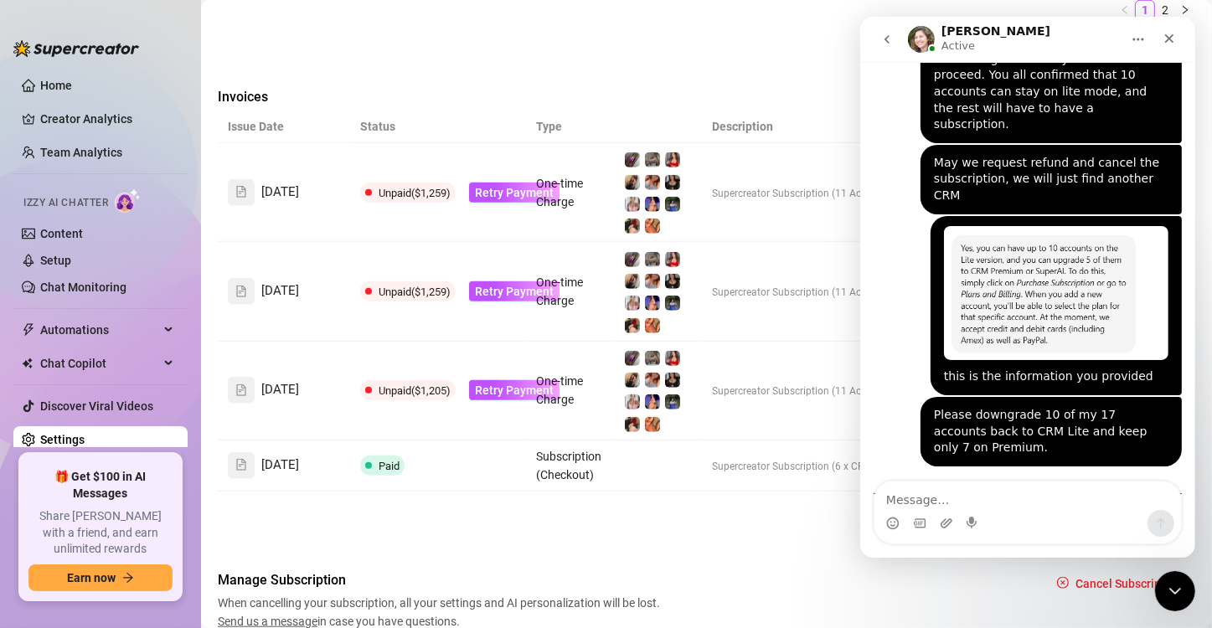
click at [1053, 517] on div "Let me check on this with my team for you, I'll get back to you as soon as I ha…" at bounding box center [1003, 541] width 234 height 49
click at [1007, 517] on div "Let me check on this with my team for you, I'll get back to you as soon as I ha…" at bounding box center [1003, 541] width 234 height 49
click at [1006, 258] on div "this is the information you provided Admin • 21m ago" at bounding box center [1054, 305] width 251 height 179
click at [1180, 591] on icon "Close Intercom Messenger" at bounding box center [1172, 589] width 20 height 20
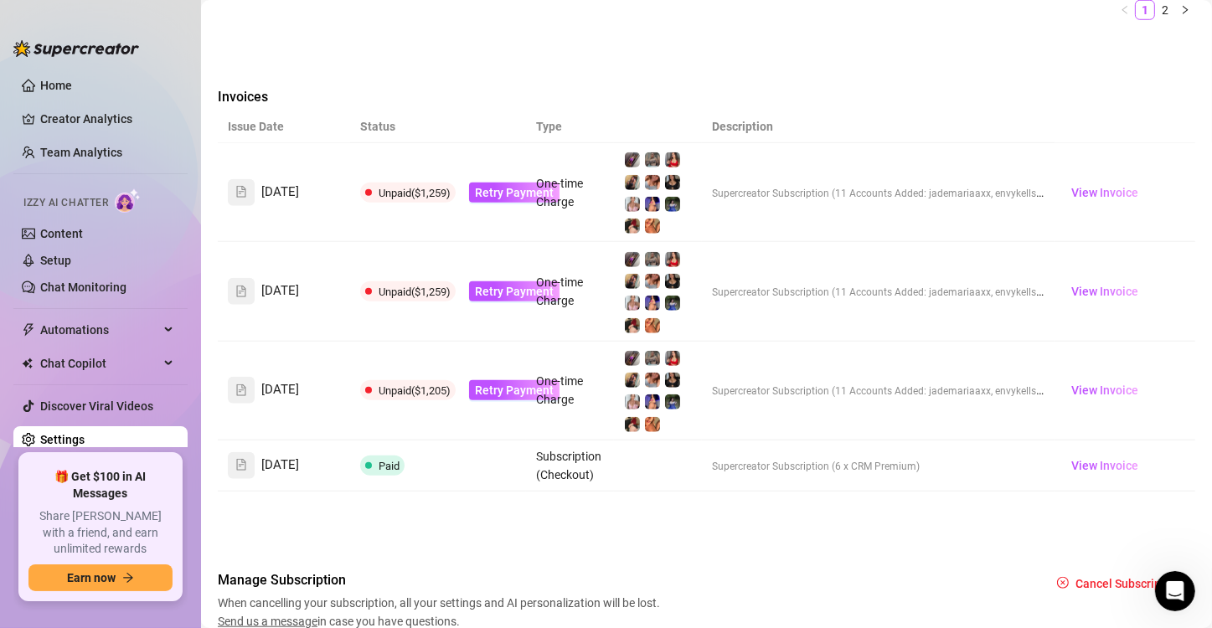
click at [1181, 589] on icon "Open Intercom Messenger" at bounding box center [1173, 589] width 28 height 28
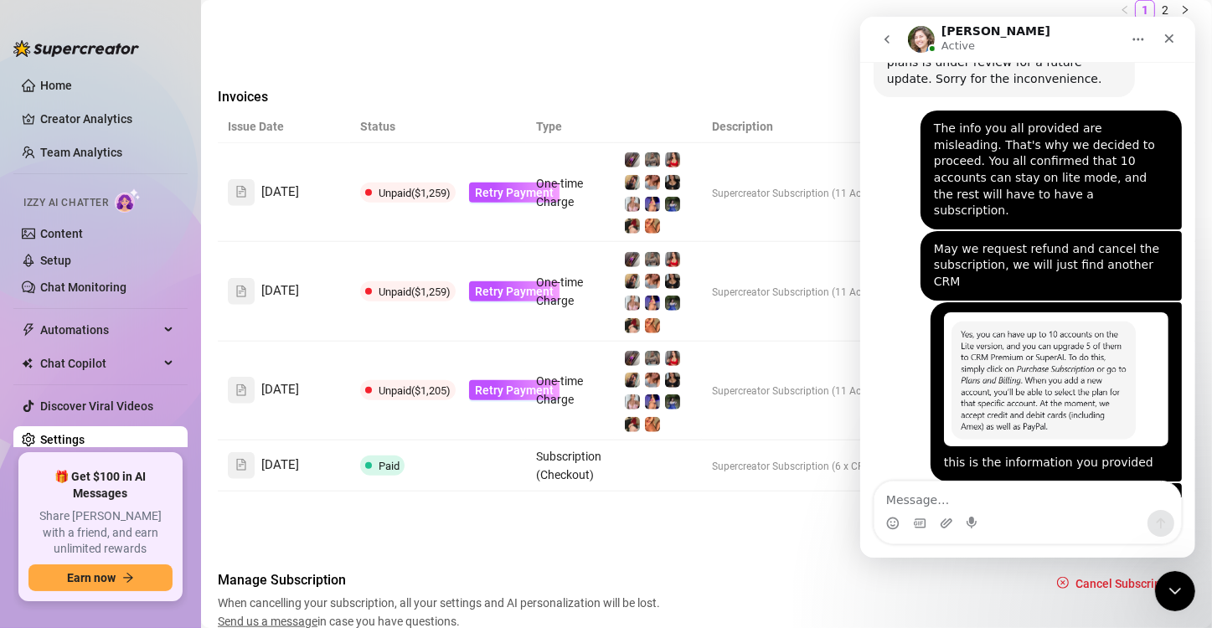
scroll to position [2026, 0]
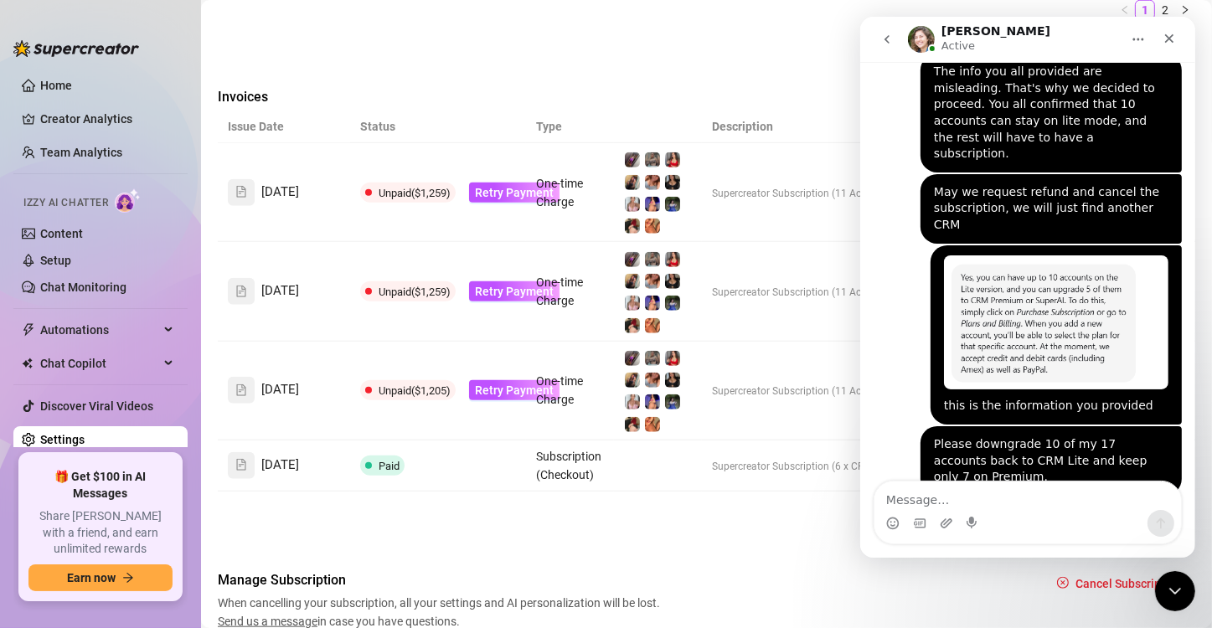
click at [974, 436] on div "Please downgrade 10 of my 17 accounts back to CRM Lite and keep only 7 on Premi…" at bounding box center [1050, 460] width 234 height 49
